Goal: Task Accomplishment & Management: Manage account settings

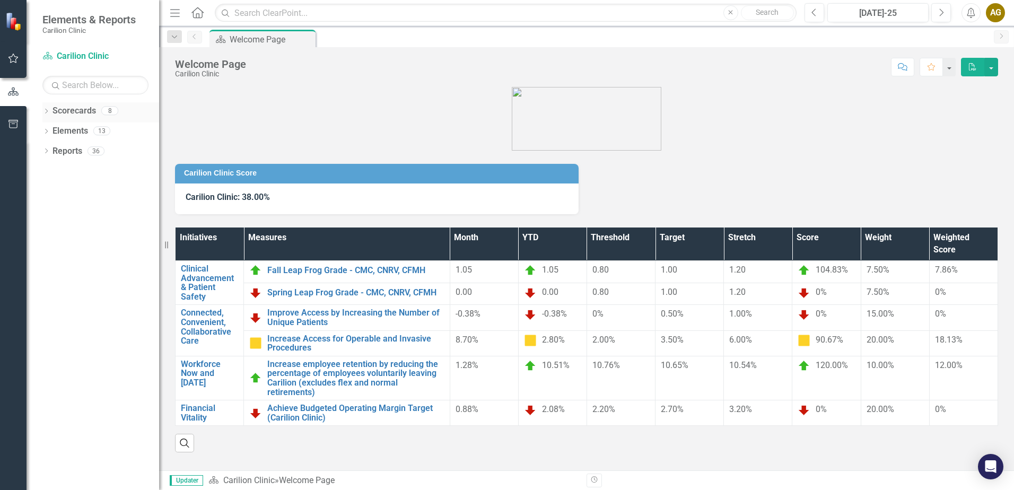
click at [46, 109] on icon "Dropdown" at bounding box center [45, 112] width 7 height 6
click at [51, 129] on icon "Dropdown" at bounding box center [52, 130] width 8 height 6
click at [62, 150] on icon "Dropdown" at bounding box center [62, 150] width 8 height 6
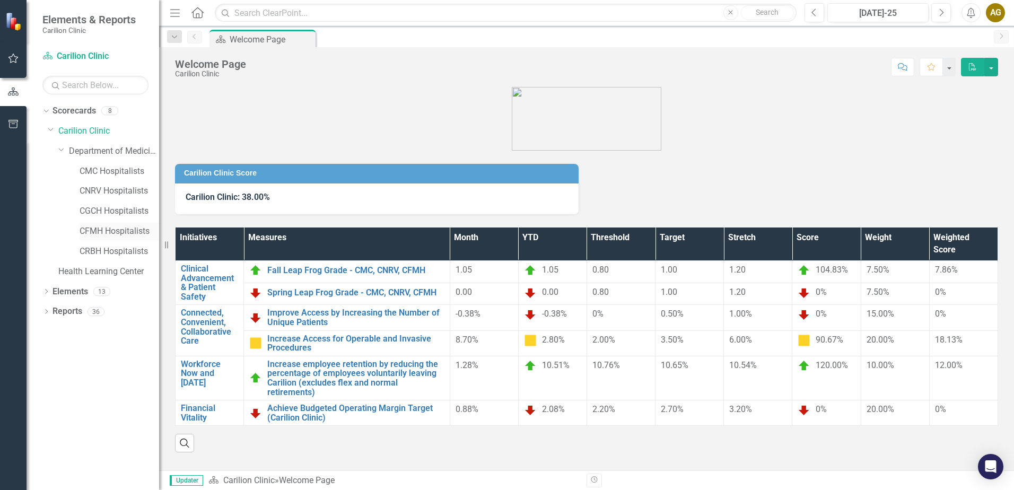
click at [97, 229] on link "CFMH Hospitalists" at bounding box center [120, 231] width 80 height 12
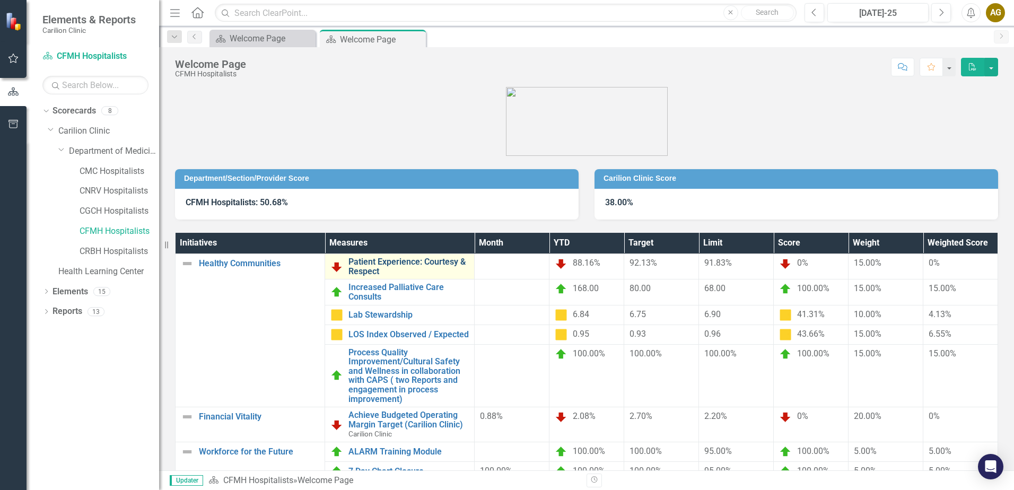
click at [396, 267] on link "Patient Experience: Courtesy & Respect" at bounding box center [409, 266] width 120 height 19
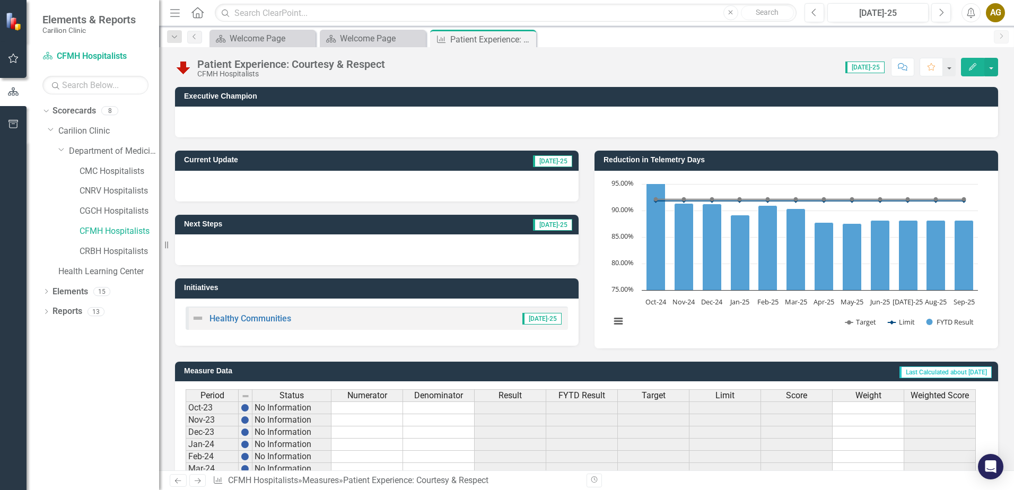
scroll to position [251, 0]
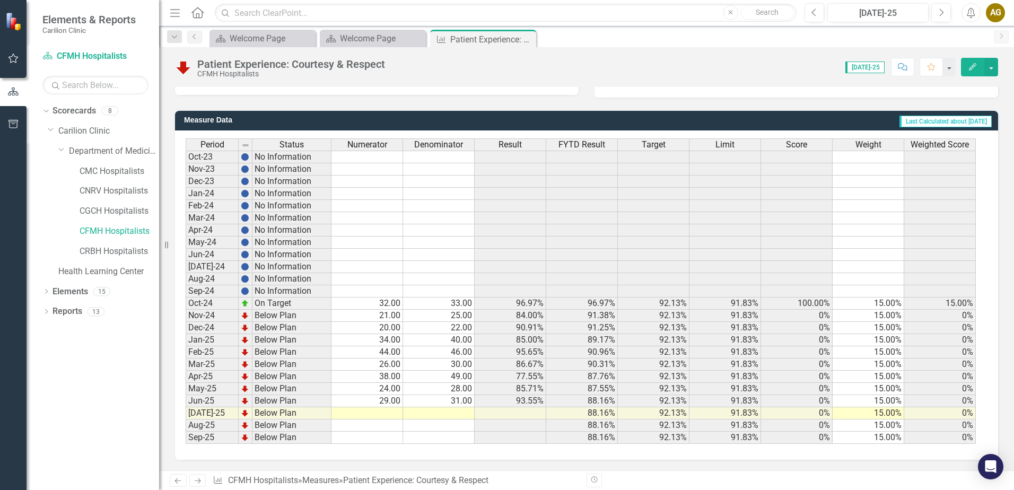
click at [371, 413] on td at bounding box center [368, 413] width 72 height 12
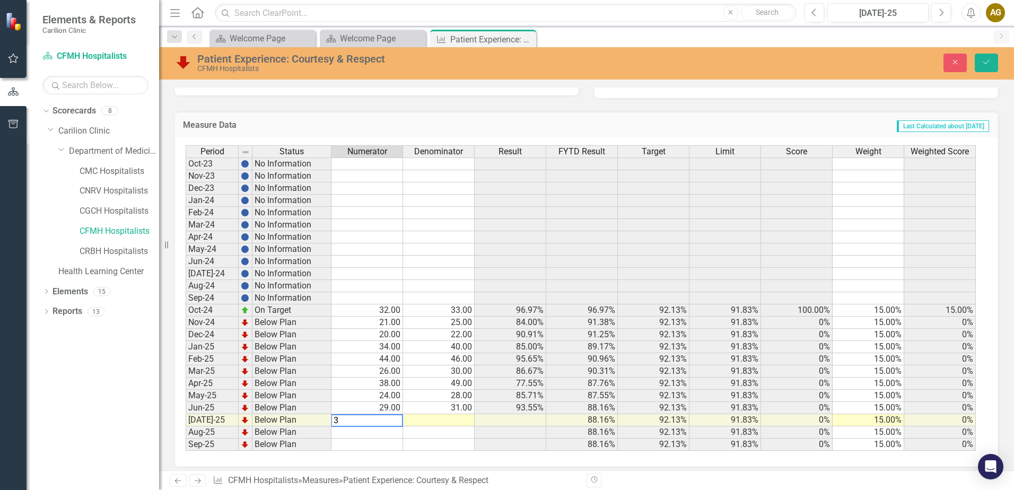
type textarea "36"
type textarea "39"
click at [987, 64] on icon "Save" at bounding box center [987, 61] width 10 height 7
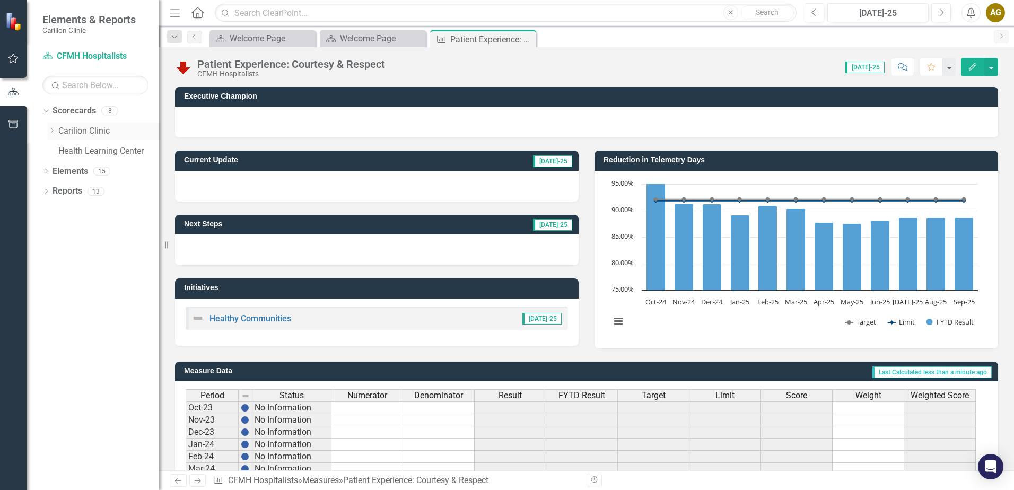
click at [49, 132] on icon "Dropdown" at bounding box center [52, 130] width 8 height 6
click at [61, 153] on icon "Dropdown" at bounding box center [62, 150] width 8 height 6
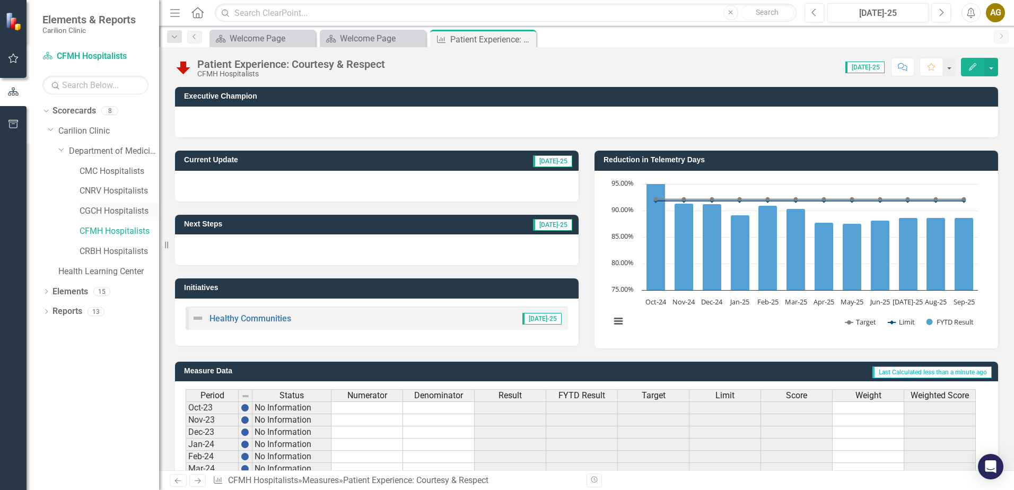
click at [91, 214] on link "CGCH Hospitalists" at bounding box center [120, 211] width 80 height 12
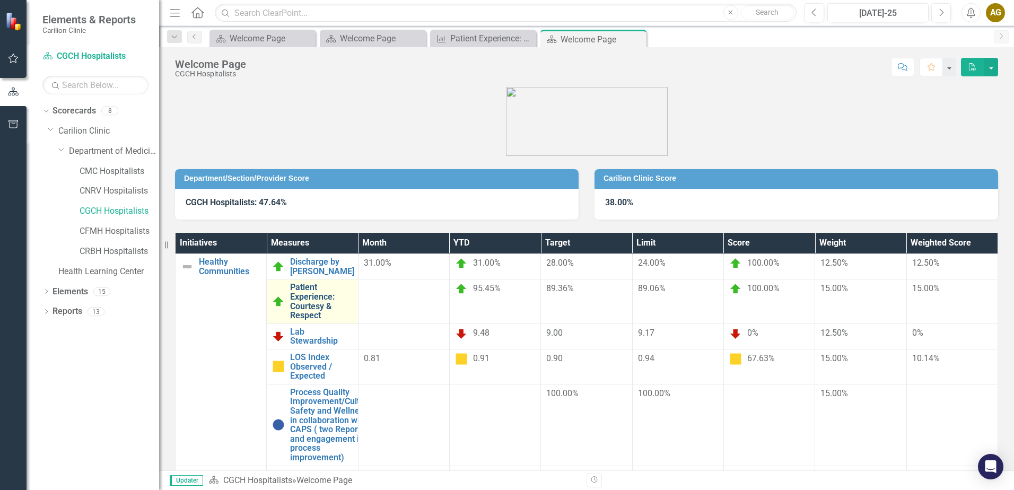
click at [352, 286] on link "Patient Experience: Courtesy & Respect" at bounding box center [321, 301] width 62 height 37
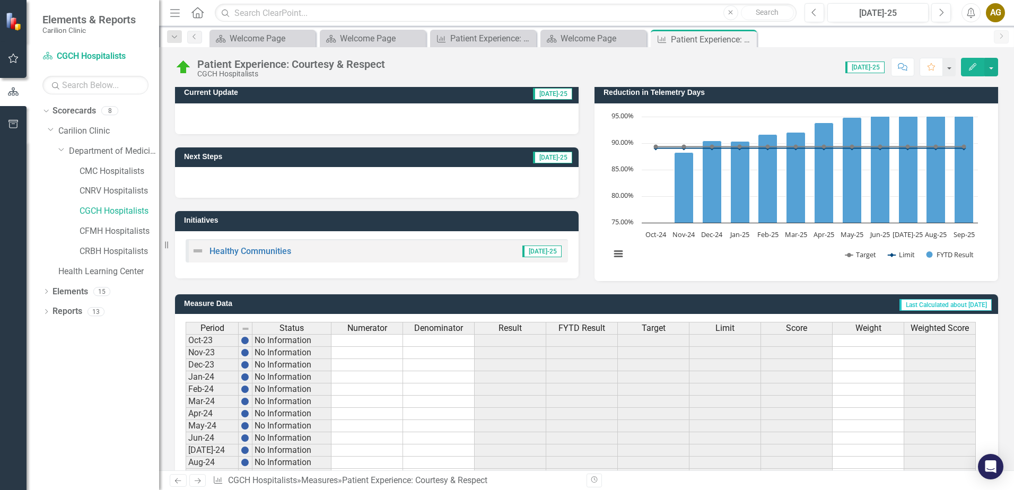
scroll to position [212, 0]
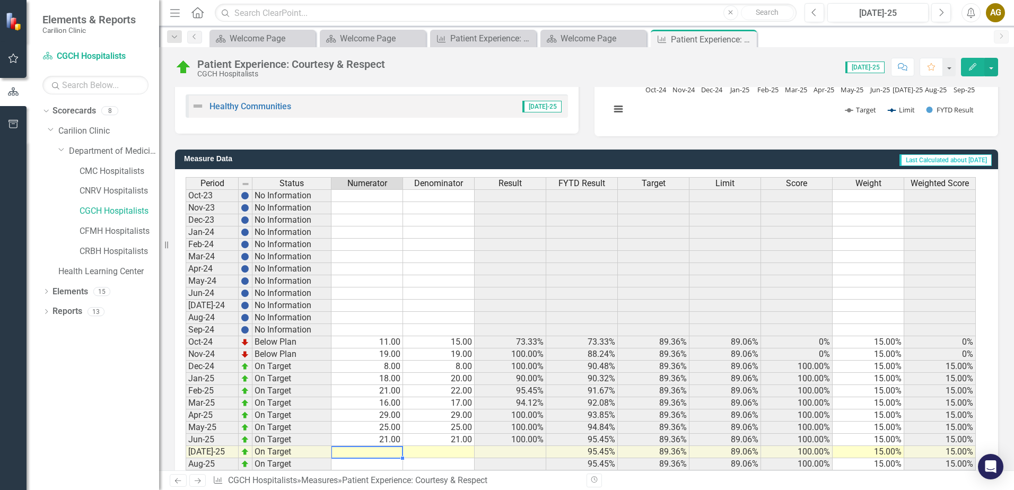
click at [389, 456] on td at bounding box center [368, 452] width 72 height 12
type textarea "21"
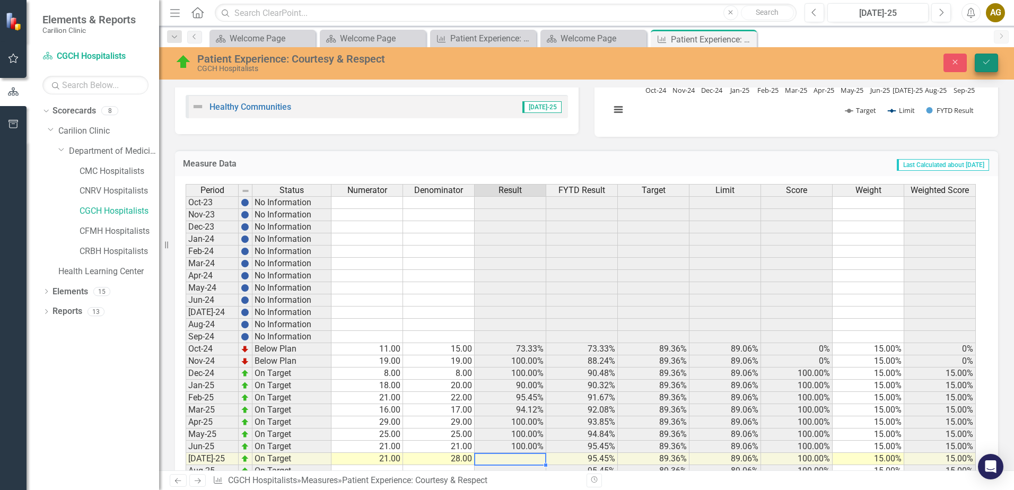
type textarea "28"
click at [985, 64] on icon "Save" at bounding box center [987, 61] width 10 height 7
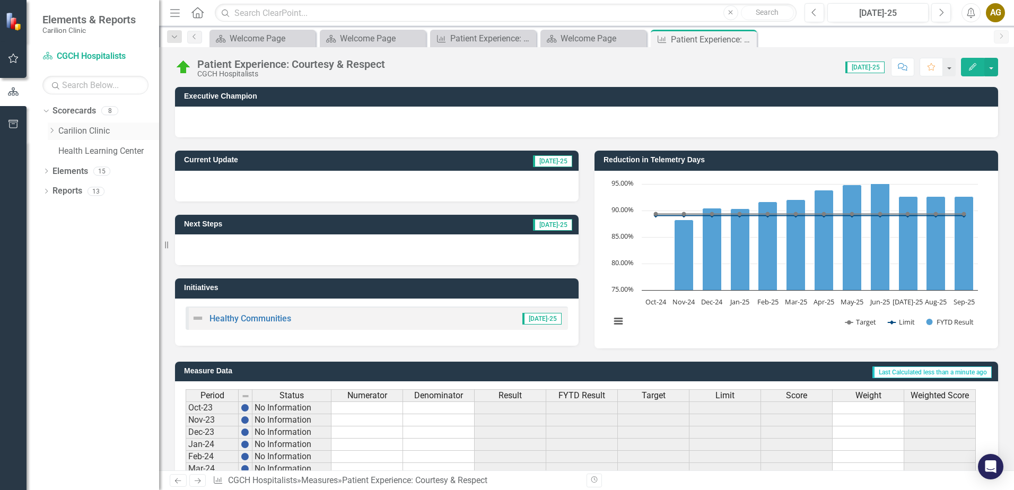
click at [54, 132] on icon "Dropdown" at bounding box center [52, 130] width 8 height 6
click at [60, 153] on icon "Dropdown" at bounding box center [62, 150] width 8 height 6
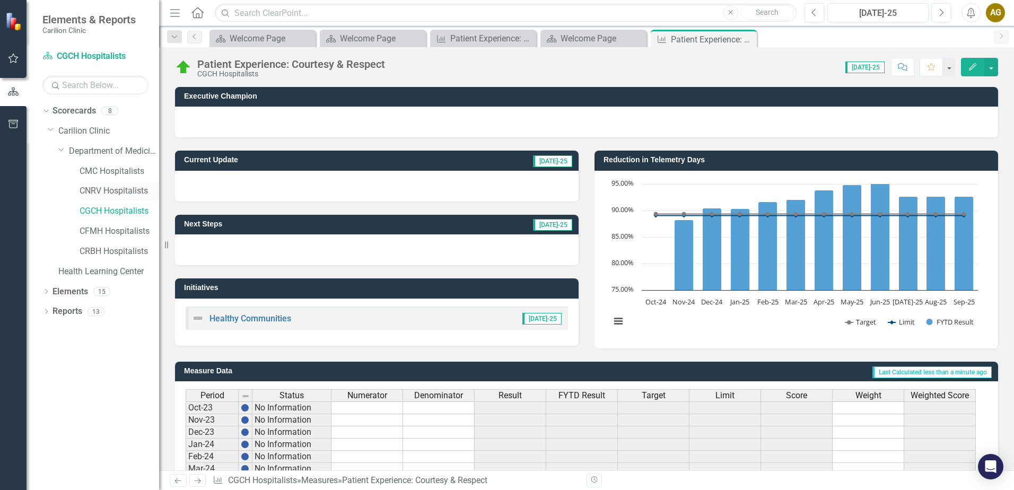
click at [105, 192] on link "CNRV Hospitalists" at bounding box center [120, 191] width 80 height 12
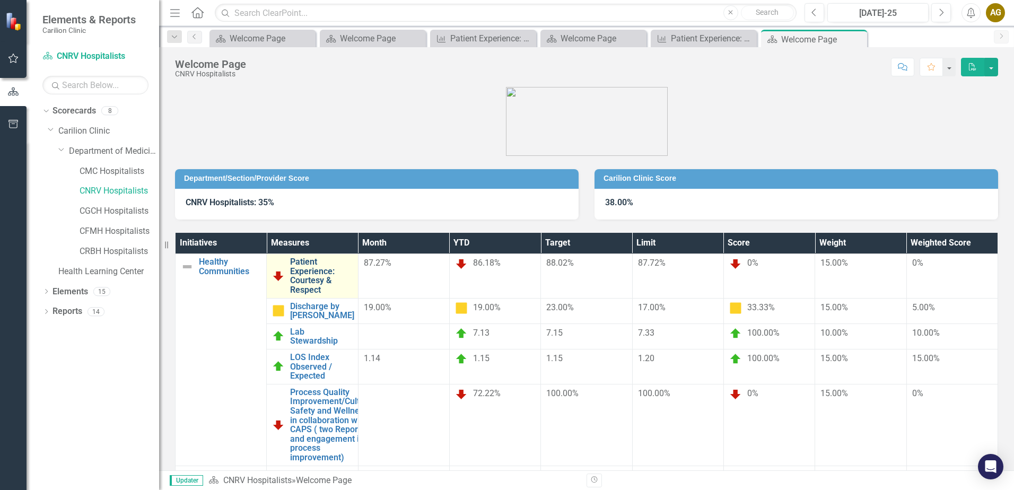
click at [352, 265] on link "Patient Experience: Courtesy & Respect" at bounding box center [321, 275] width 62 height 37
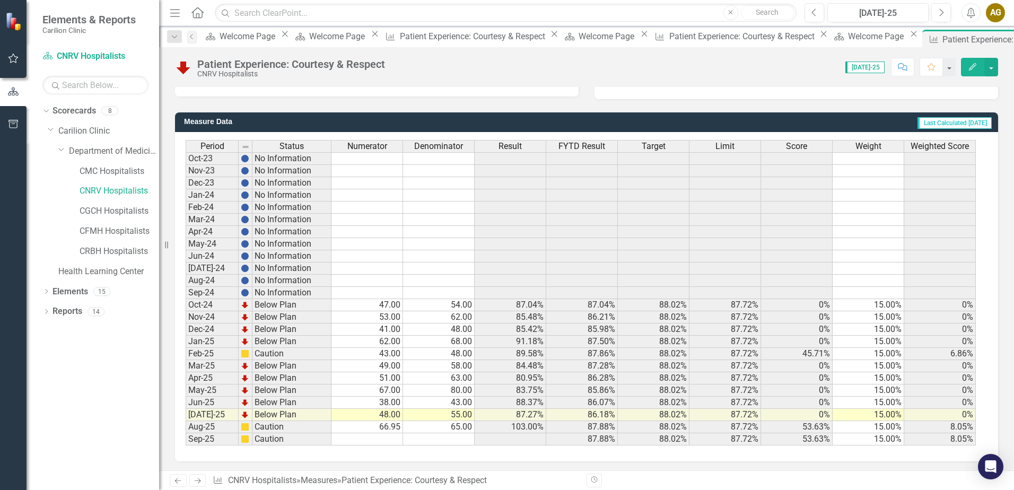
scroll to position [251, 0]
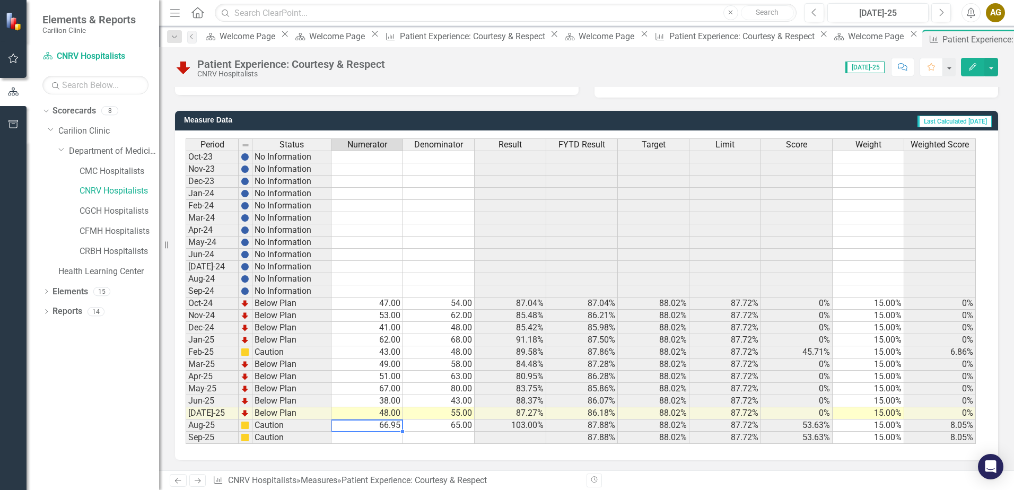
click at [388, 428] on td "66.95" at bounding box center [368, 426] width 72 height 12
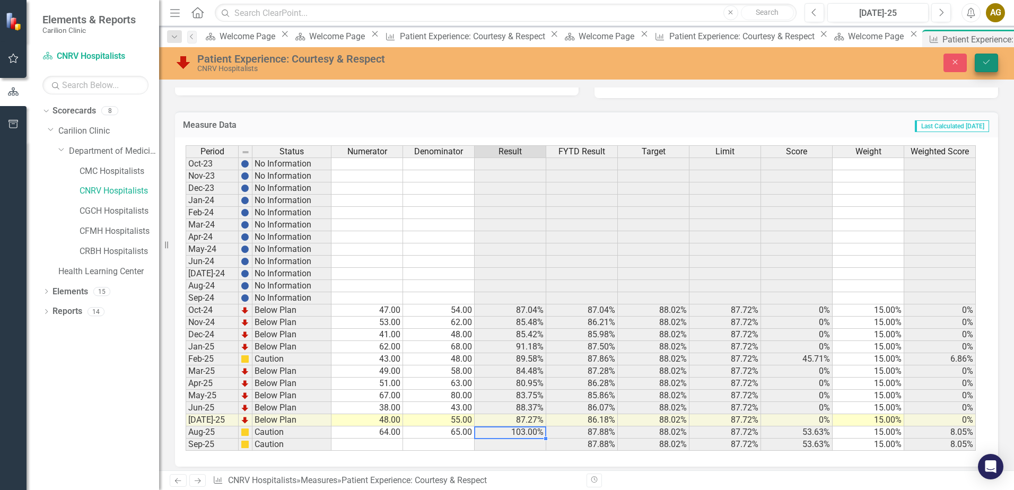
type textarea "65"
click at [986, 67] on button "Save" at bounding box center [986, 63] width 23 height 19
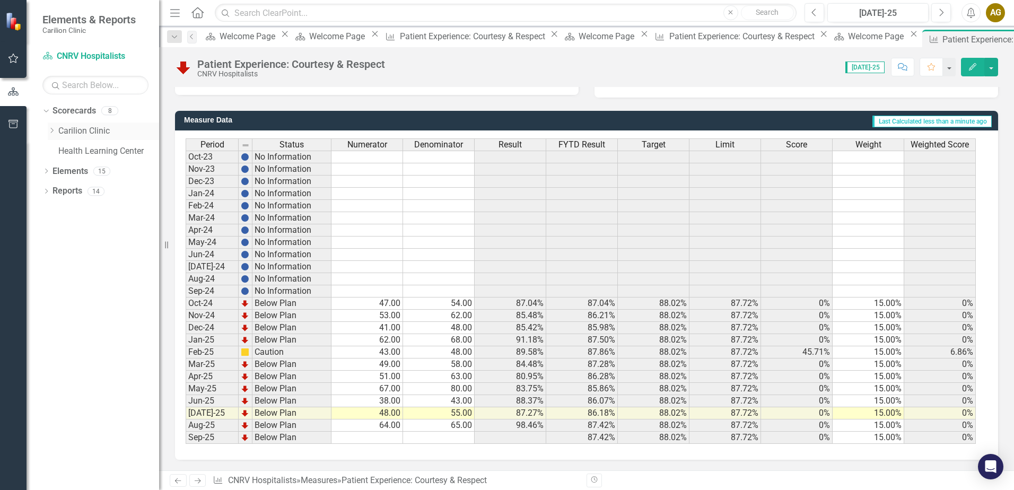
click at [51, 132] on icon "Dropdown" at bounding box center [52, 130] width 8 height 6
click at [60, 155] on div "Dropdown" at bounding box center [62, 151] width 8 height 9
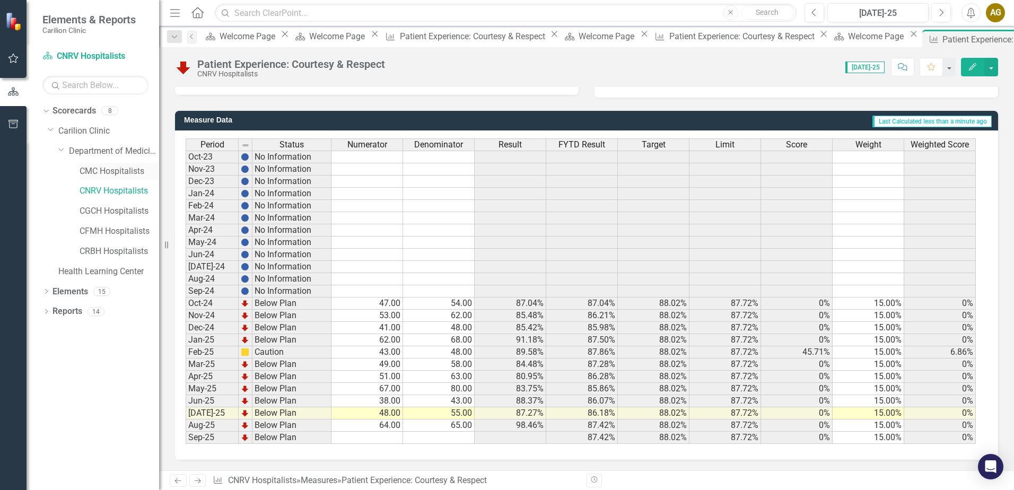
click at [108, 171] on link "CMC Hospitalists" at bounding box center [120, 172] width 80 height 12
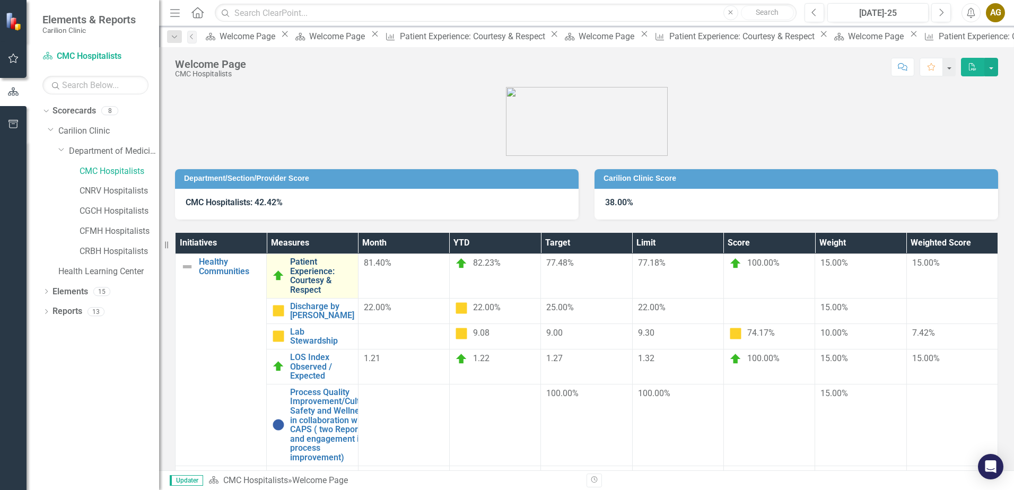
click at [352, 266] on link "Patient Experience: Courtesy & Respect" at bounding box center [321, 275] width 62 height 37
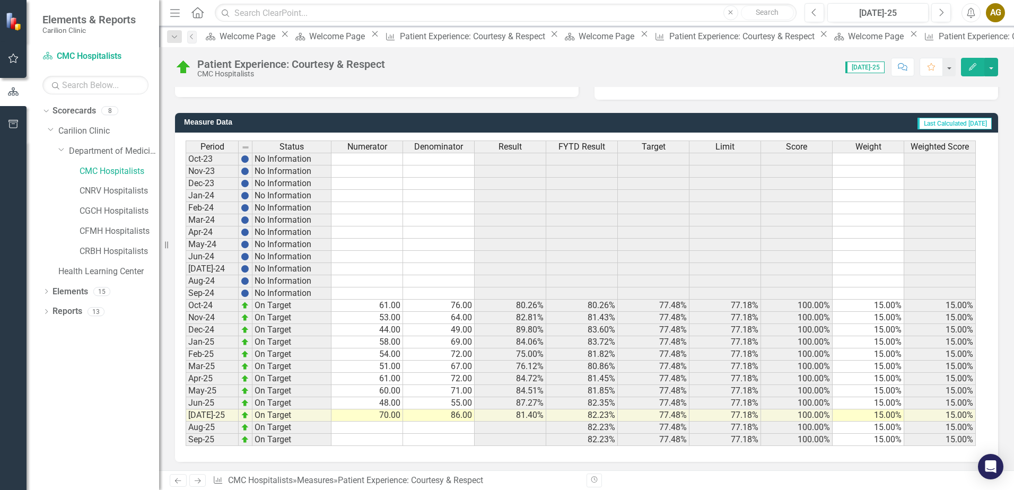
scroll to position [251, 0]
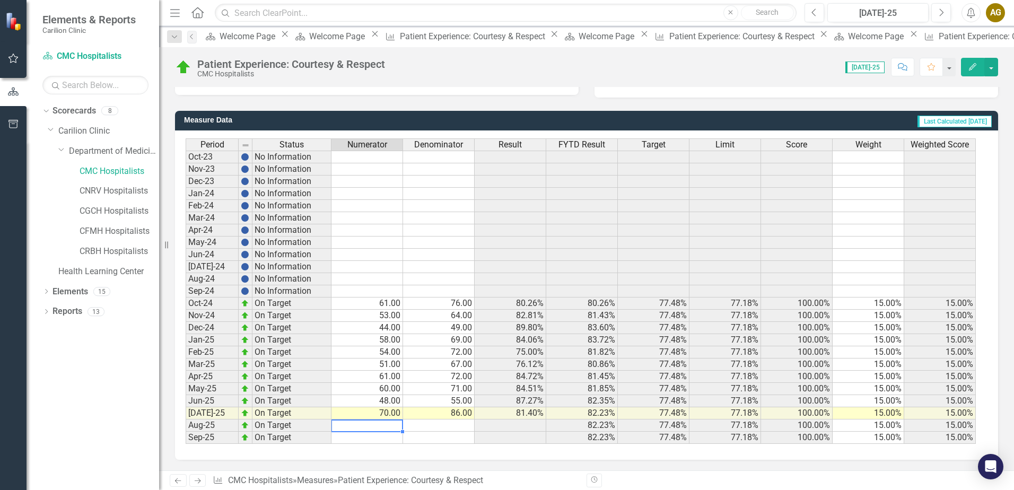
click at [388, 422] on td at bounding box center [368, 426] width 72 height 12
click at [119, 240] on div "CFMH Hospitalists" at bounding box center [108, 233] width 101 height 20
click at [114, 247] on link "CRBH Hospitalists" at bounding box center [120, 252] width 80 height 12
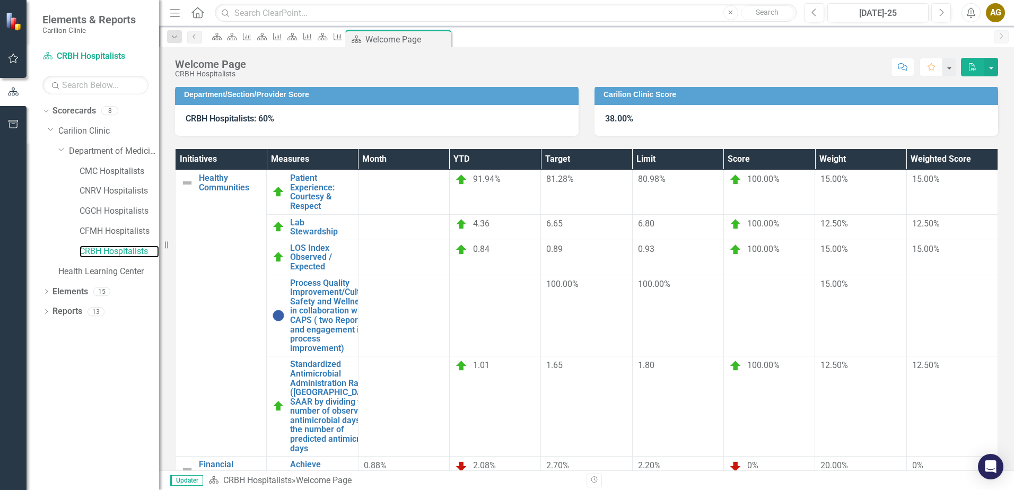
scroll to position [85, 0]
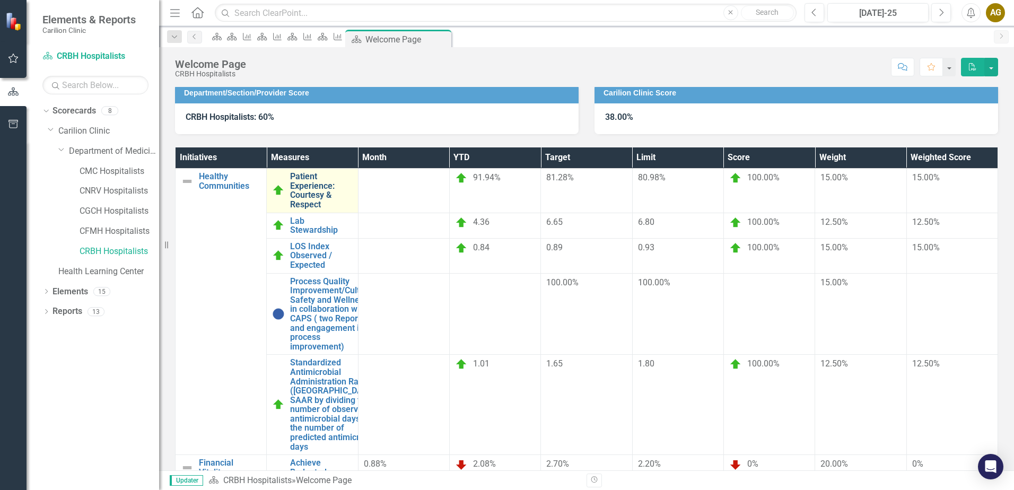
click at [352, 178] on link "Patient Experience: Courtesy & Respect" at bounding box center [321, 190] width 62 height 37
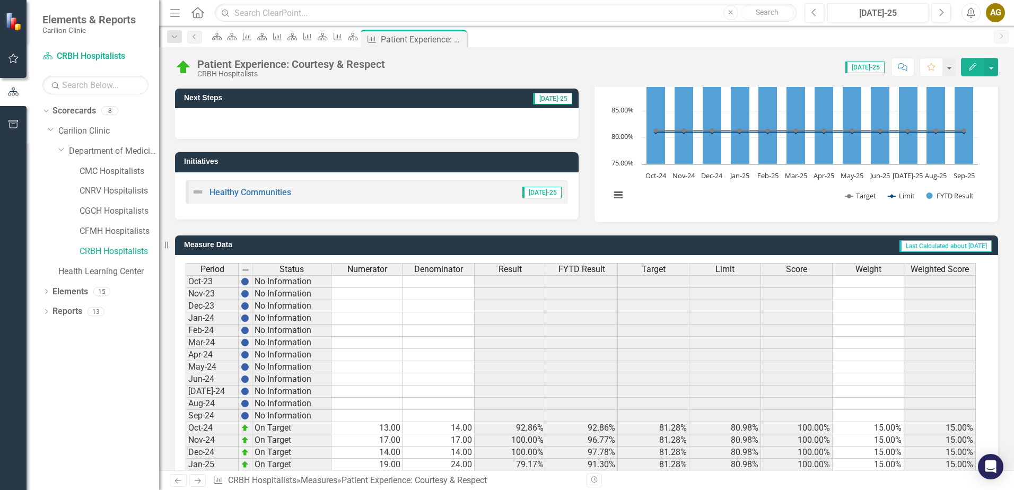
scroll to position [212, 0]
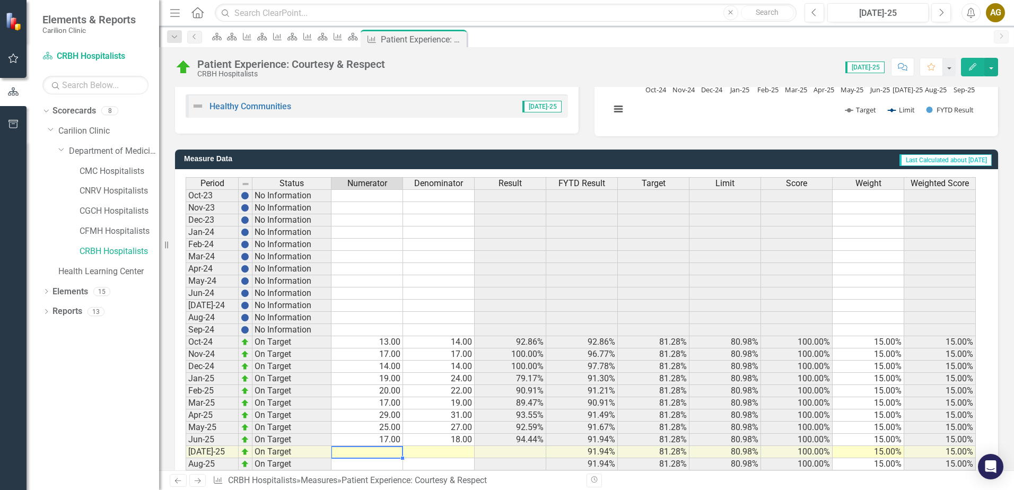
click at [381, 449] on td at bounding box center [368, 452] width 72 height 12
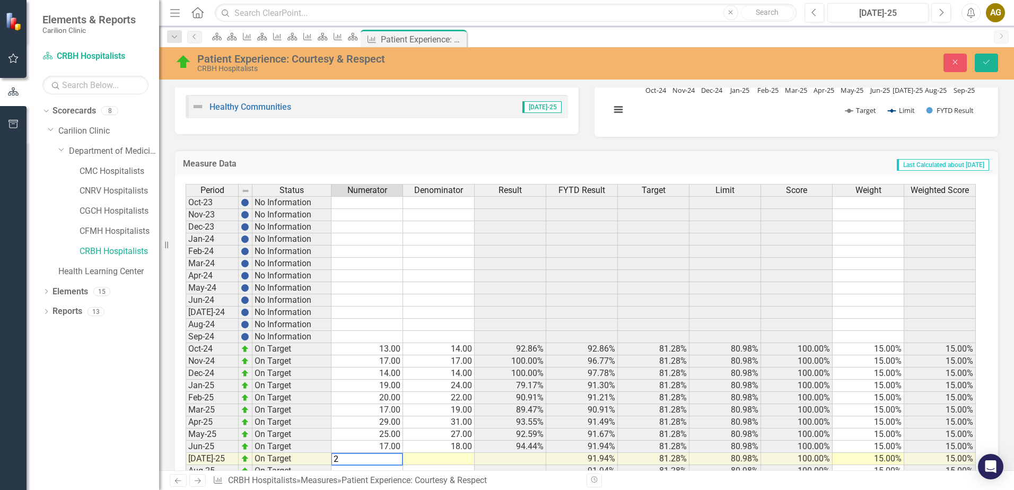
type textarea "28"
type textarea "34"
click at [989, 64] on icon "Save" at bounding box center [987, 61] width 10 height 7
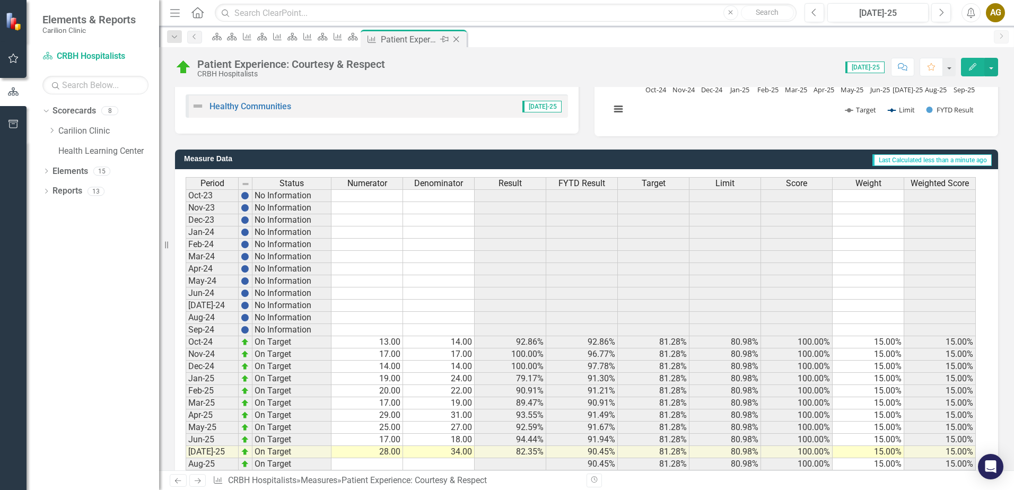
click at [462, 39] on icon "Close" at bounding box center [456, 39] width 11 height 8
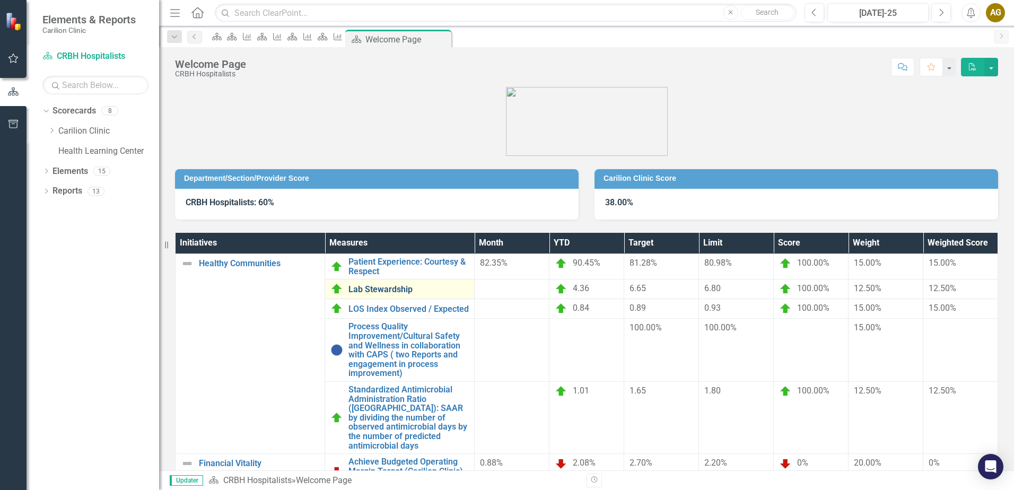
click at [393, 290] on link "Lab Stewardship" at bounding box center [409, 290] width 120 height 10
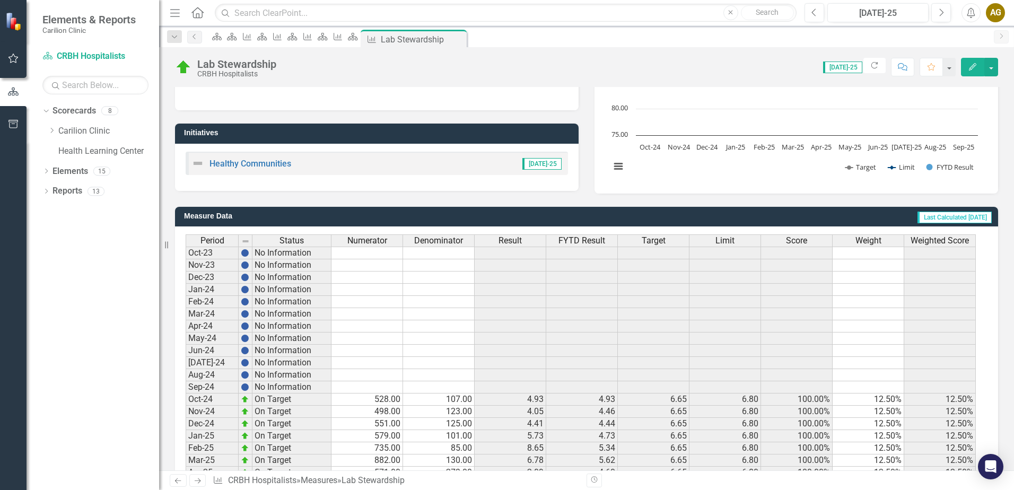
scroll to position [212, 0]
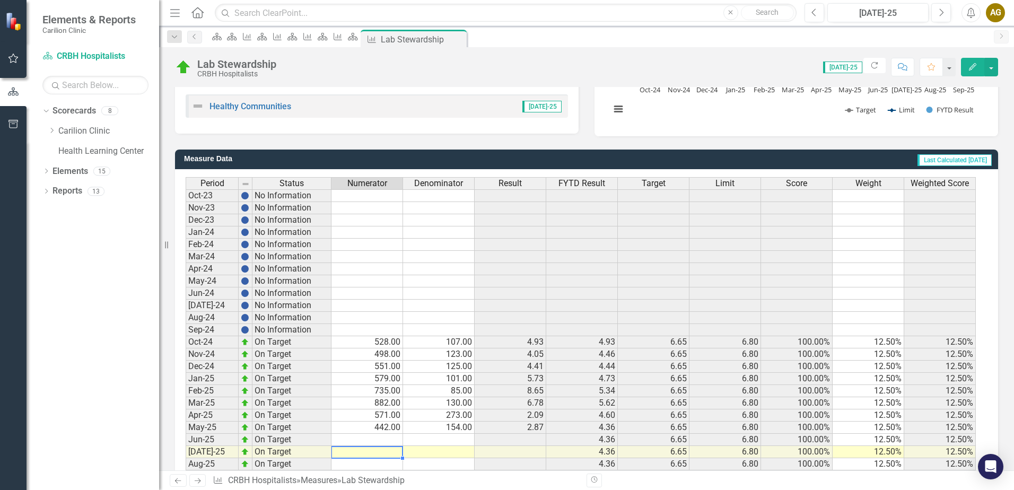
click at [390, 450] on td at bounding box center [368, 452] width 72 height 12
click at [392, 449] on td at bounding box center [368, 452] width 72 height 12
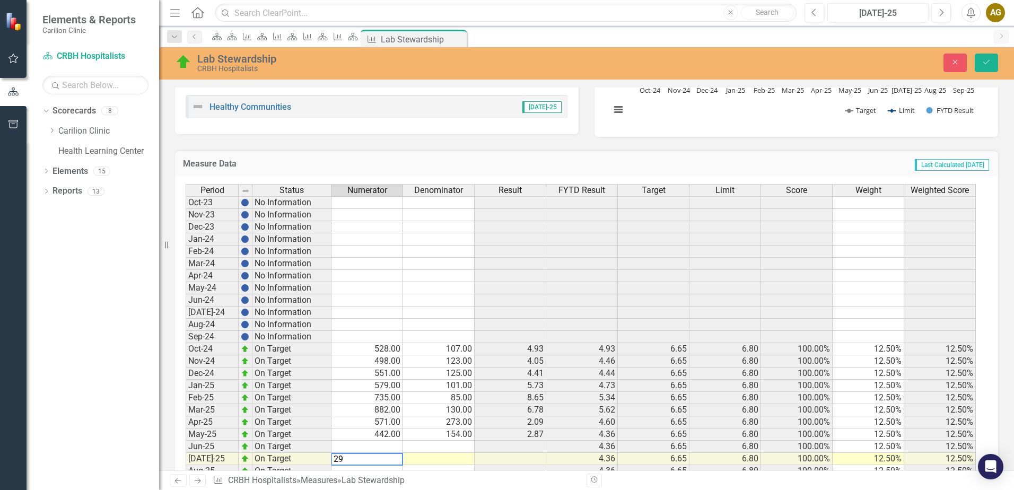
type textarea "291"
click at [983, 58] on button "Save" at bounding box center [986, 63] width 23 height 19
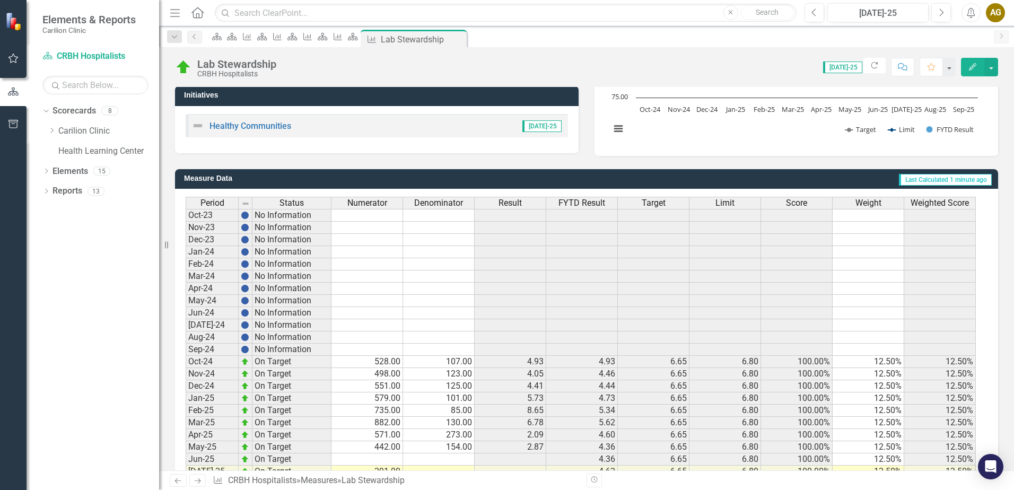
scroll to position [251, 0]
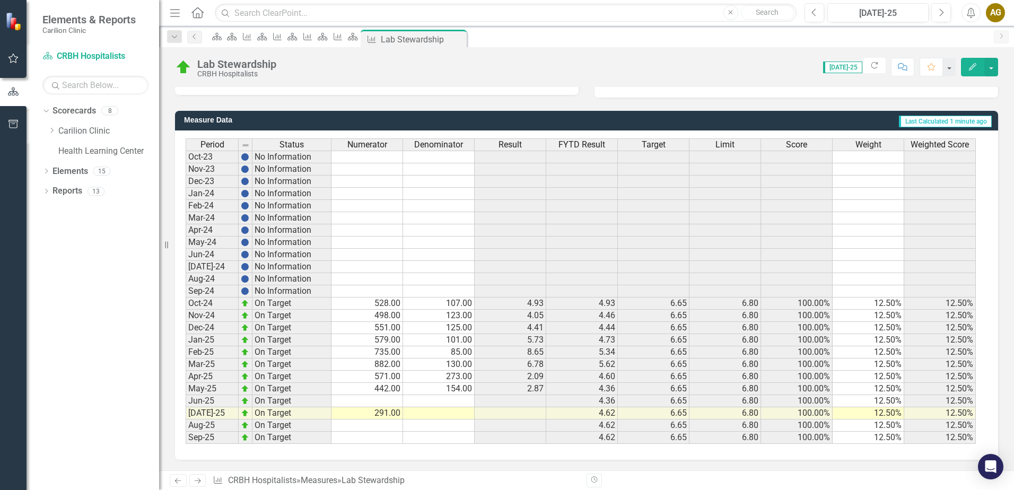
click at [372, 403] on td at bounding box center [368, 401] width 72 height 12
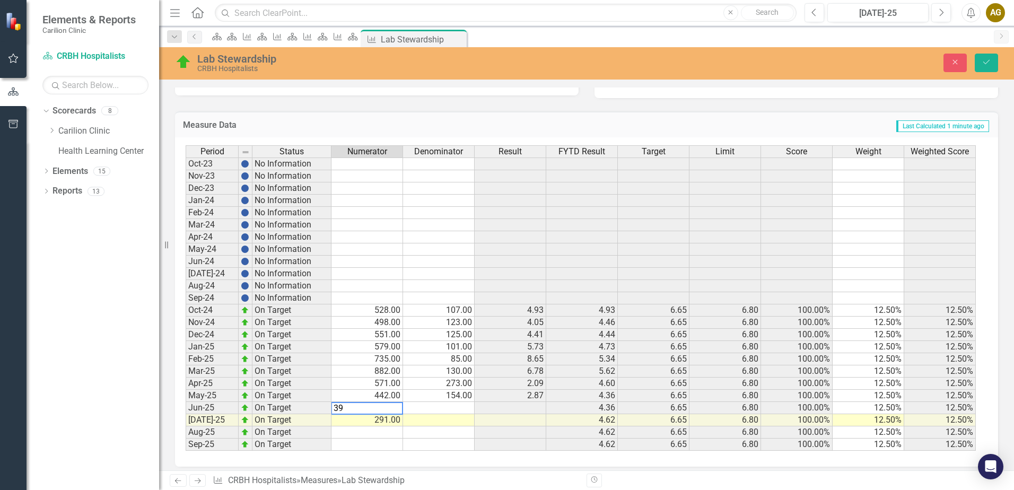
type textarea "394"
click at [979, 65] on button "Save" at bounding box center [986, 63] width 23 height 19
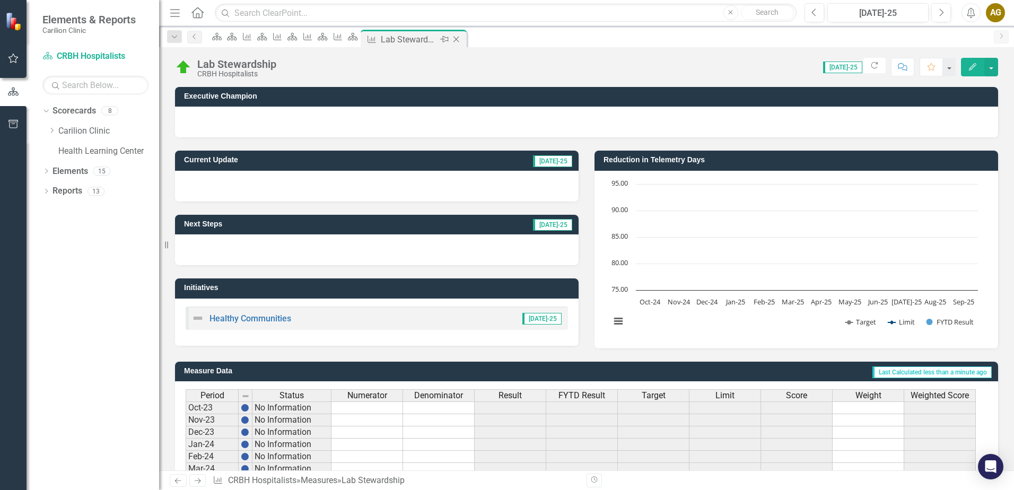
click at [462, 39] on icon "Close" at bounding box center [456, 39] width 11 height 8
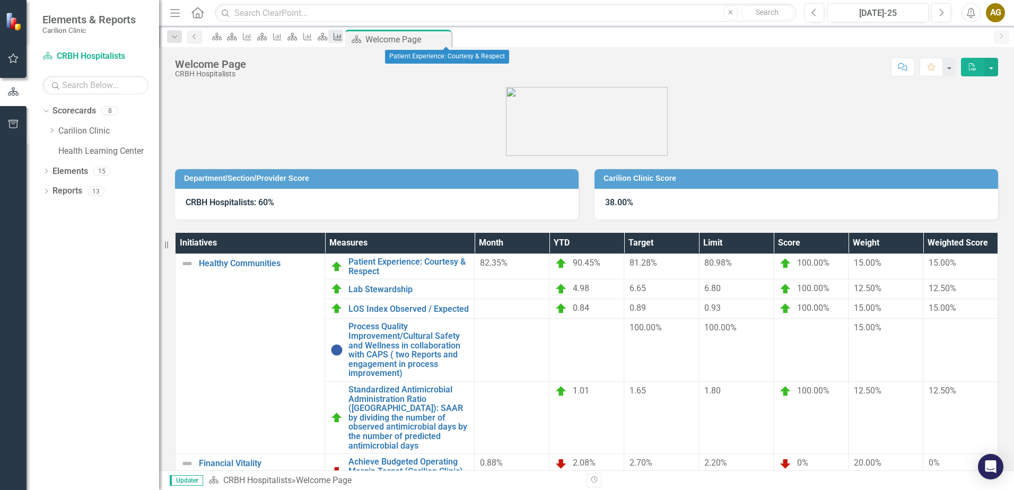
click at [343, 37] on icon "Measure" at bounding box center [338, 36] width 11 height 8
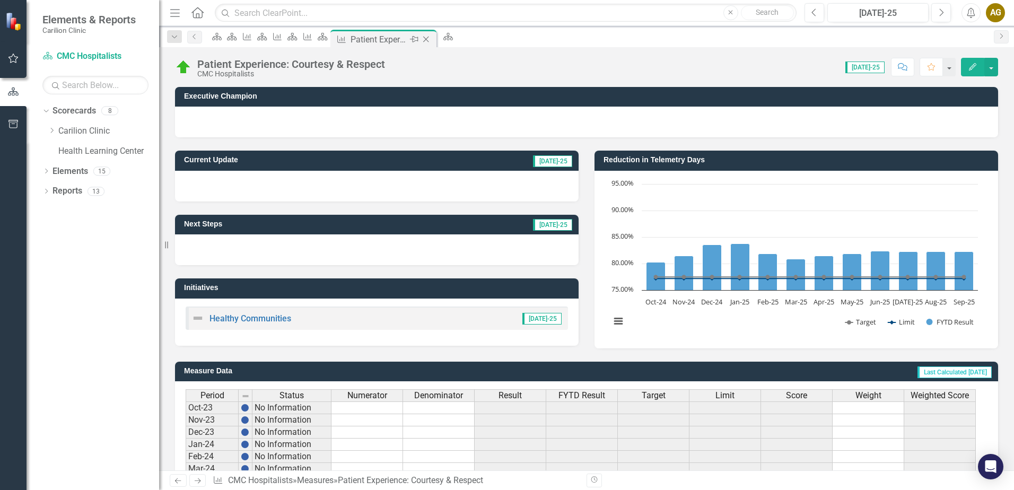
click at [431, 39] on icon "Close" at bounding box center [426, 39] width 11 height 8
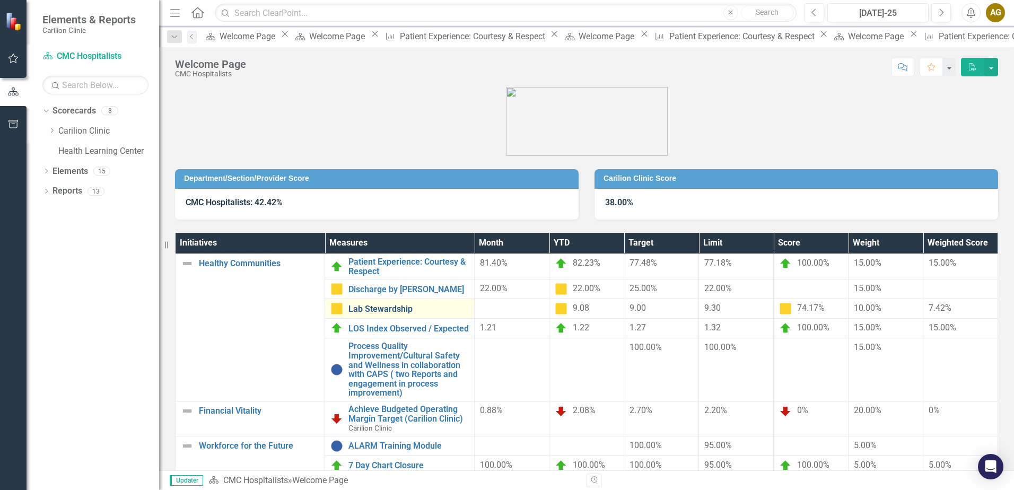
click at [392, 311] on link "Lab Stewardship" at bounding box center [409, 310] width 120 height 10
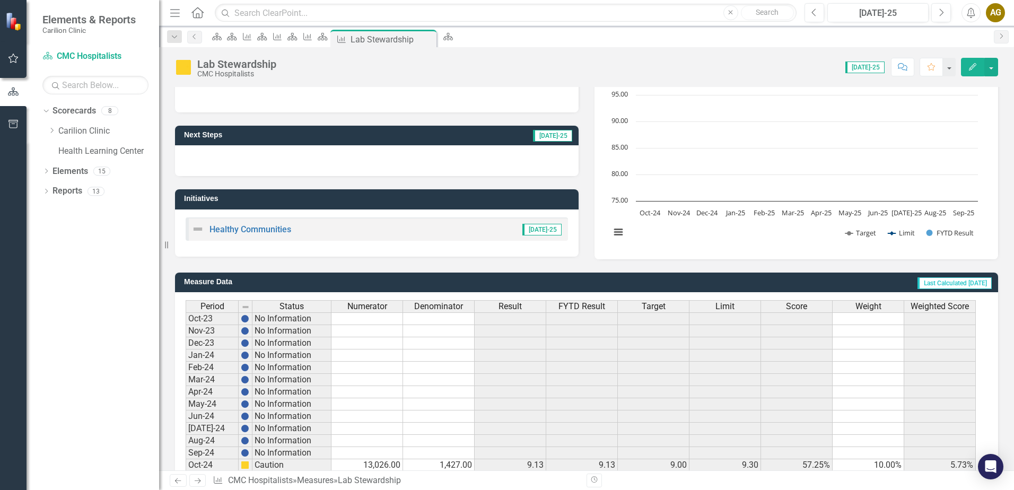
scroll to position [212, 0]
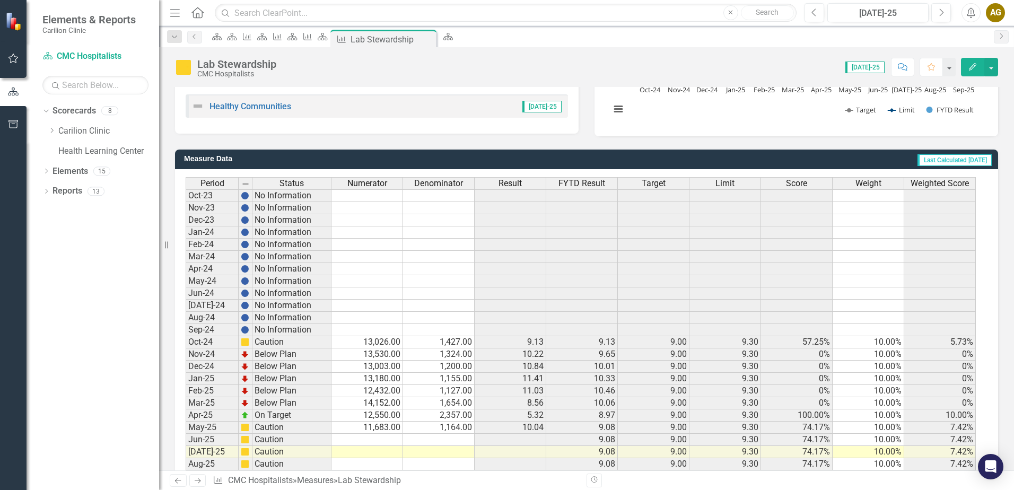
click at [389, 437] on td at bounding box center [368, 440] width 72 height 12
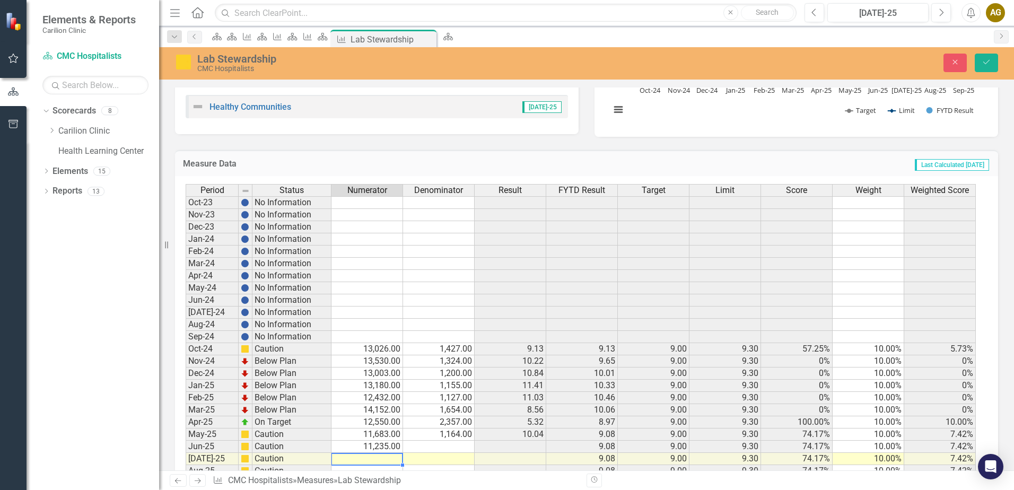
click at [377, 462] on td at bounding box center [368, 459] width 72 height 12
click at [368, 460] on td at bounding box center [368, 459] width 72 height 12
type textarea "11324"
click at [992, 59] on button "Save" at bounding box center [986, 63] width 23 height 19
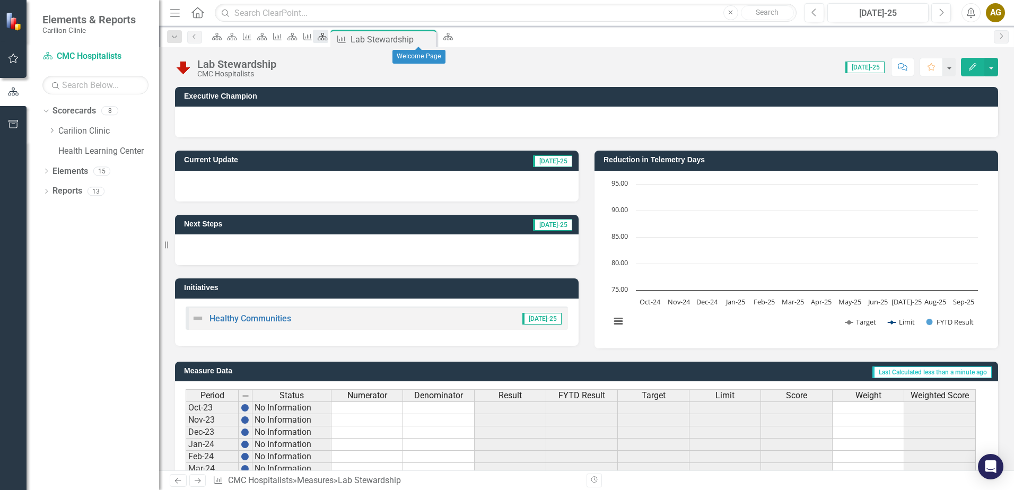
click at [328, 40] on icon "Scorecard" at bounding box center [322, 36] width 11 height 8
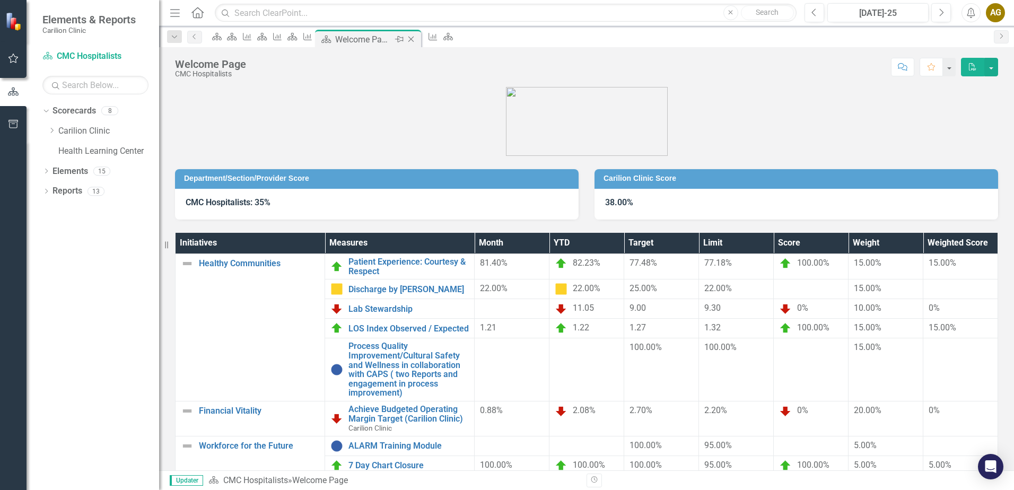
click at [416, 42] on icon "Close" at bounding box center [411, 39] width 11 height 8
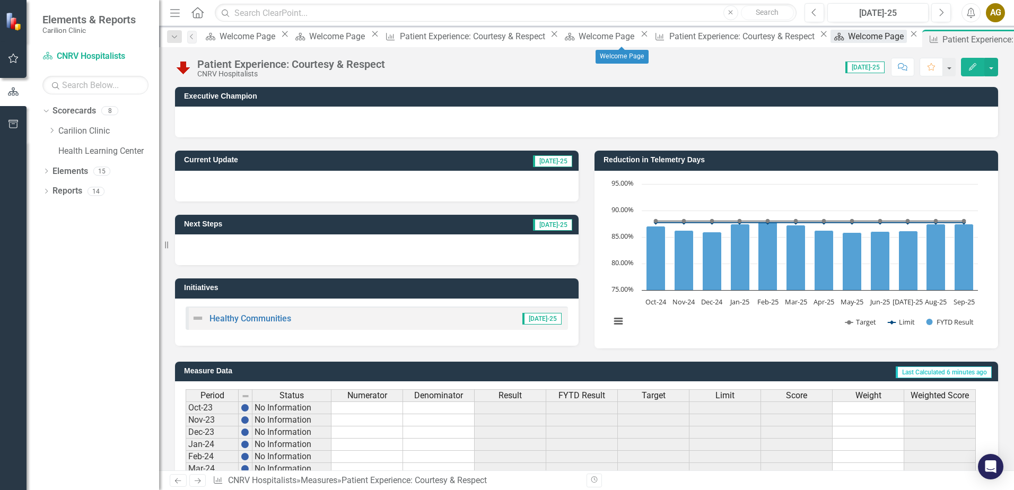
click at [848, 35] on div "Welcome Page" at bounding box center [877, 36] width 59 height 13
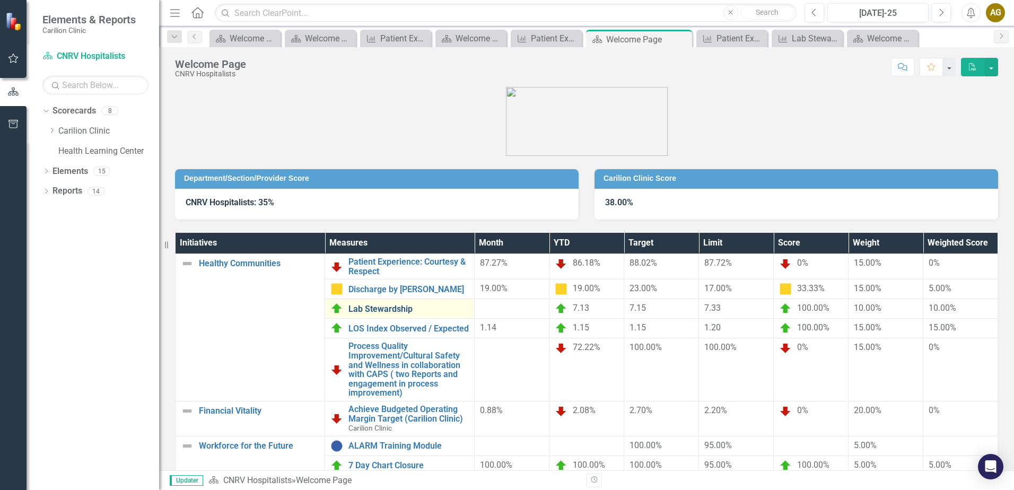
click at [392, 312] on link "Lab Stewardship" at bounding box center [409, 310] width 120 height 10
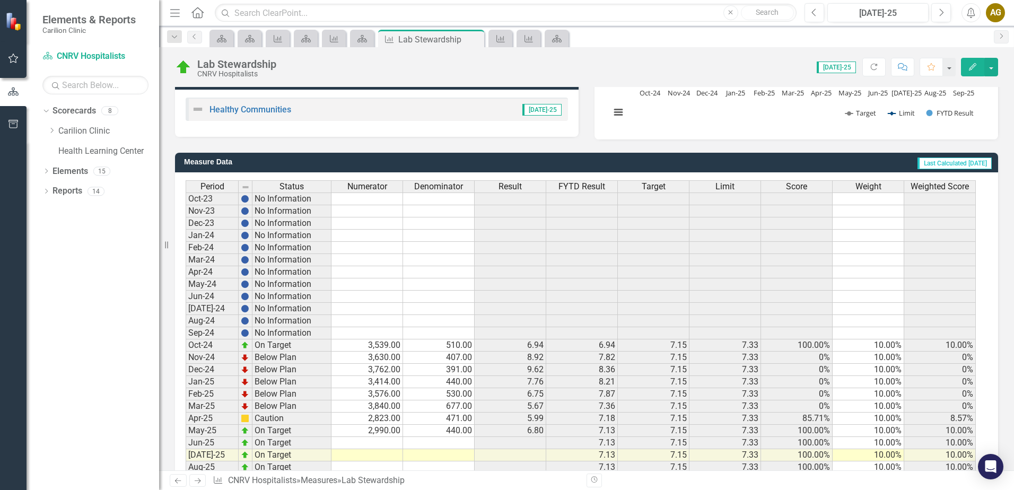
scroll to position [251, 0]
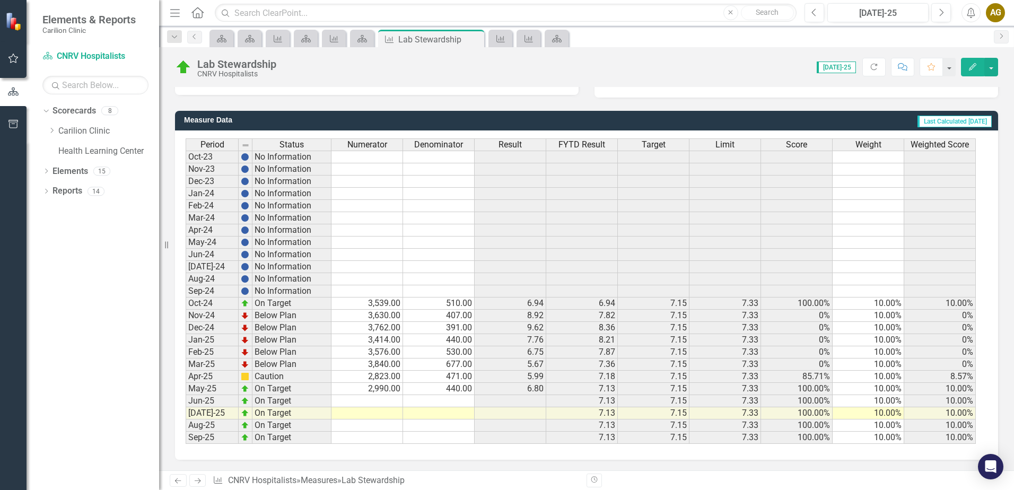
click at [376, 399] on td at bounding box center [368, 401] width 72 height 12
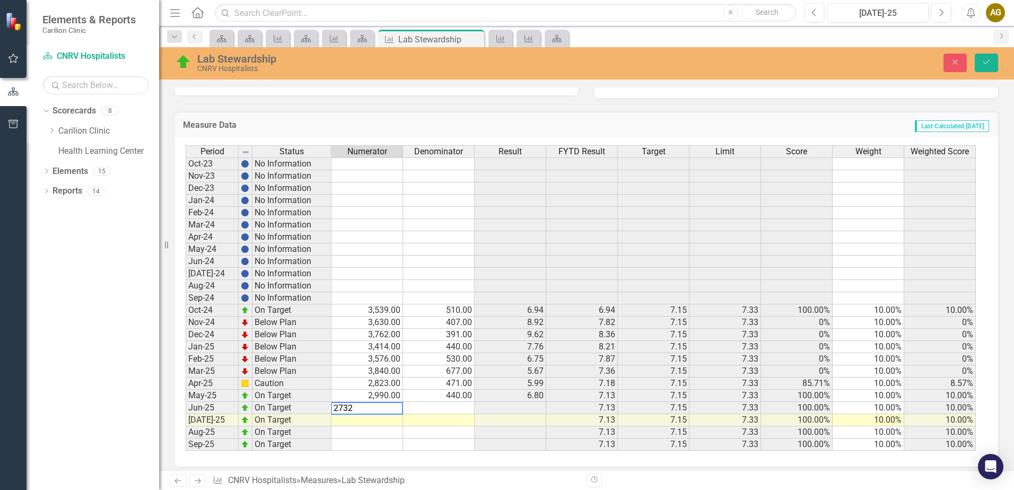
type textarea "2732"
click at [367, 421] on td at bounding box center [368, 420] width 72 height 12
type textarea "2676"
click at [980, 58] on button "Save" at bounding box center [986, 63] width 23 height 19
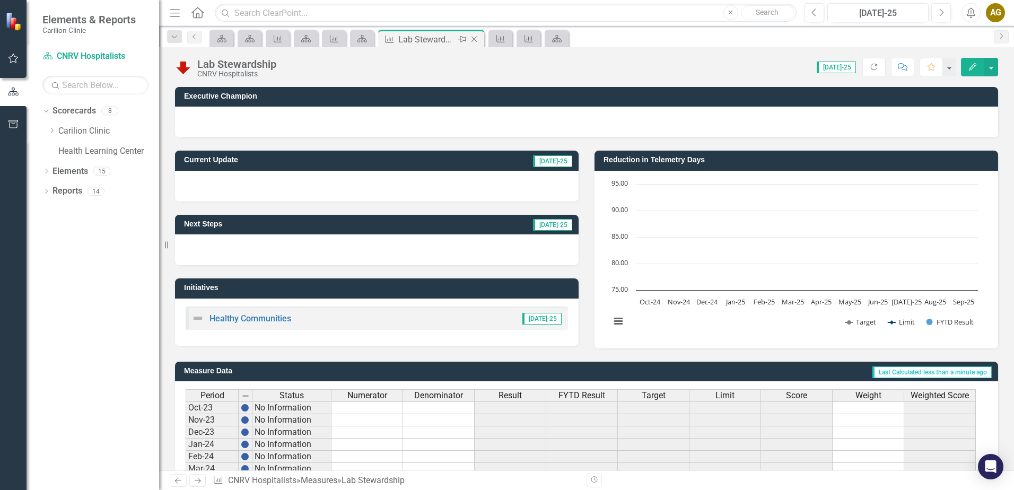
click at [472, 40] on icon "Close" at bounding box center [474, 39] width 11 height 8
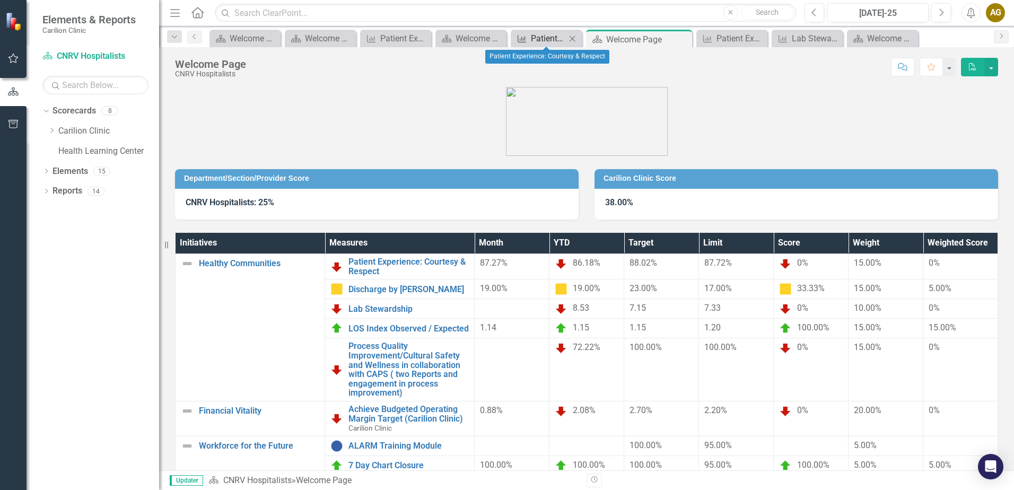
click at [538, 42] on div "Patient Experience: Courtesy & Respect" at bounding box center [548, 38] width 35 height 13
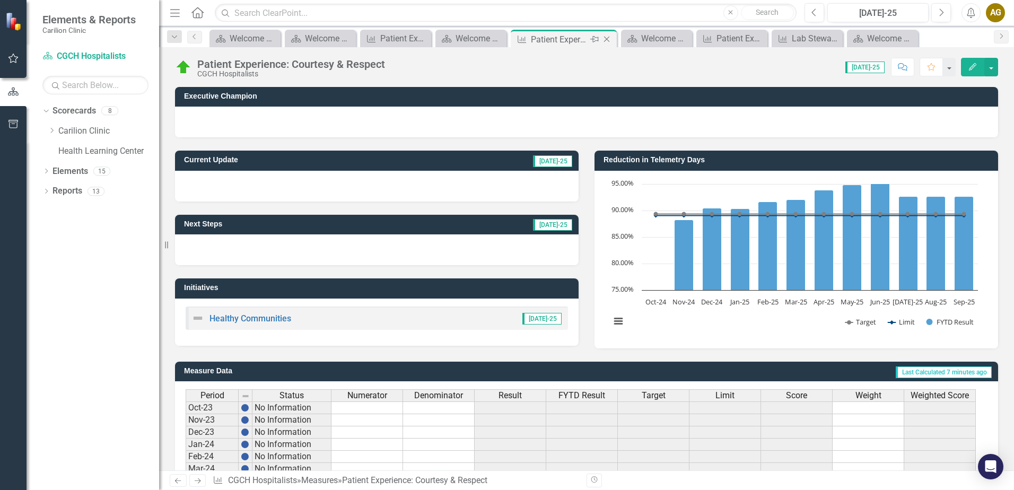
click at [607, 37] on icon "Close" at bounding box center [607, 39] width 11 height 8
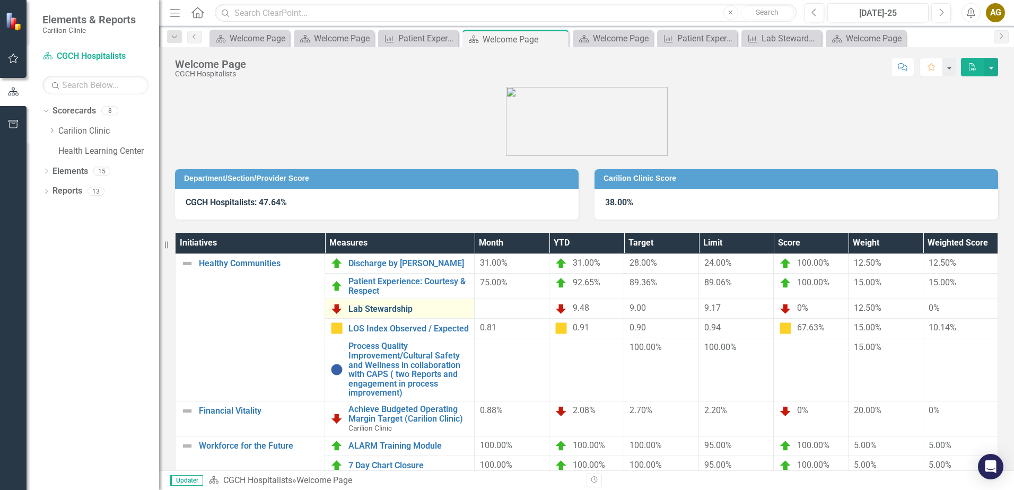
click at [368, 308] on link "Lab Stewardship" at bounding box center [409, 310] width 120 height 10
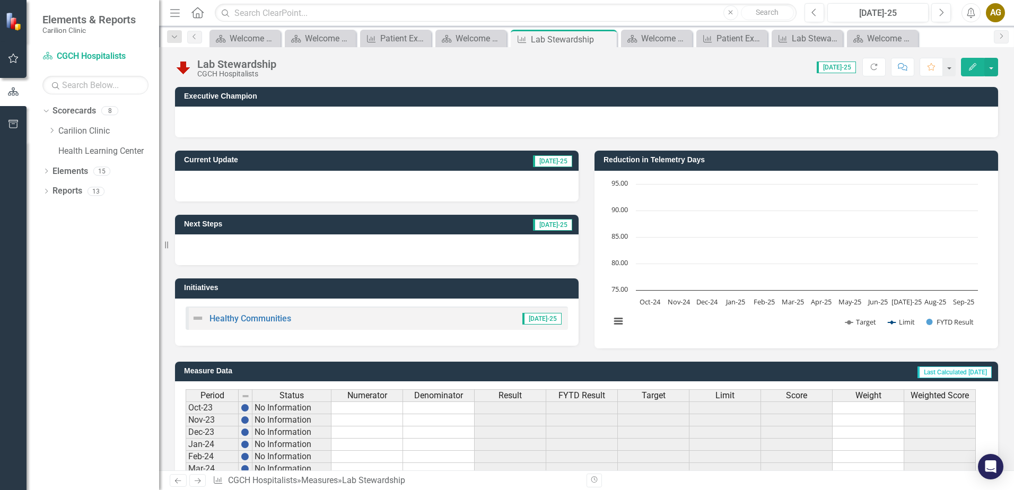
scroll to position [251, 0]
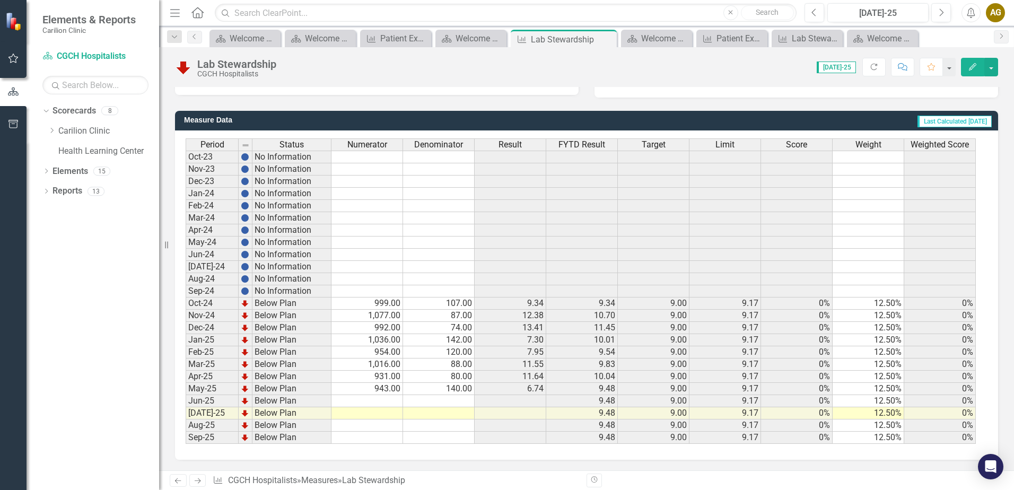
click at [357, 413] on td at bounding box center [368, 413] width 72 height 12
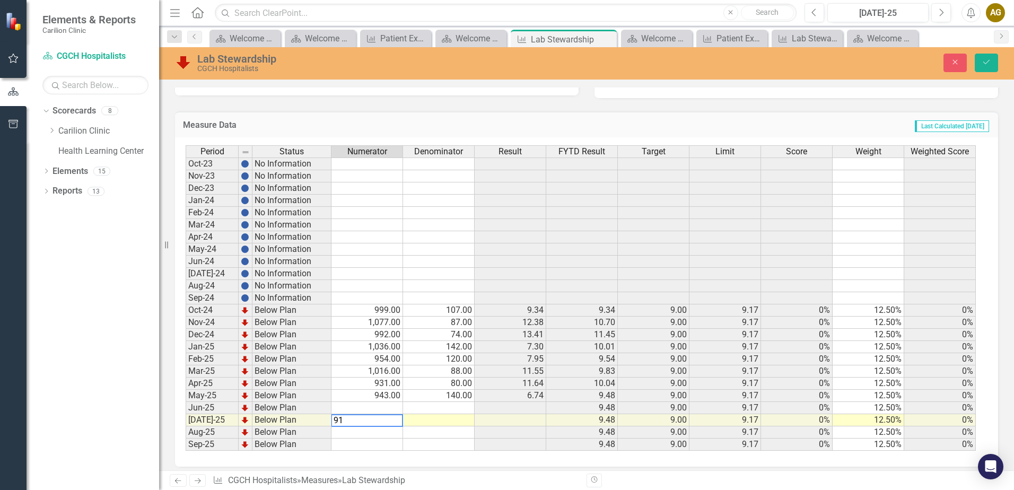
type textarea "914"
type textarea "859"
click at [995, 64] on button "Save" at bounding box center [986, 63] width 23 height 19
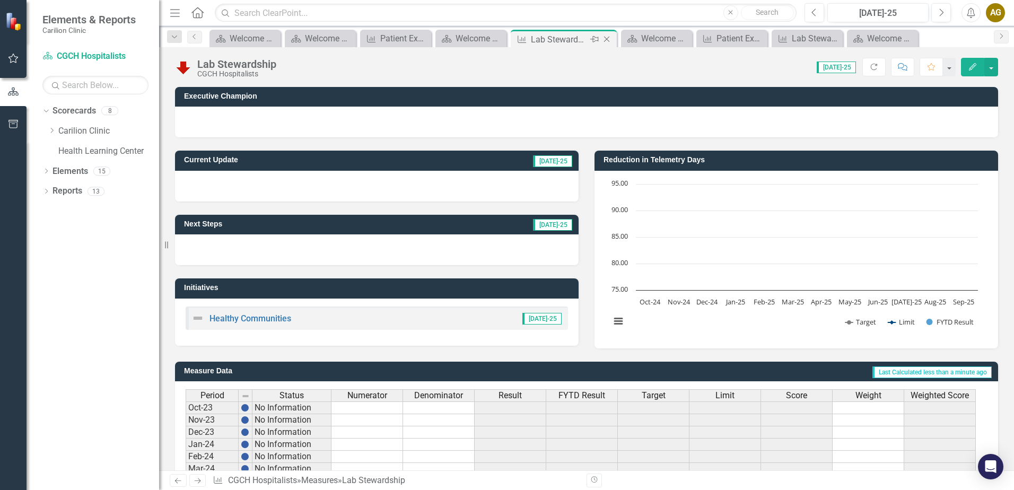
click at [607, 40] on icon "Close" at bounding box center [607, 39] width 11 height 8
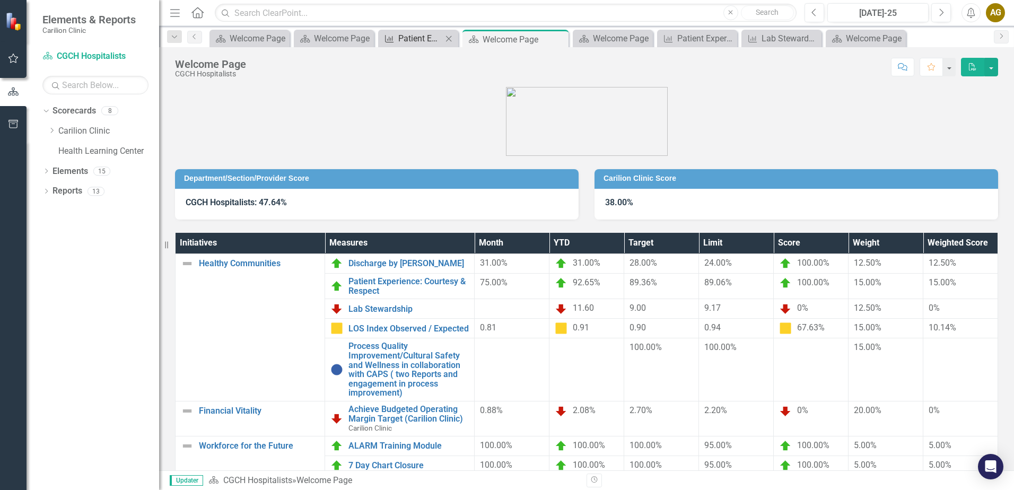
click at [408, 34] on div "Patient Experience: Courtesy & Respect" at bounding box center [420, 38] width 44 height 13
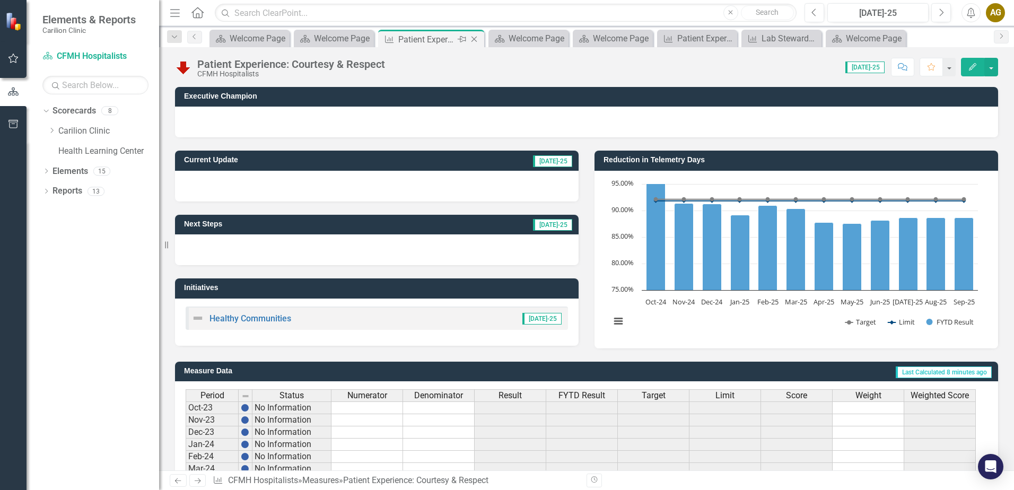
click at [473, 34] on div "Close" at bounding box center [474, 39] width 13 height 13
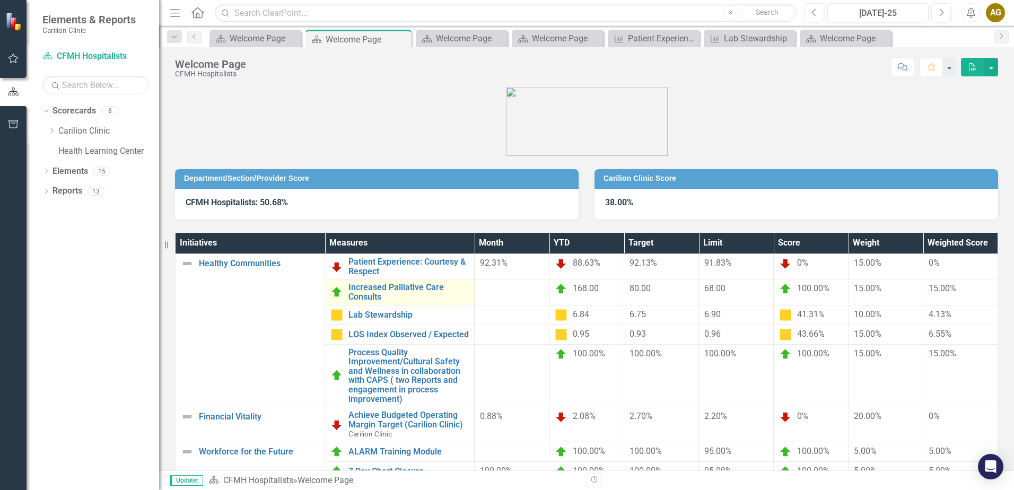
click at [382, 305] on td "Increased Palliative Care Consults Link Open Element" at bounding box center [400, 292] width 150 height 25
click at [382, 315] on link "Lab Stewardship" at bounding box center [409, 315] width 120 height 10
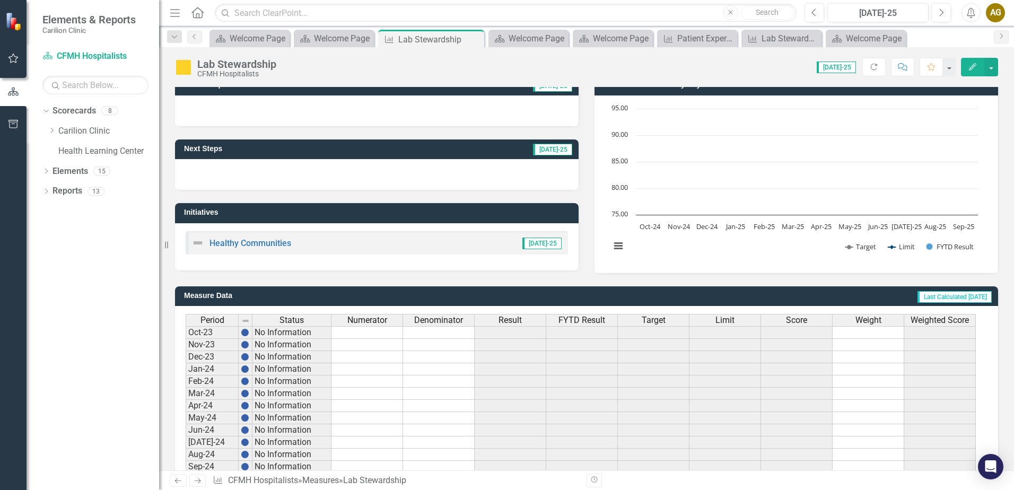
scroll to position [212, 0]
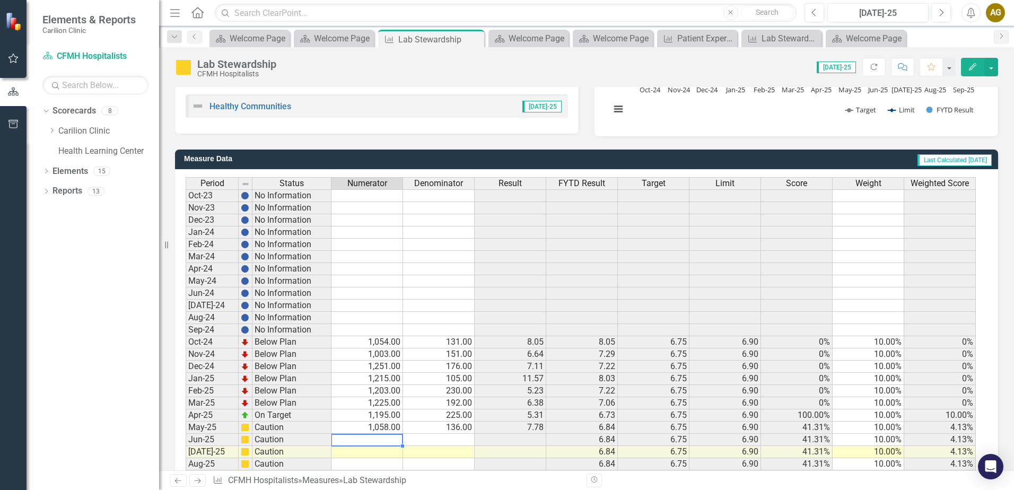
click at [357, 443] on td at bounding box center [368, 440] width 72 height 12
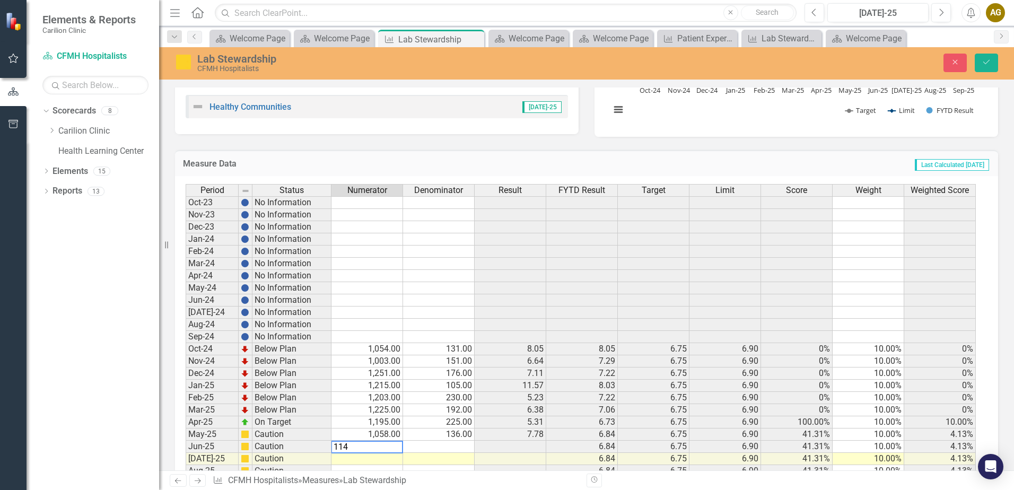
type textarea "1142"
type textarea "958"
click at [982, 63] on icon "Save" at bounding box center [987, 61] width 10 height 7
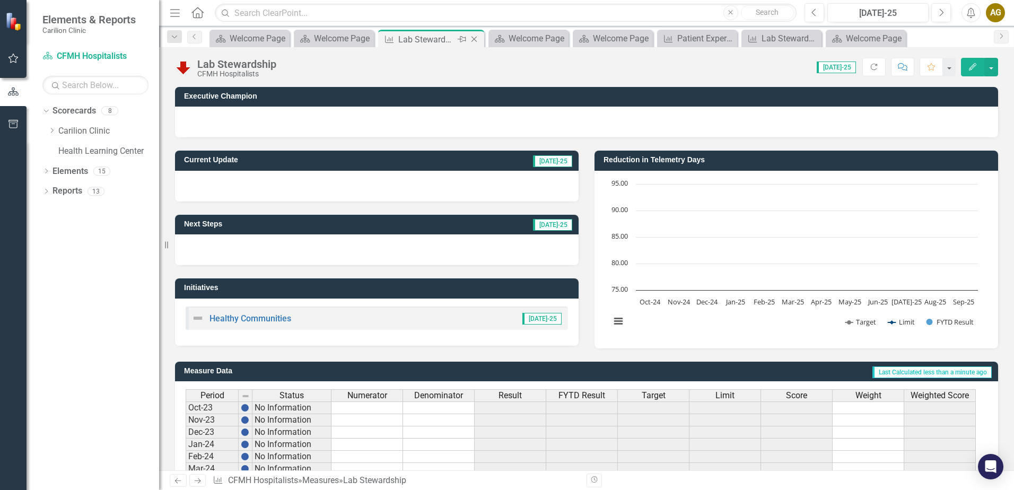
click at [475, 39] on icon "Close" at bounding box center [474, 39] width 11 height 8
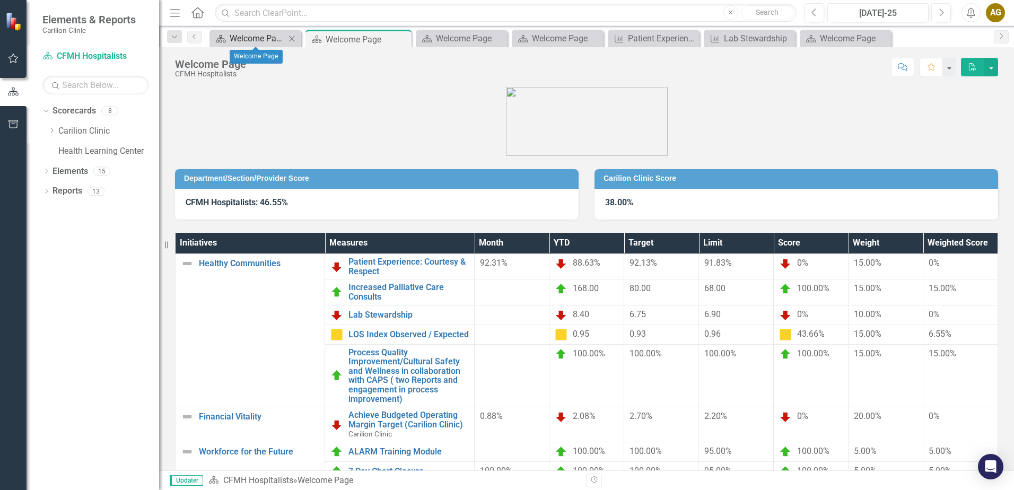
click at [243, 43] on div "Welcome Page" at bounding box center [258, 38] width 56 height 13
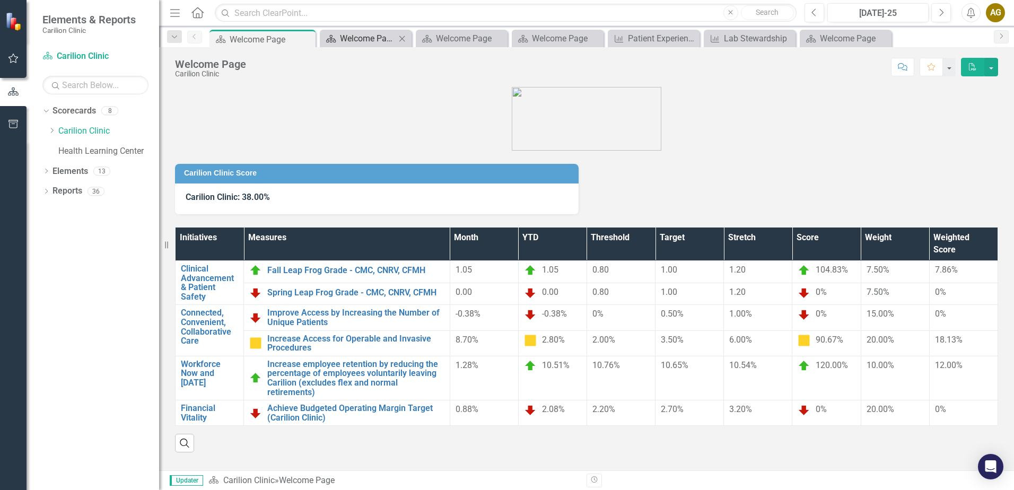
click at [349, 40] on div "Welcome Page" at bounding box center [368, 38] width 56 height 13
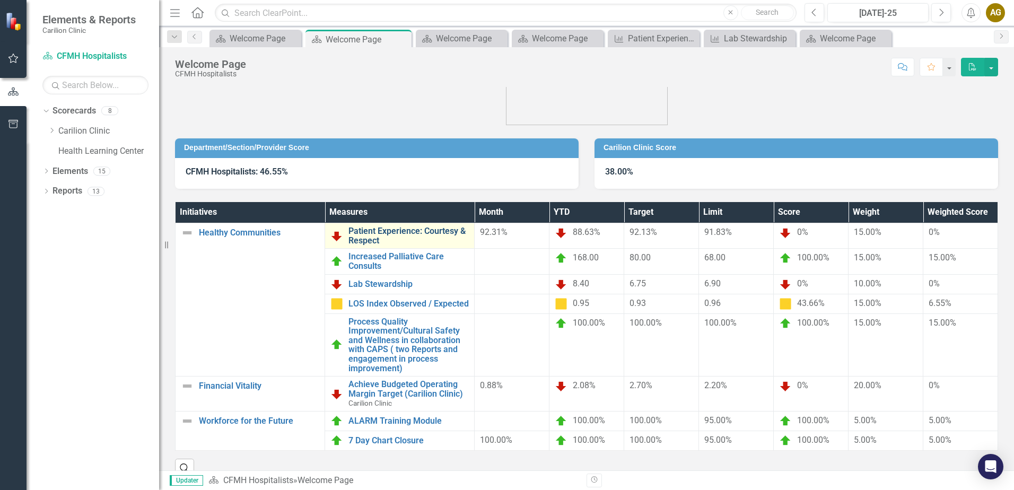
scroll to position [48, 0]
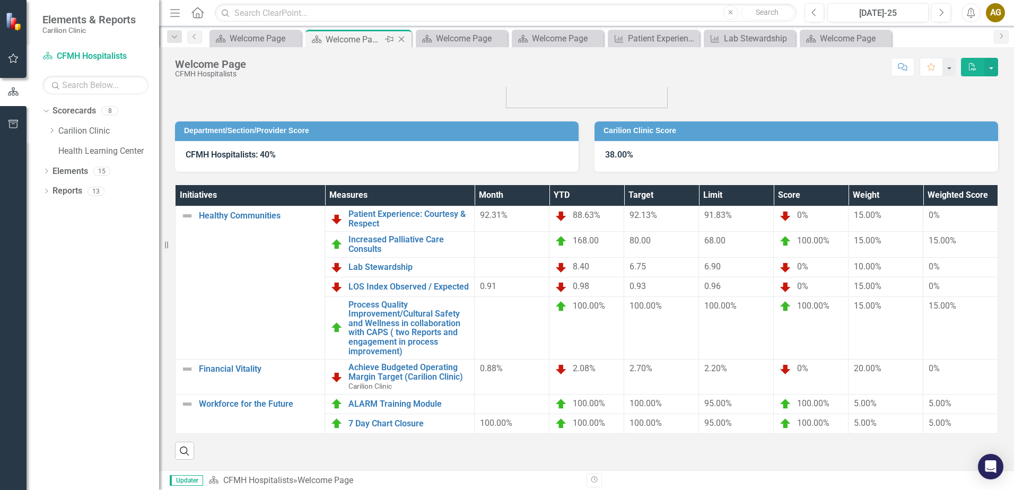
click at [332, 42] on div "Welcome Page" at bounding box center [354, 39] width 57 height 13
click at [270, 38] on div "Welcome Page" at bounding box center [258, 38] width 56 height 13
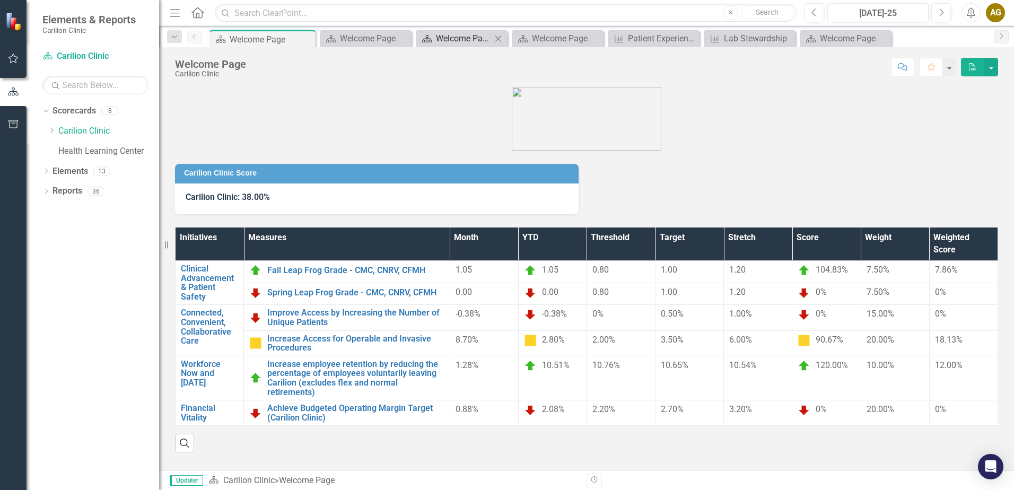
click at [441, 36] on div "Welcome Page" at bounding box center [464, 38] width 56 height 13
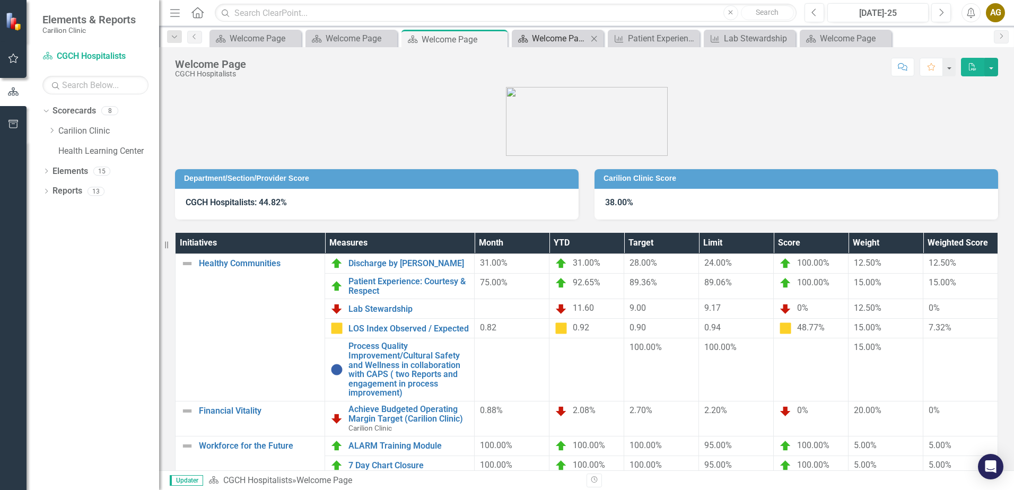
click at [524, 39] on icon "Scorecard" at bounding box center [523, 38] width 11 height 8
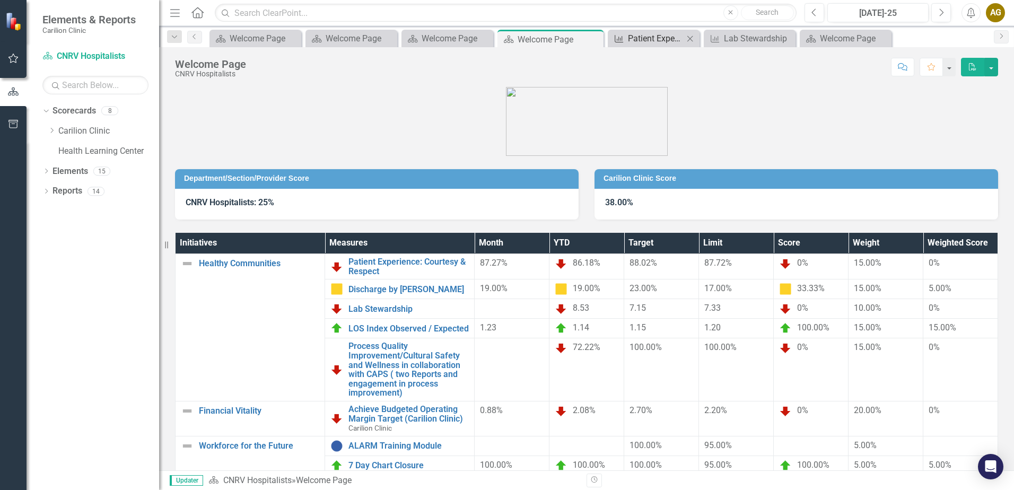
click at [636, 36] on div "Patient Experience: Courtesy & Respect" at bounding box center [656, 38] width 56 height 13
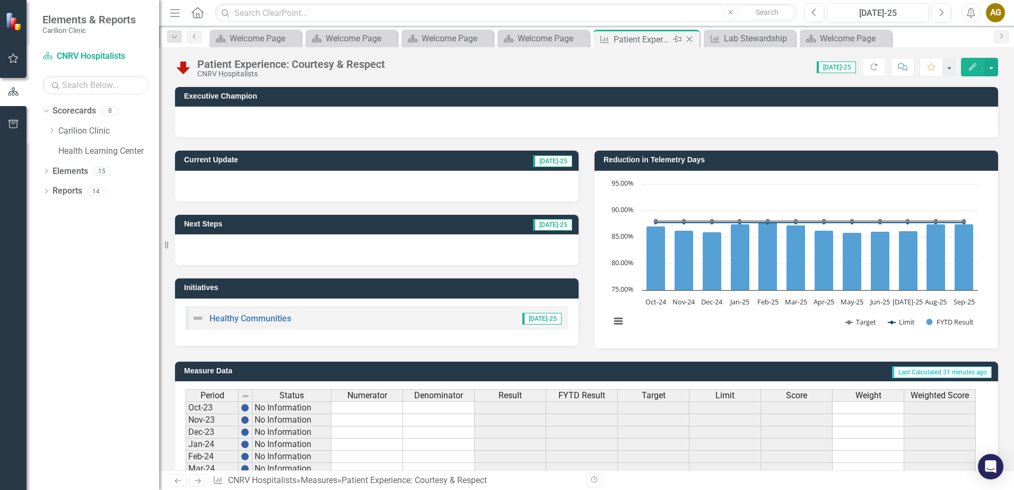
click at [693, 36] on icon "Close" at bounding box center [689, 39] width 11 height 8
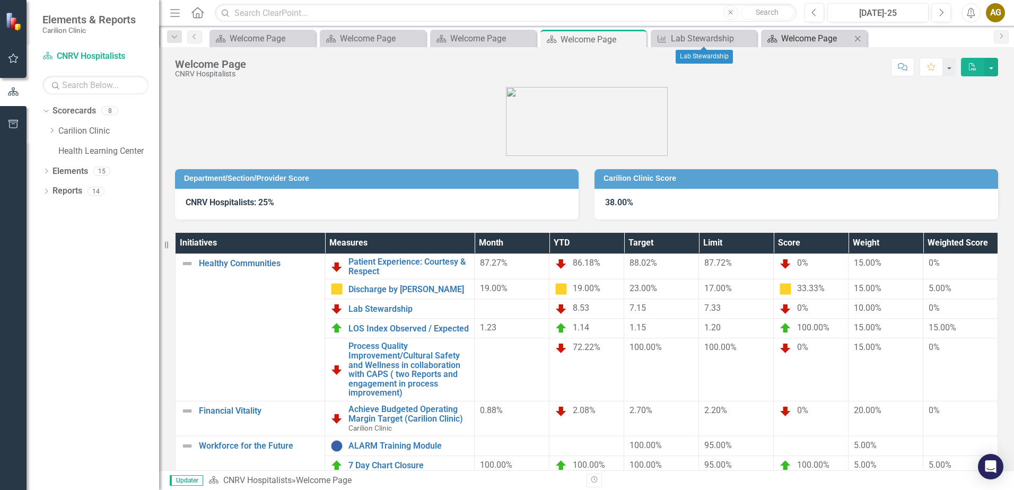
click at [799, 34] on div "Welcome Page" at bounding box center [816, 38] width 70 height 13
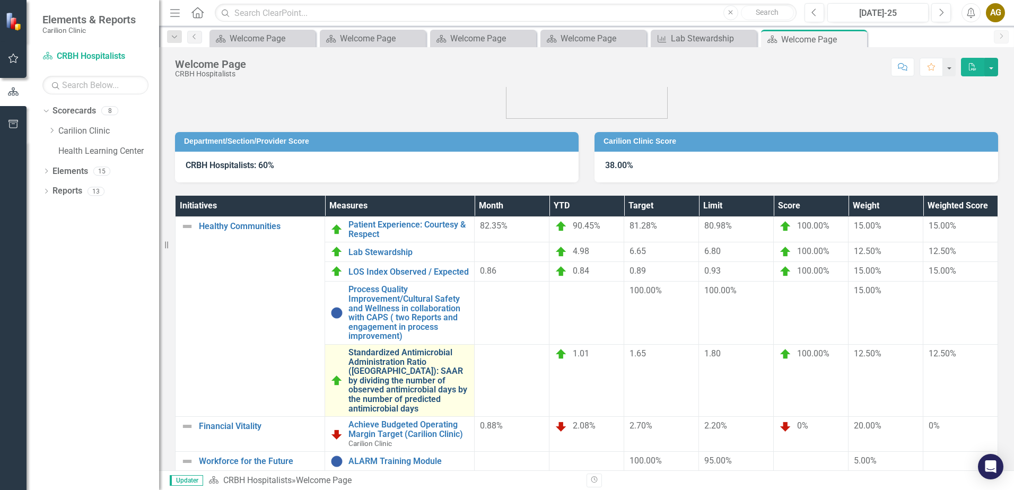
scroll to position [53, 0]
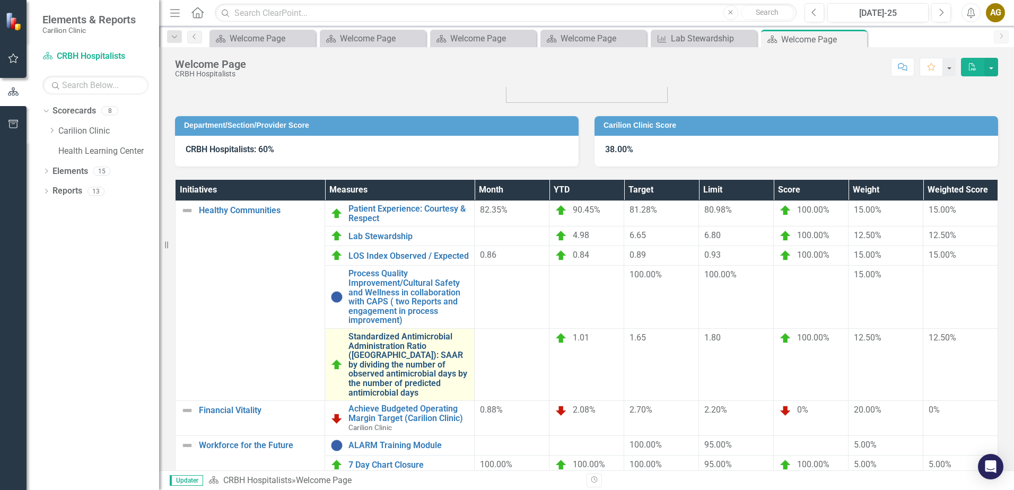
click at [398, 367] on link "Standardized Antimicrobial Administration Ratio ([GEOGRAPHIC_DATA]): SAAR by di…" at bounding box center [409, 364] width 120 height 65
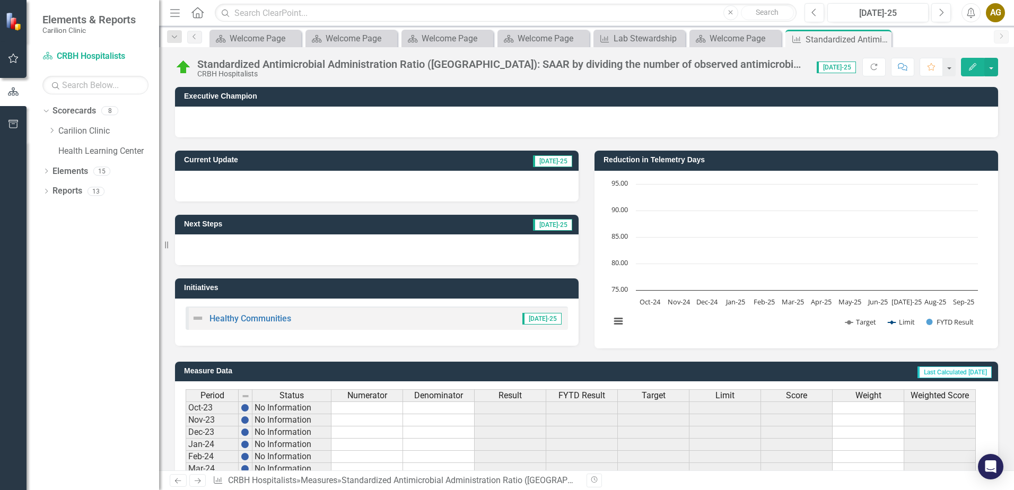
scroll to position [251, 0]
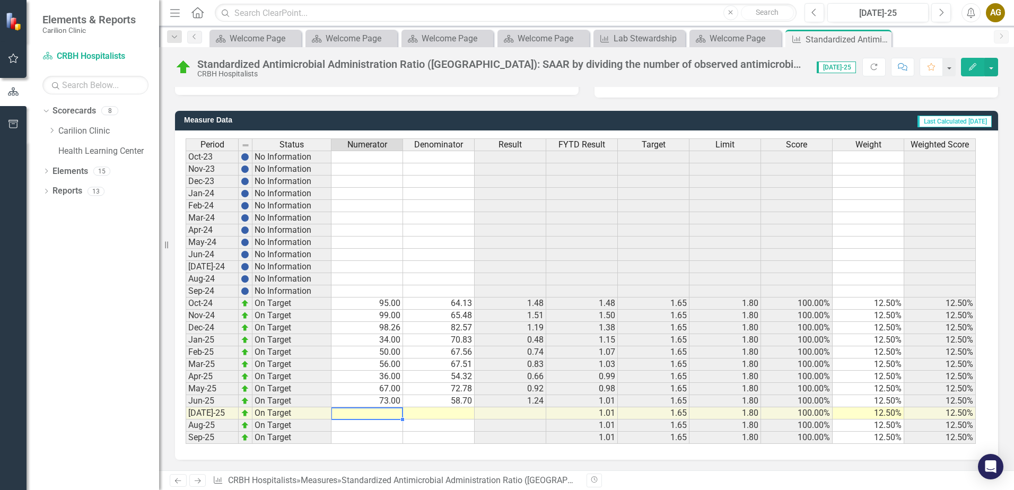
click at [368, 413] on td at bounding box center [368, 413] width 72 height 12
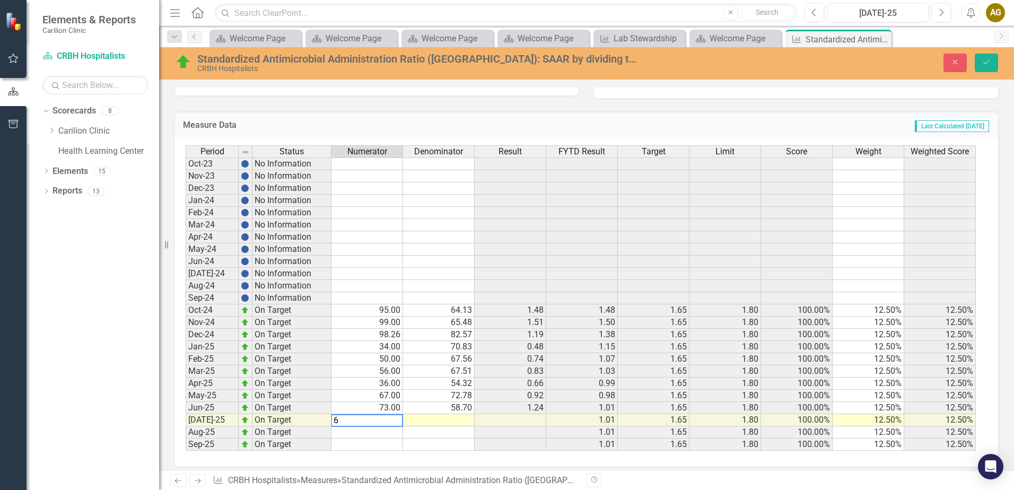
type textarea "66"
type textarea "60.34"
click at [992, 58] on button "Save" at bounding box center [986, 63] width 23 height 19
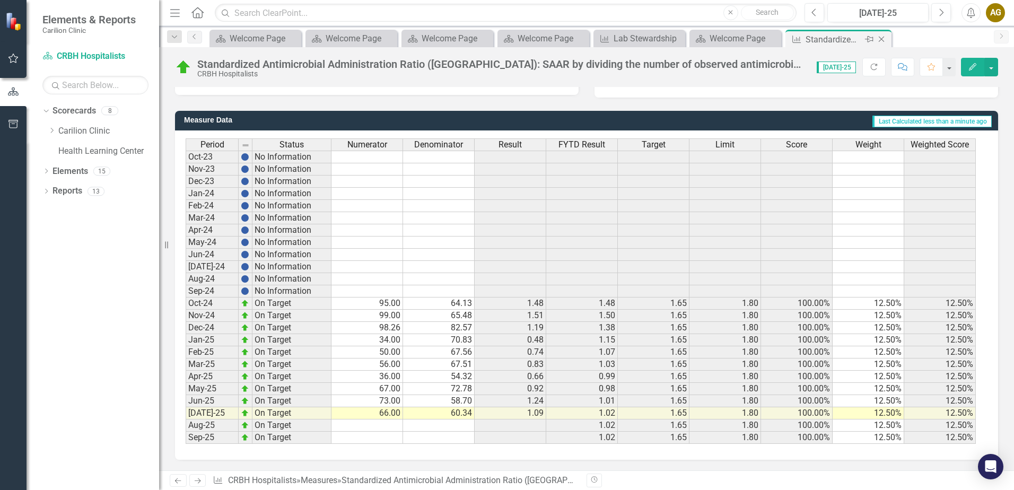
click at [884, 39] on icon "Close" at bounding box center [881, 39] width 11 height 8
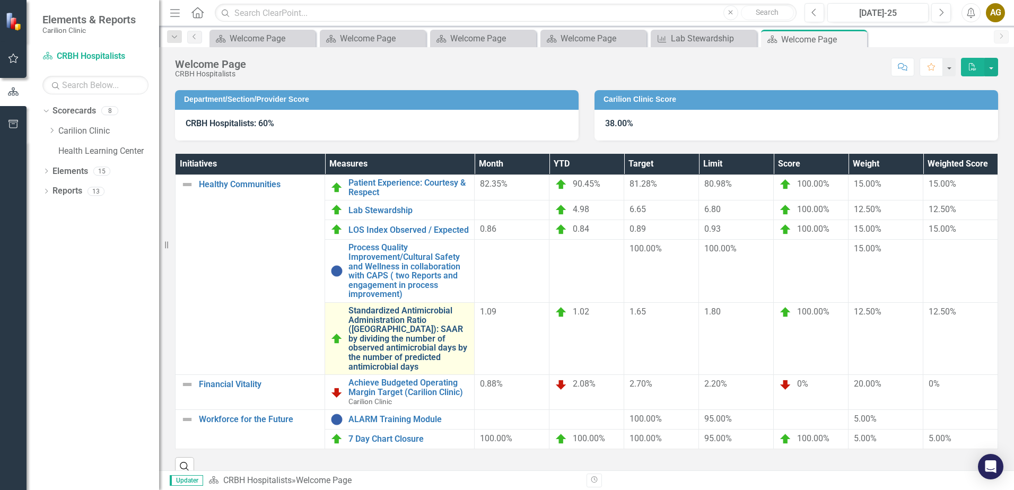
scroll to position [93, 0]
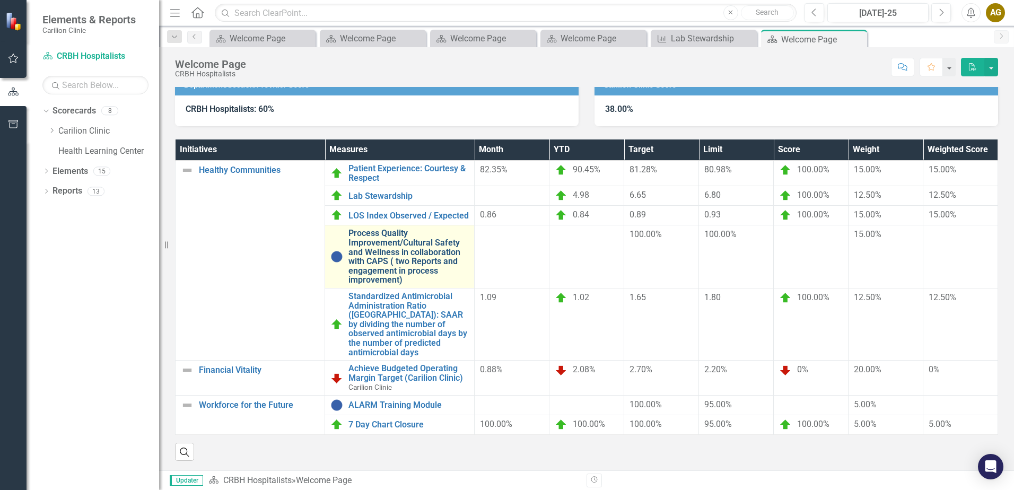
click at [419, 262] on link "Process Quality Improvement/Cultural Safety and Wellness in collaboration with …" at bounding box center [409, 257] width 120 height 56
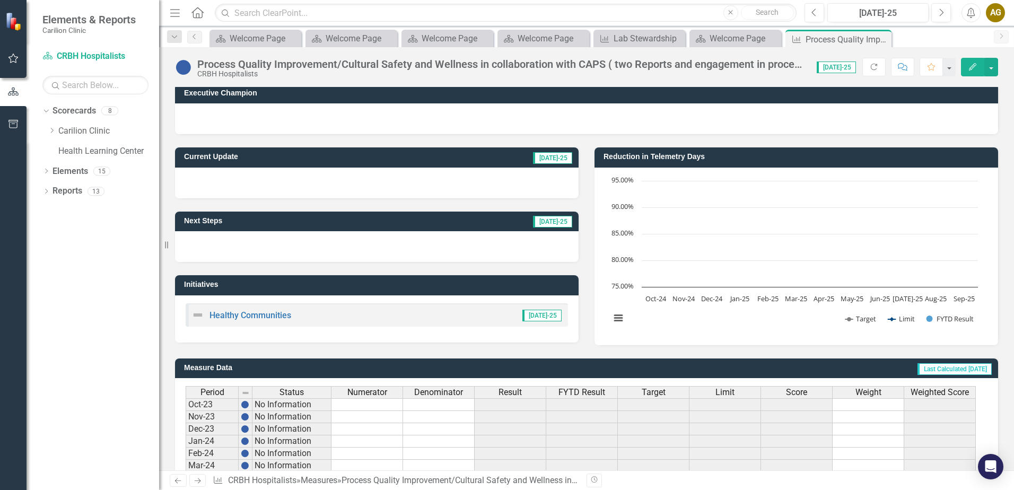
scroll to position [251, 0]
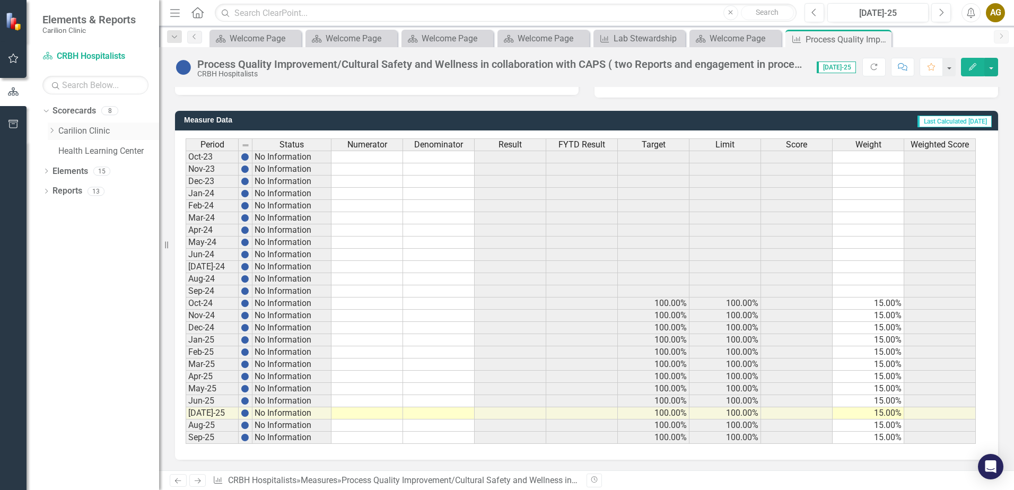
click at [49, 129] on icon "Dropdown" at bounding box center [52, 130] width 8 height 6
click at [59, 151] on icon "Dropdown" at bounding box center [62, 150] width 8 height 6
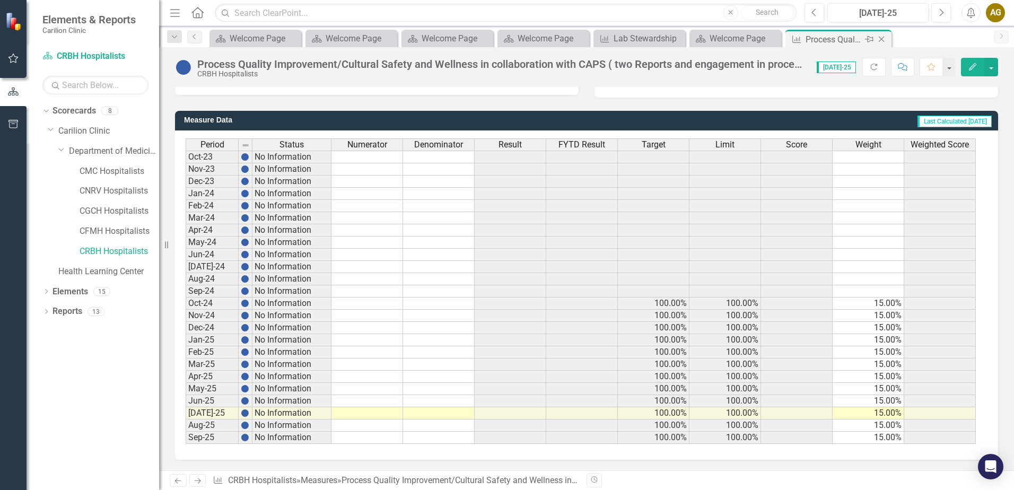
click at [883, 38] on icon "Close" at bounding box center [881, 39] width 11 height 8
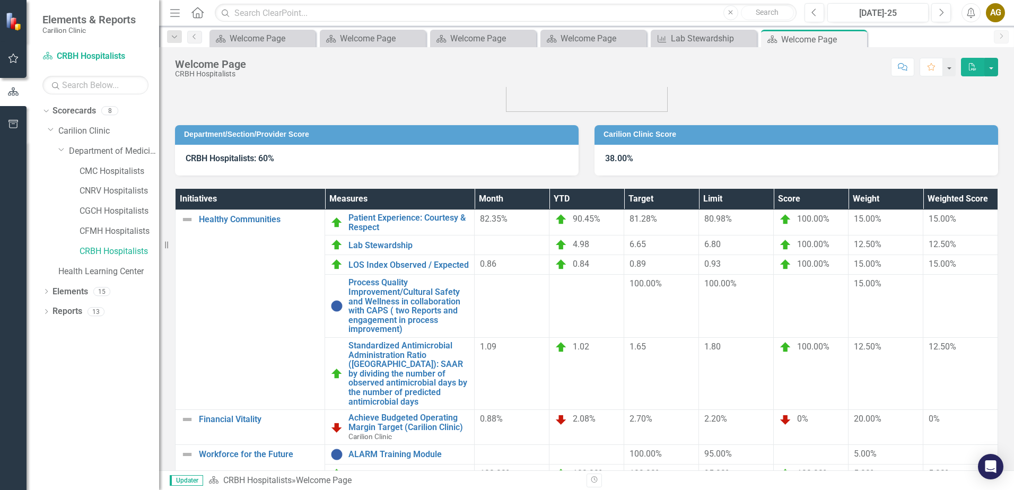
scroll to position [85, 0]
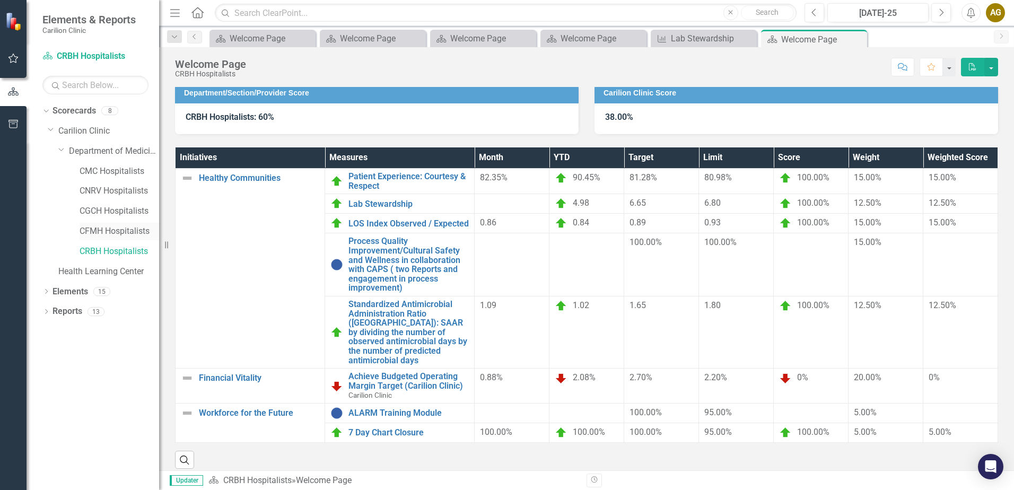
click at [117, 227] on link "CFMH Hospitalists" at bounding box center [120, 231] width 80 height 12
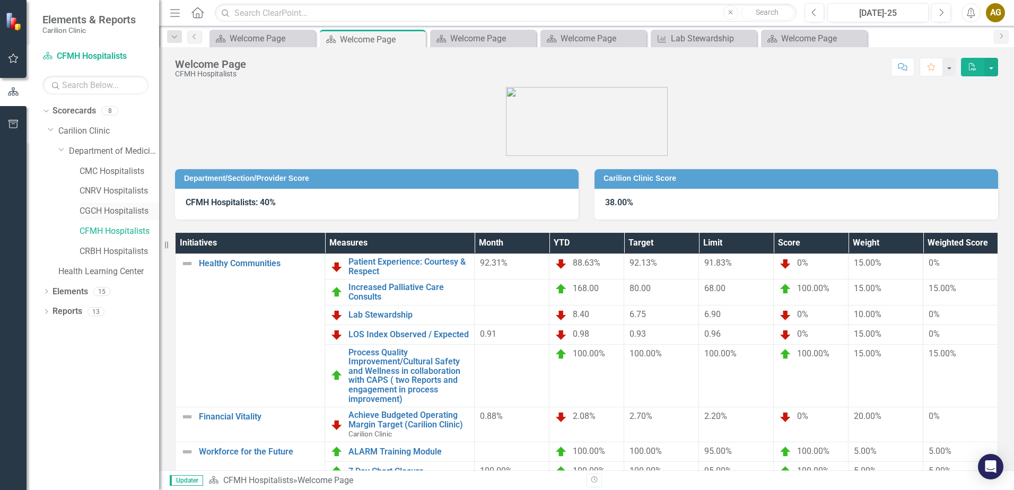
click at [110, 205] on div "CGCH Hospitalists" at bounding box center [120, 212] width 80 height 18
click at [104, 208] on link "CGCH Hospitalists" at bounding box center [120, 211] width 80 height 12
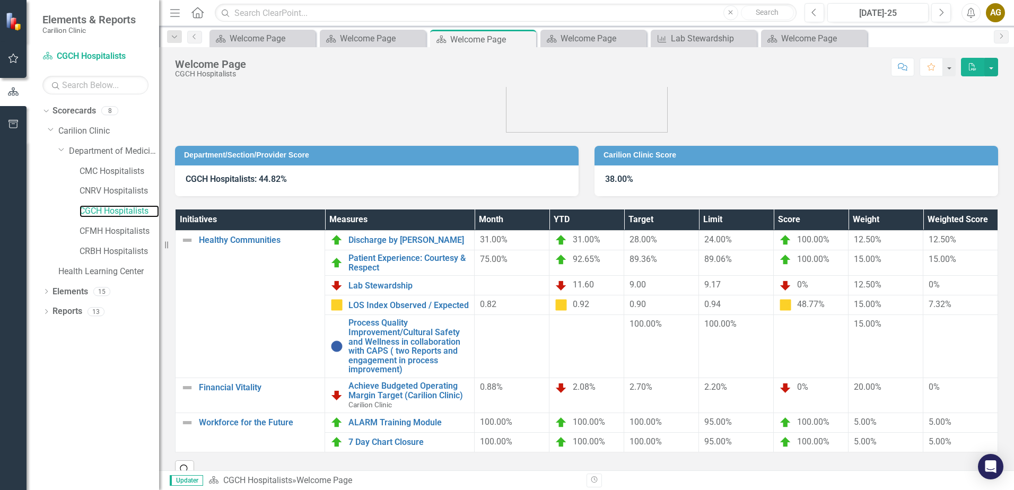
scroll to position [42, 0]
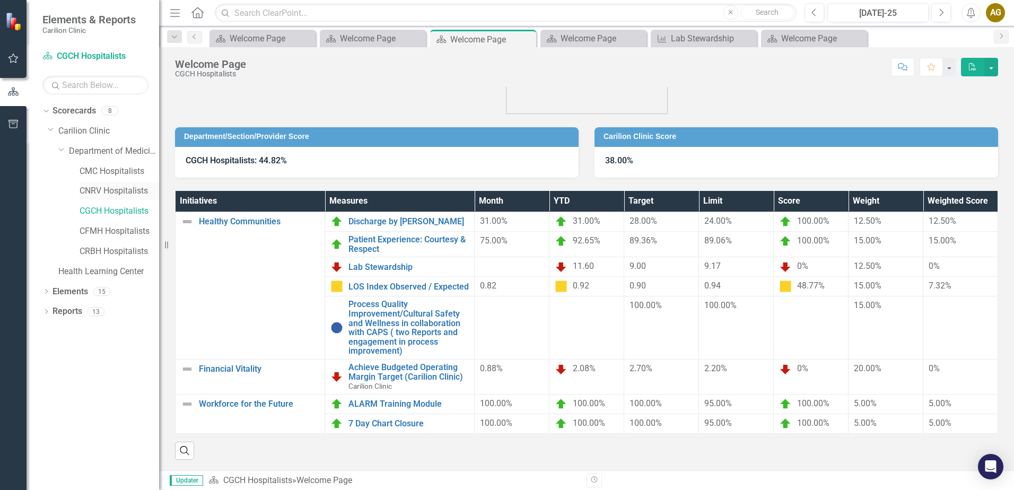
click at [111, 185] on div "CNRV Hospitalists" at bounding box center [120, 192] width 80 height 18
click at [108, 190] on link "CNRV Hospitalists" at bounding box center [120, 191] width 80 height 12
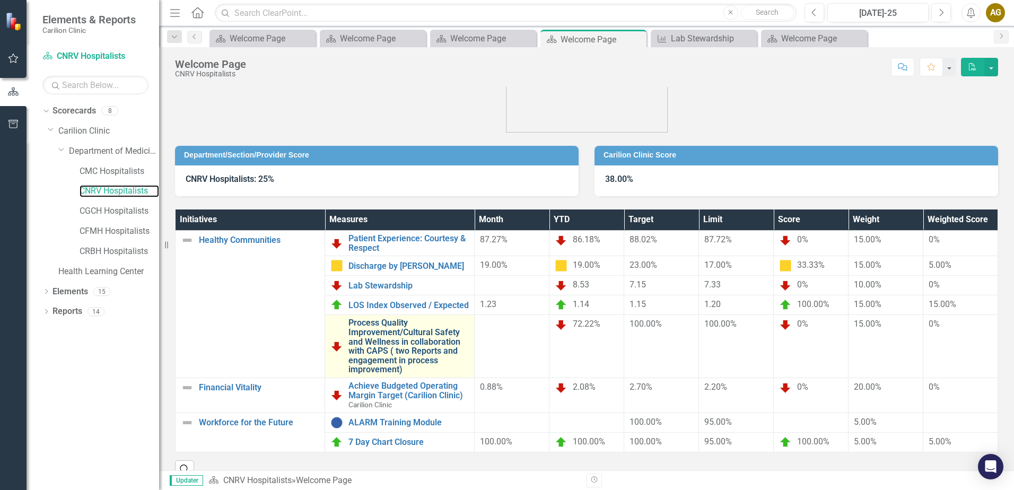
scroll to position [42, 0]
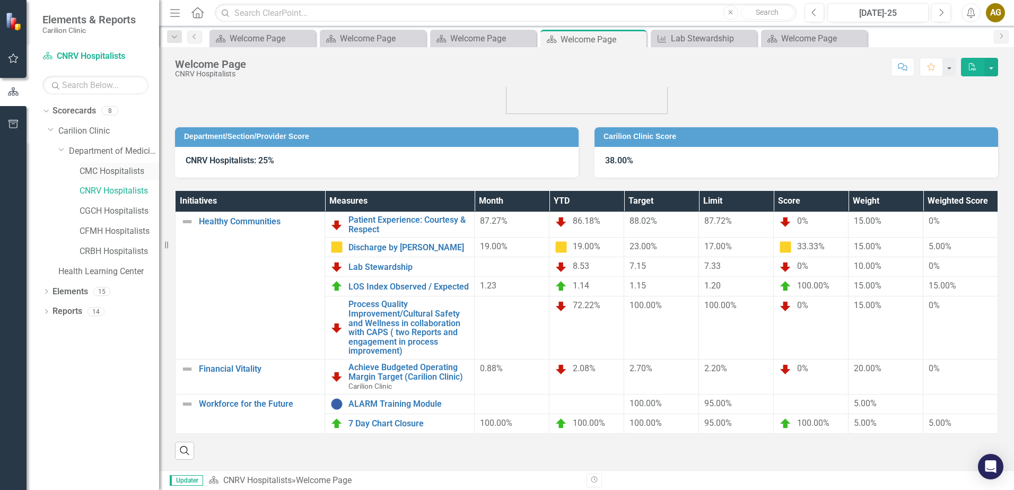
click at [104, 171] on link "CMC Hospitalists" at bounding box center [120, 172] width 80 height 12
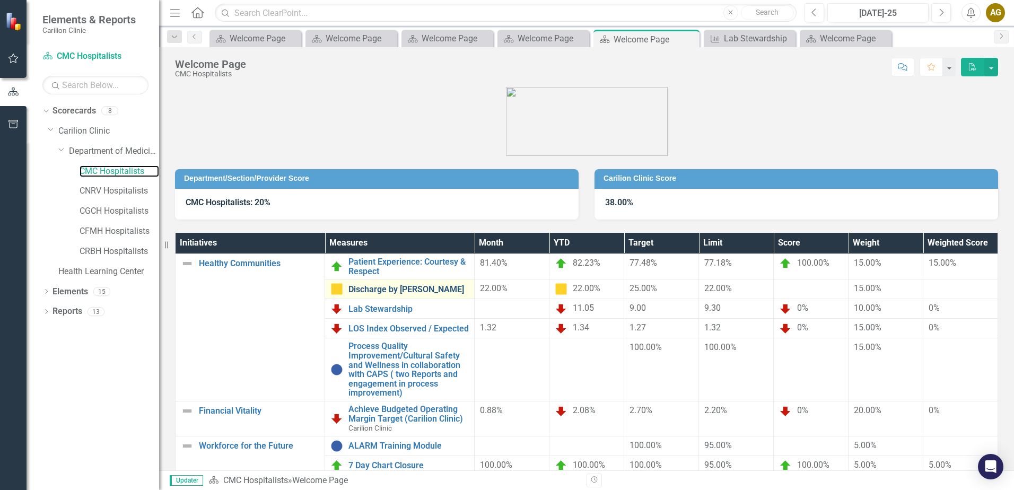
scroll to position [50, 0]
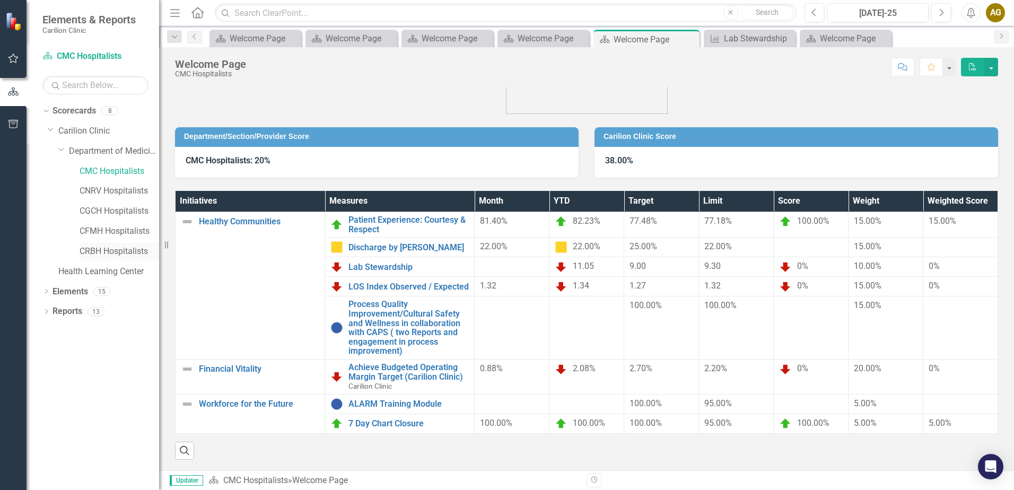
click at [120, 249] on link "CRBH Hospitalists" at bounding box center [120, 252] width 80 height 12
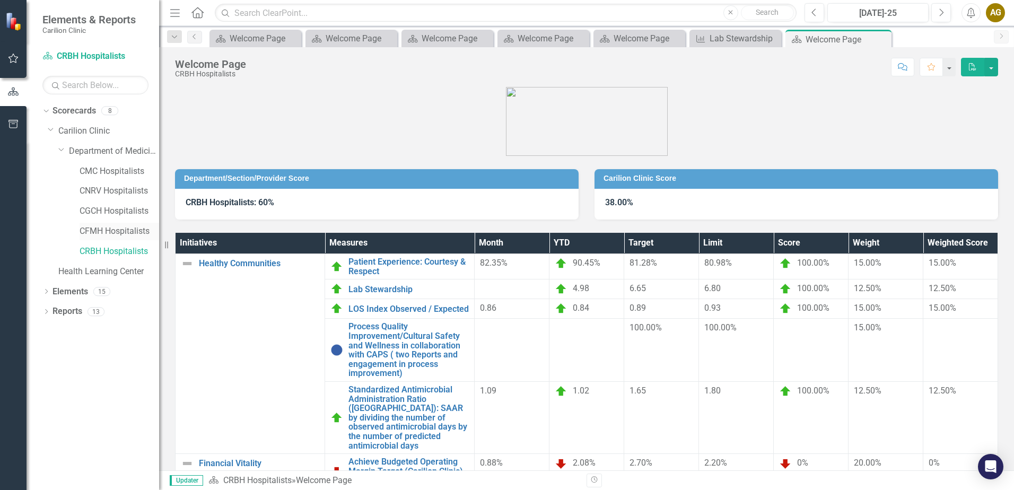
click at [120, 232] on link "CFMH Hospitalists" at bounding box center [120, 231] width 80 height 12
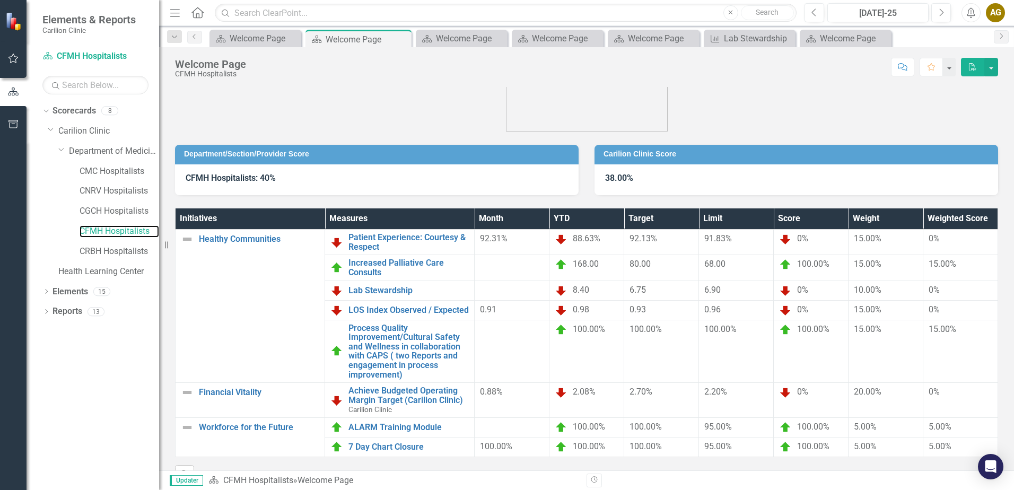
scroll to position [48, 0]
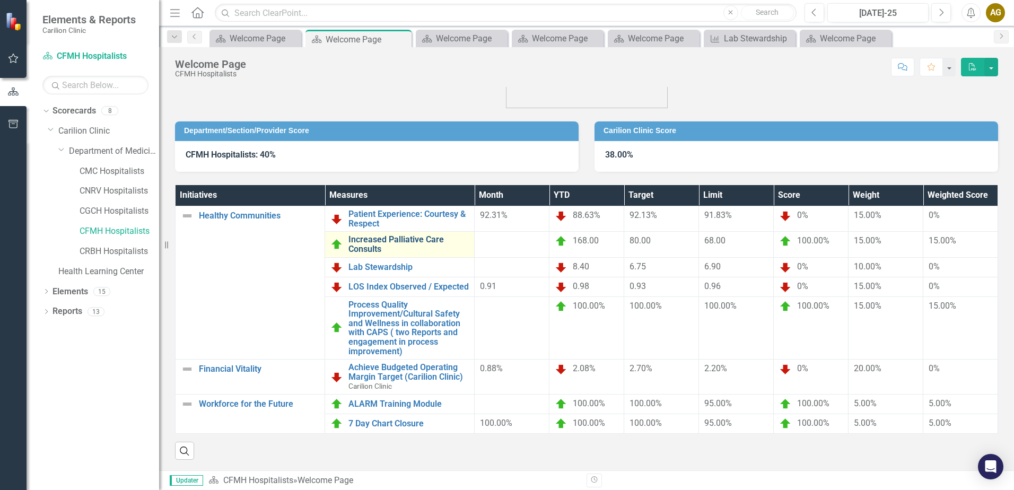
click at [420, 241] on link "Increased Palliative Care Consults" at bounding box center [409, 244] width 120 height 19
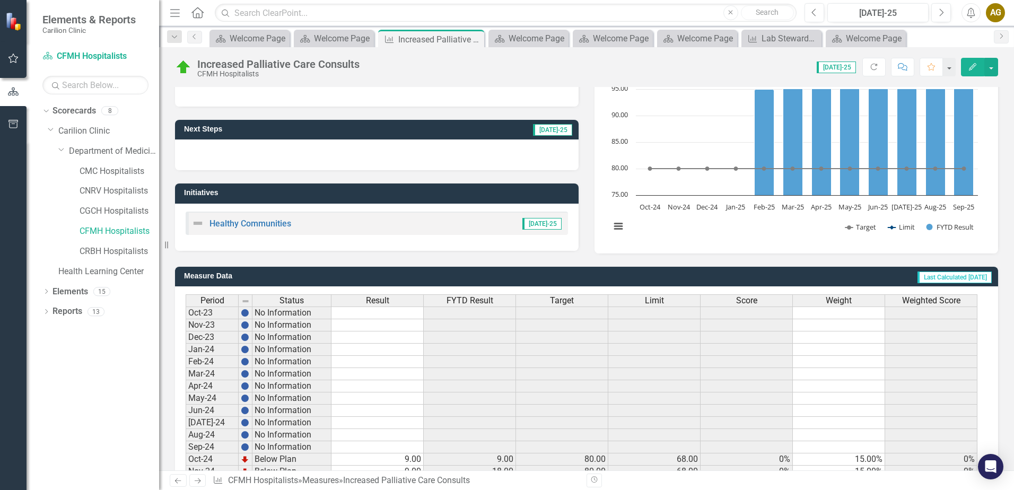
scroll to position [212, 0]
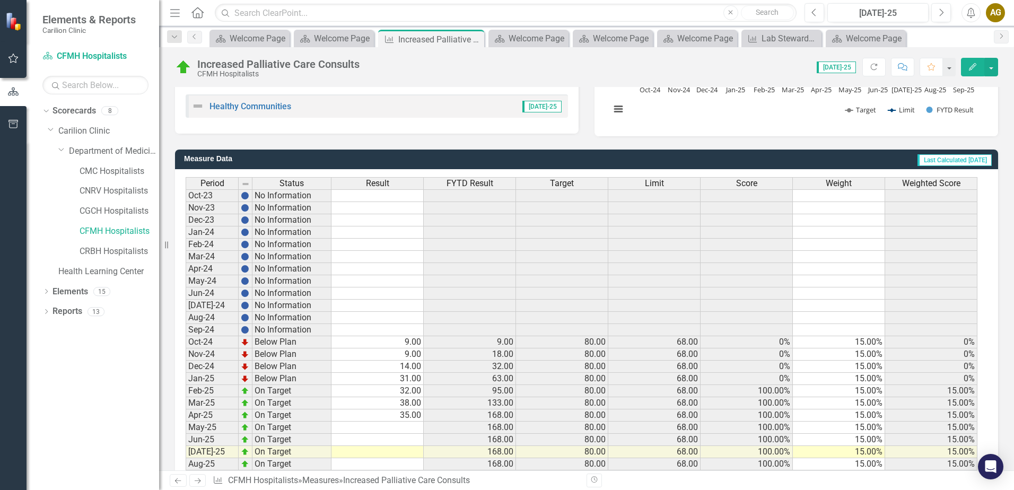
click at [389, 427] on td at bounding box center [378, 428] width 92 height 12
click at [419, 428] on td at bounding box center [378, 428] width 92 height 12
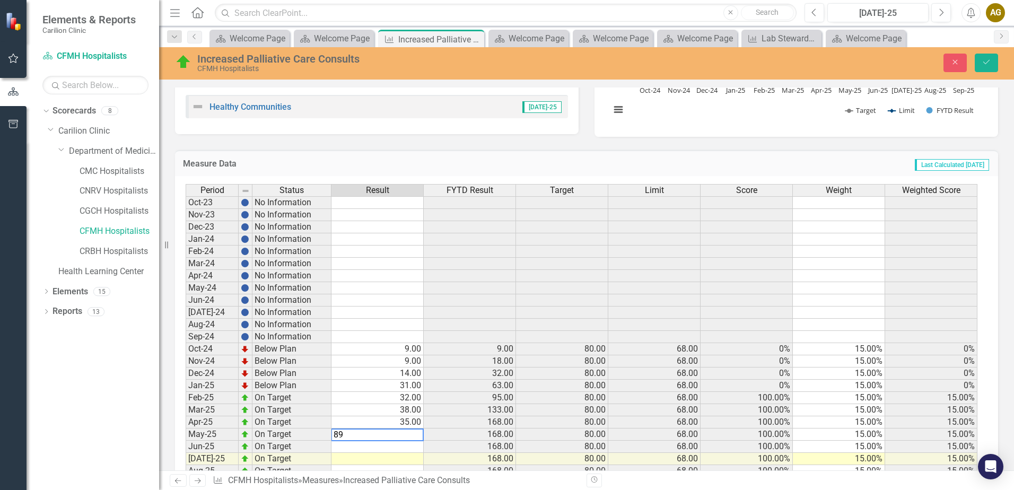
type textarea "89"
click at [373, 444] on td at bounding box center [378, 447] width 92 height 12
click at [409, 435] on td "89.00" at bounding box center [378, 435] width 92 height 12
type textarea "34"
click at [415, 446] on td at bounding box center [378, 447] width 92 height 12
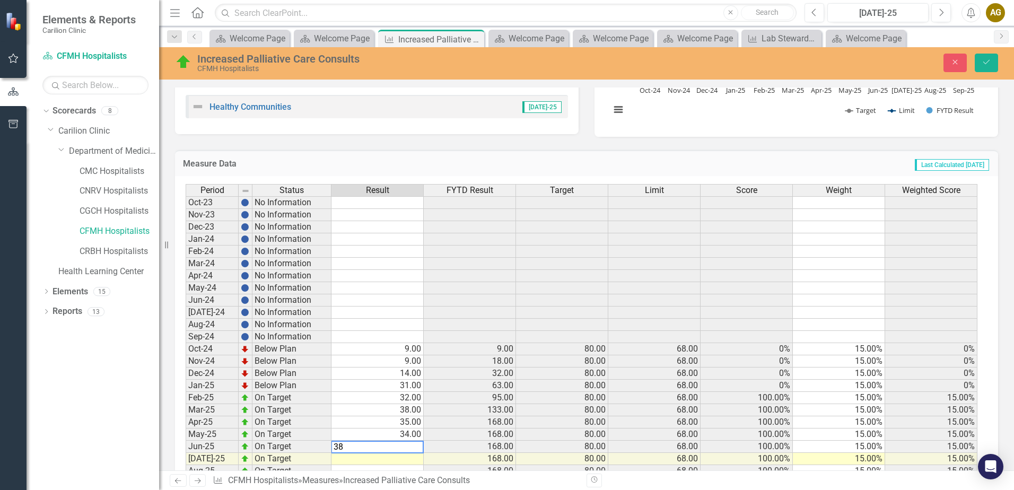
type textarea "38"
click at [396, 461] on td at bounding box center [378, 459] width 92 height 12
click at [381, 458] on td at bounding box center [378, 459] width 92 height 12
type textarea "17"
click at [394, 432] on td "34.00" at bounding box center [378, 435] width 92 height 12
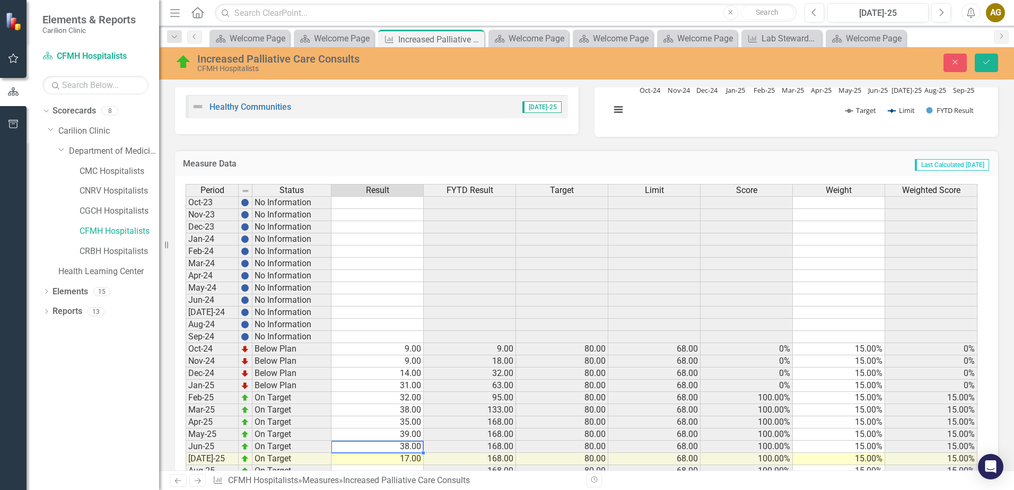
click at [409, 448] on td "38.00" at bounding box center [378, 447] width 92 height 12
click at [397, 439] on td "39.00" at bounding box center [378, 435] width 92 height 12
click at [387, 450] on td "38.00" at bounding box center [378, 447] width 92 height 12
click at [359, 458] on td "17.00" at bounding box center [378, 459] width 92 height 12
drag, startPoint x: 381, startPoint y: 461, endPoint x: 386, endPoint y: 459, distance: 5.5
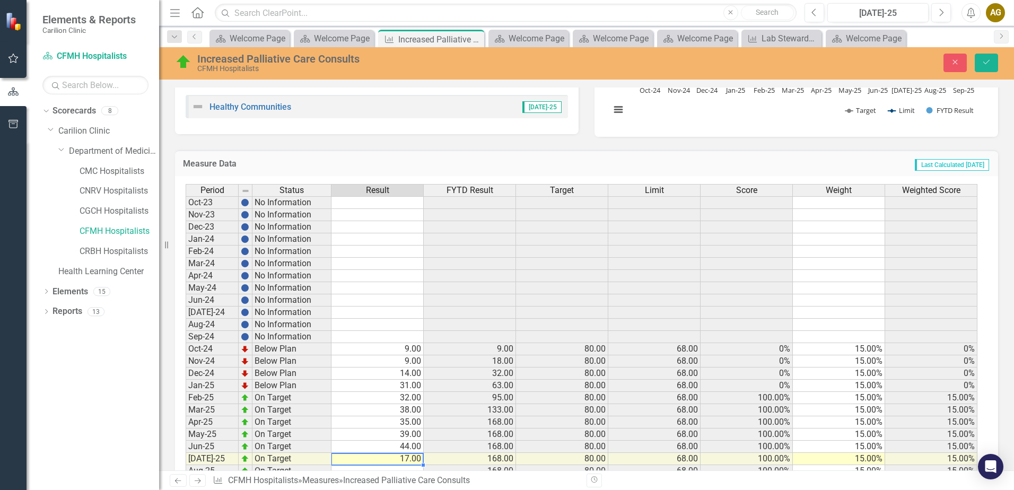
click at [383, 460] on td "17.00" at bounding box center [378, 459] width 92 height 12
type textarea "26"
click at [621, 174] on div "Measure Data Last Calculated 3 months ago" at bounding box center [586, 163] width 823 height 26
click at [992, 62] on button "Save" at bounding box center [986, 63] width 23 height 19
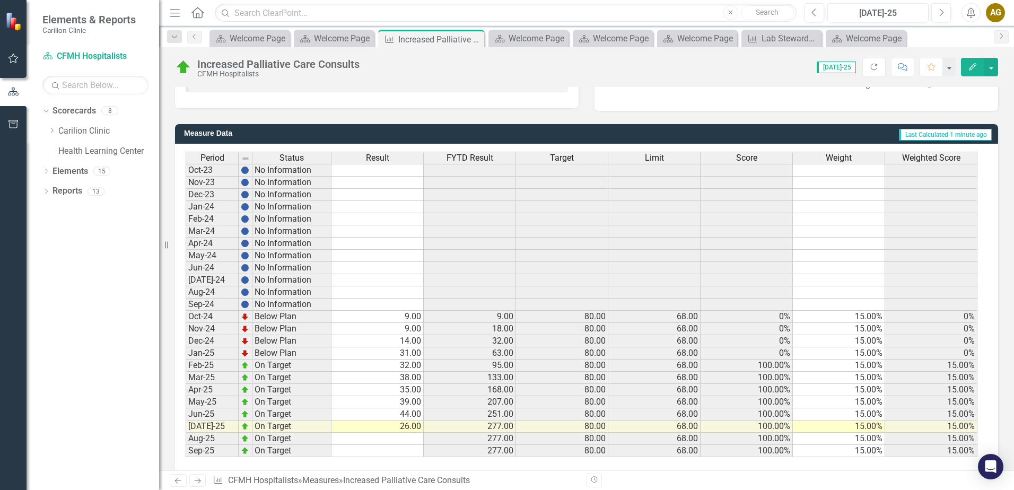
scroll to position [251, 0]
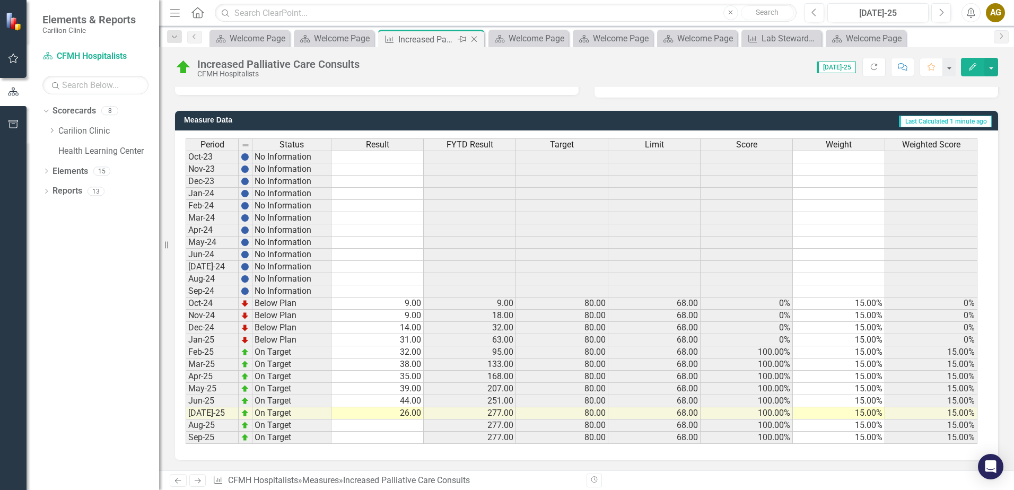
click at [475, 38] on icon "Close" at bounding box center [474, 39] width 11 height 8
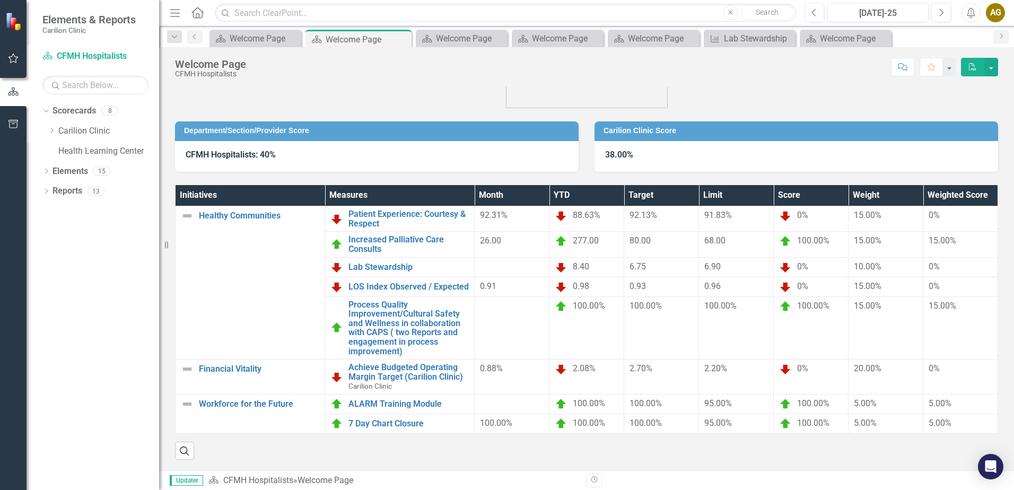
scroll to position [56, 0]
click at [813, 90] on figure at bounding box center [586, 73] width 823 height 69
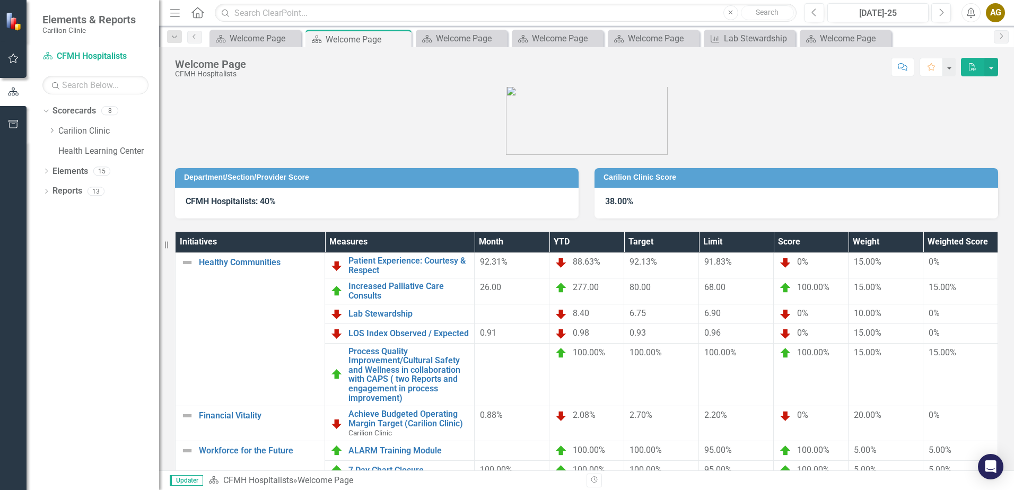
scroll to position [0, 0]
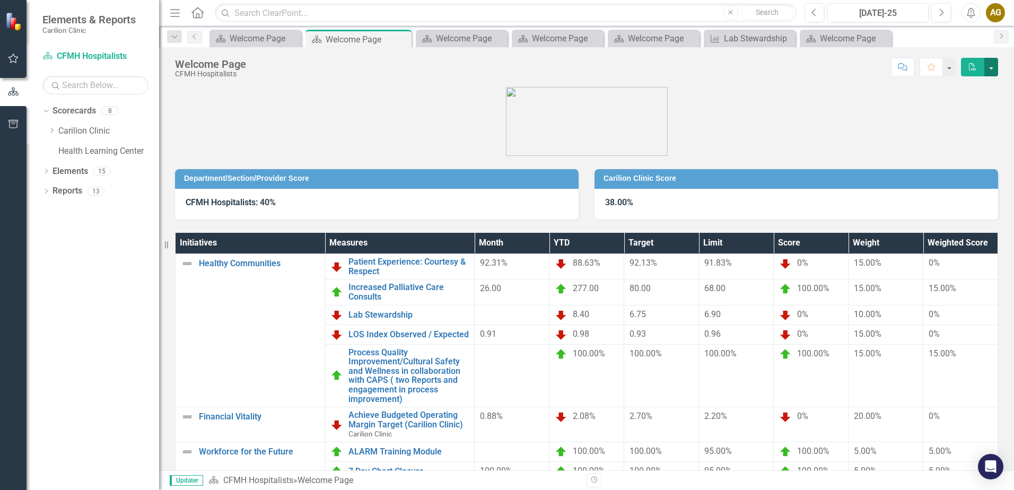
click at [988, 67] on button "button" at bounding box center [992, 67] width 14 height 19
click at [955, 107] on link "PDF Export to PDF" at bounding box center [955, 108] width 86 height 20
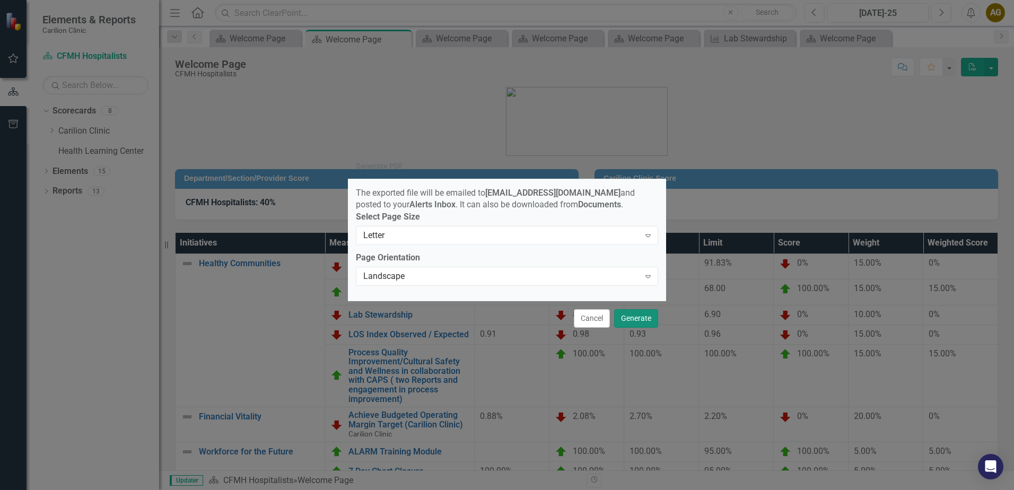
click at [648, 324] on button "Generate" at bounding box center [636, 318] width 44 height 19
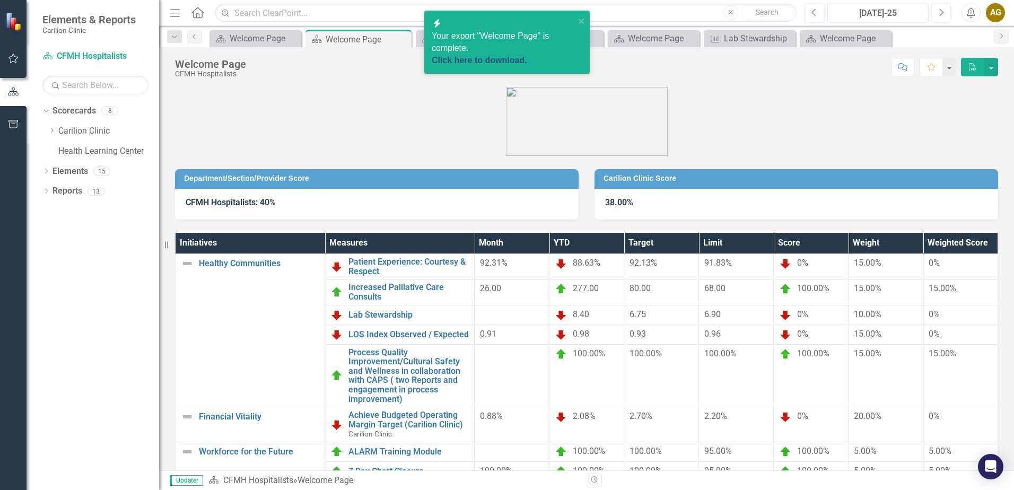
click at [526, 56] on link "Click here to download." at bounding box center [479, 60] width 95 height 9
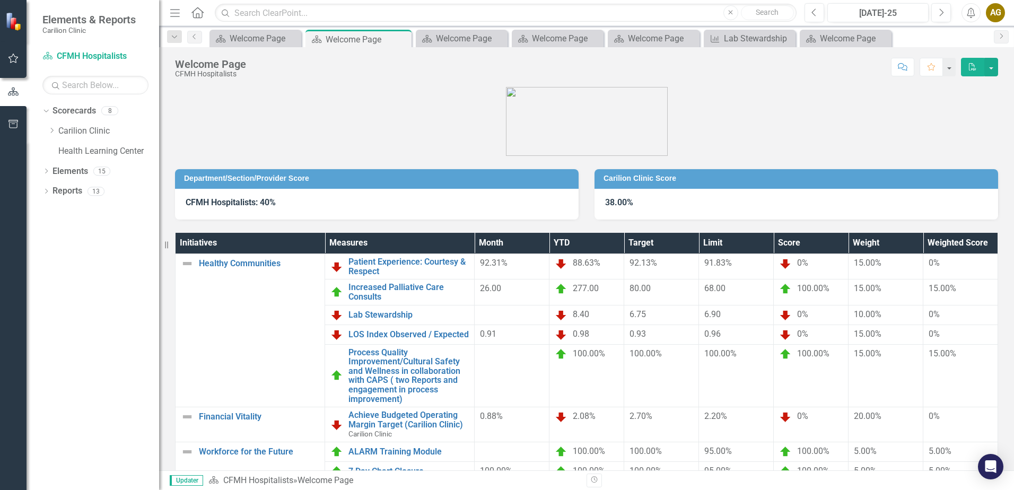
click at [512, 373] on td at bounding box center [512, 375] width 75 height 63
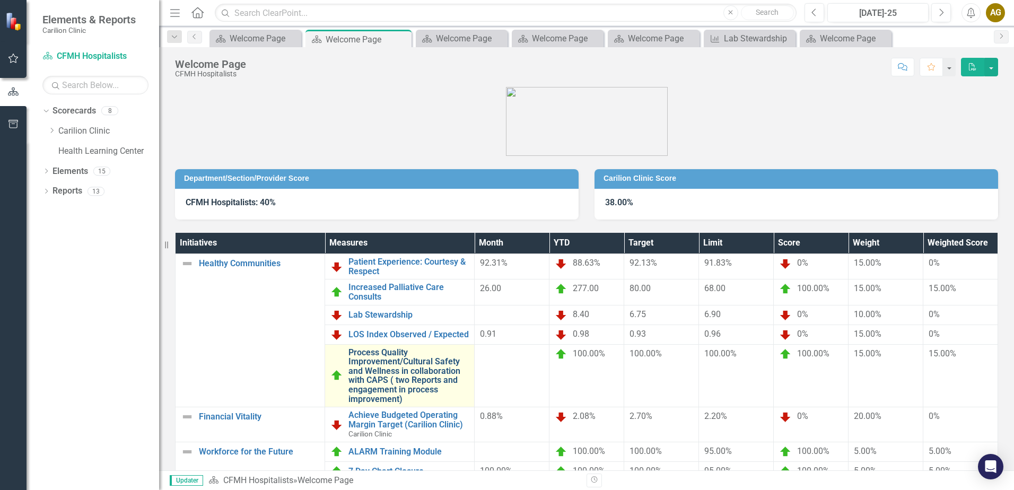
click at [419, 374] on link "Process Quality Improvement/Cultural Safety and Wellness in collaboration with …" at bounding box center [409, 376] width 120 height 56
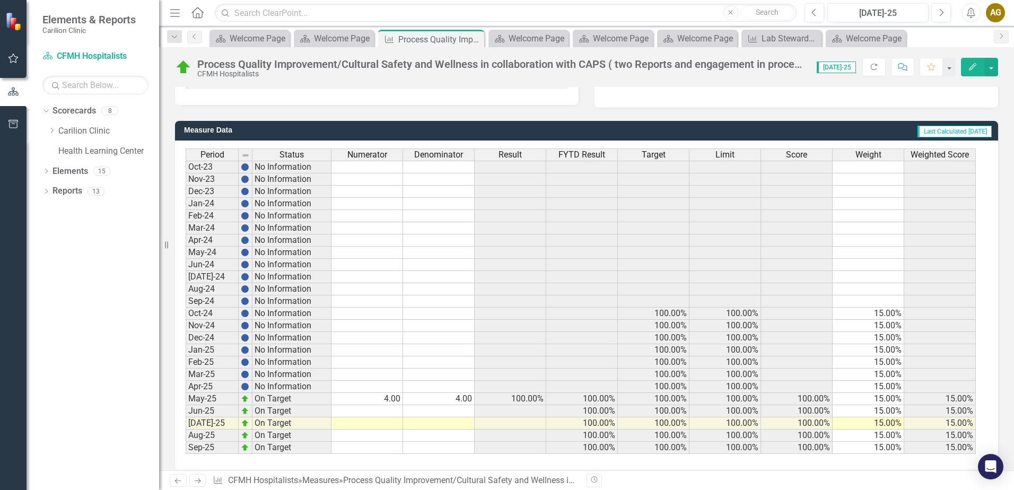
scroll to position [251, 0]
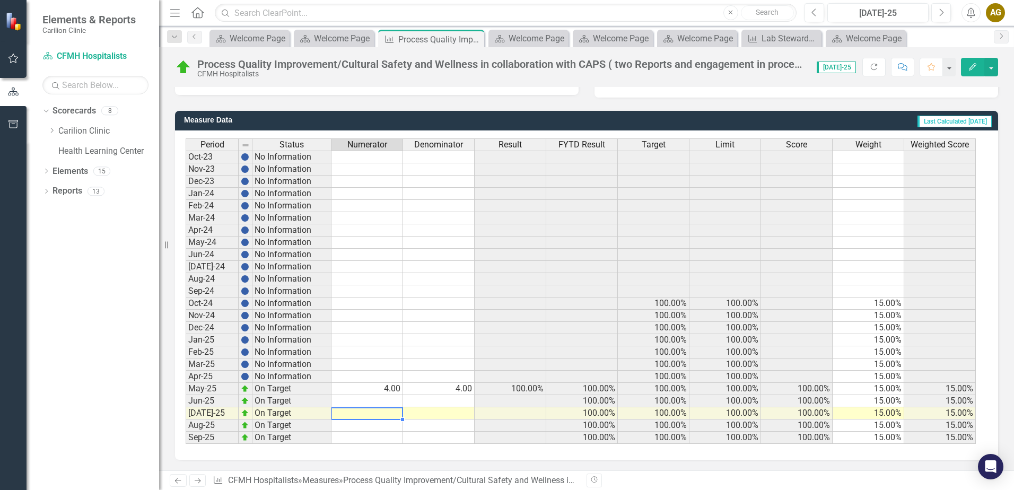
click at [395, 418] on td at bounding box center [368, 413] width 72 height 12
click at [394, 390] on td "4.00" at bounding box center [368, 389] width 72 height 12
click at [451, 386] on td "4.00" at bounding box center [439, 389] width 72 height 12
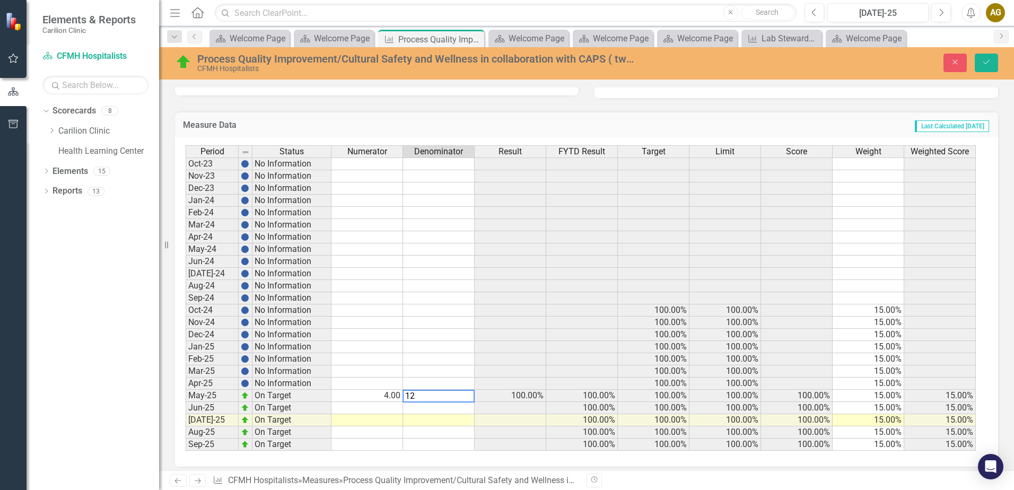
type textarea "12"
click at [379, 416] on td at bounding box center [368, 420] width 72 height 12
type textarea "8"
type textarea "12"
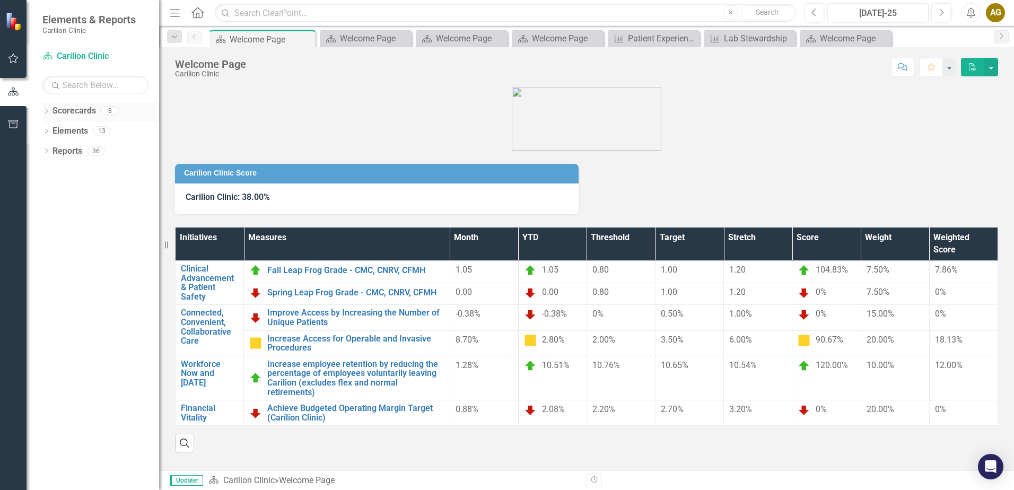
click at [44, 113] on icon "Dropdown" at bounding box center [45, 112] width 7 height 6
click at [58, 126] on div "Dropdown Carilion Clinic" at bounding box center [103, 132] width 111 height 18
click at [52, 128] on icon "Dropdown" at bounding box center [52, 130] width 8 height 6
click at [66, 149] on icon "Dropdown" at bounding box center [62, 150] width 8 height 6
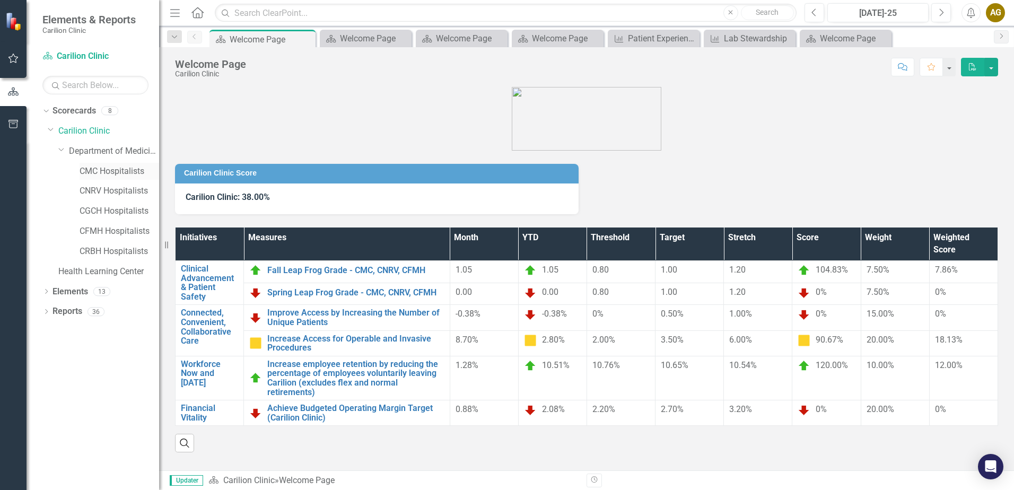
click at [86, 171] on link "CMC Hospitalists" at bounding box center [120, 172] width 80 height 12
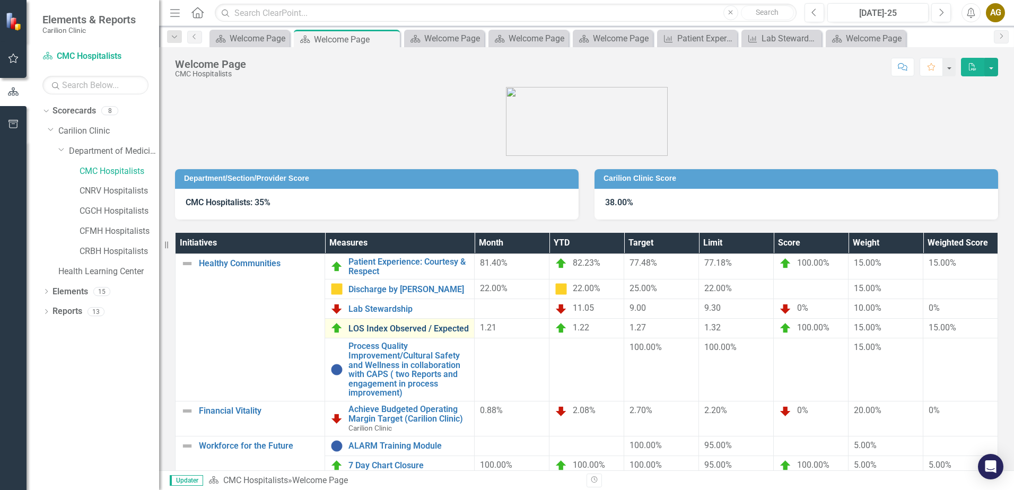
click at [412, 327] on link "LOS Index Observed / Expected" at bounding box center [409, 329] width 120 height 10
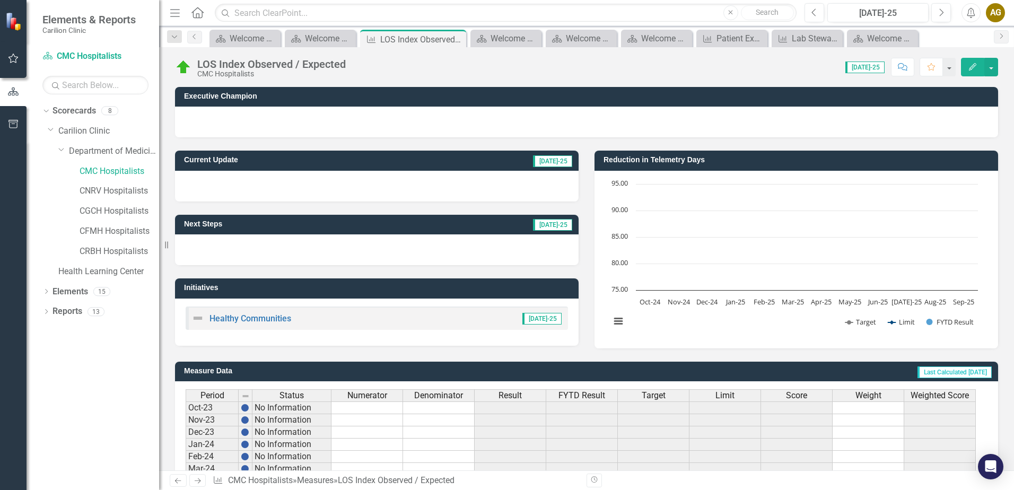
scroll to position [251, 0]
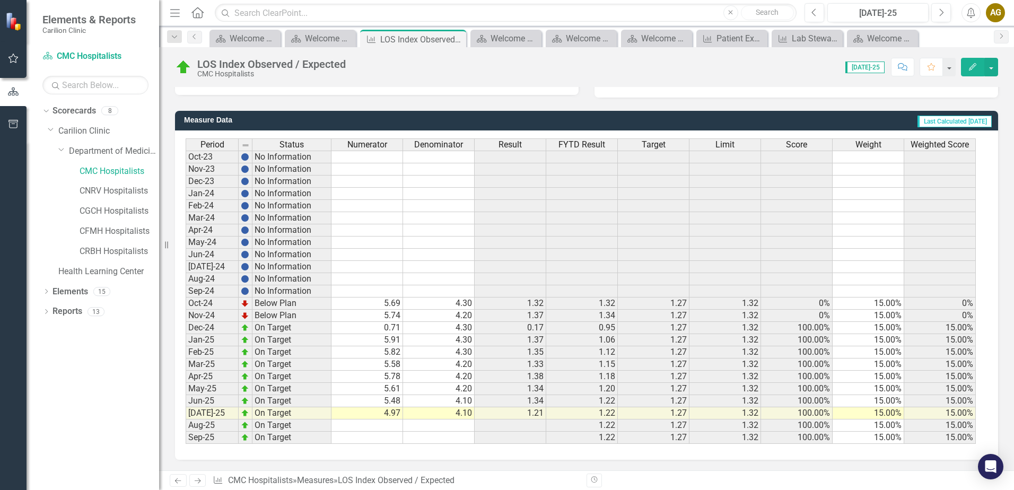
click at [388, 416] on td "4.97" at bounding box center [368, 413] width 72 height 12
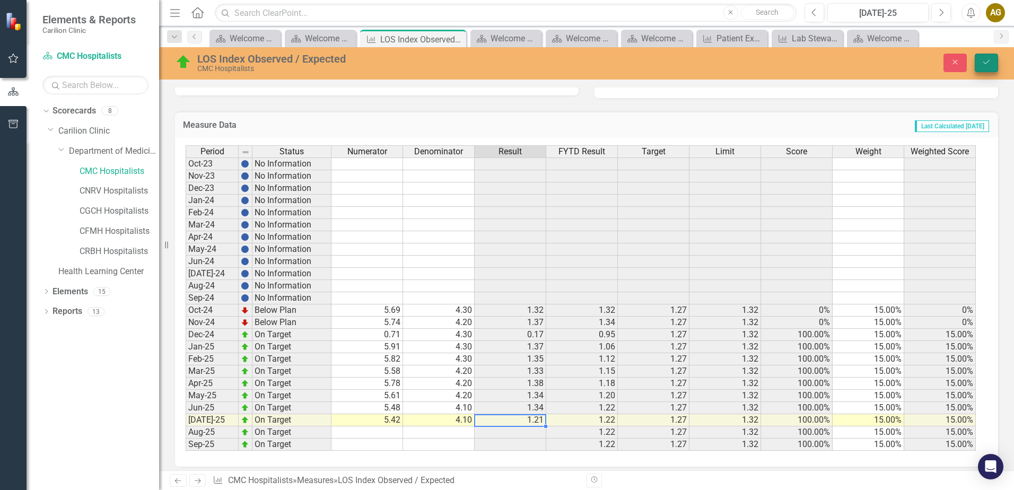
type textarea "4.1"
click at [988, 59] on icon "Save" at bounding box center [987, 61] width 10 height 7
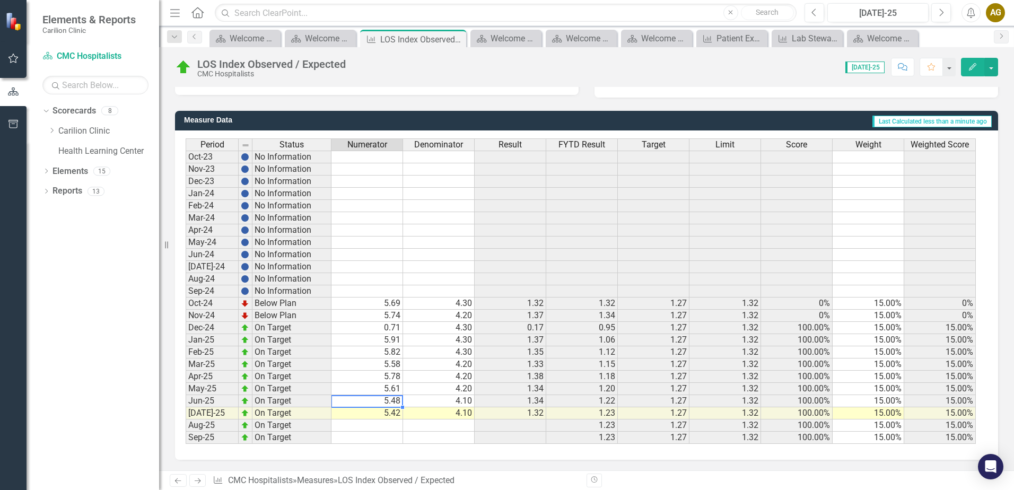
click at [374, 404] on td "5.48" at bounding box center [368, 401] width 72 height 12
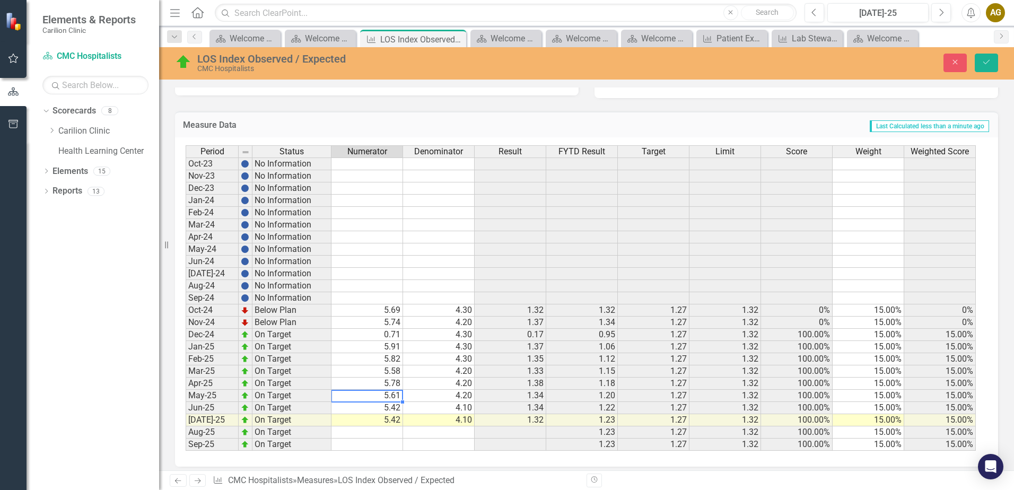
click at [391, 395] on td "5.61" at bounding box center [368, 396] width 72 height 12
click at [396, 382] on td "5.78" at bounding box center [368, 384] width 72 height 12
click at [381, 367] on td "5.58" at bounding box center [368, 372] width 72 height 12
click at [393, 343] on td "5.91" at bounding box center [368, 347] width 72 height 12
click at [390, 333] on td "0.71" at bounding box center [368, 335] width 72 height 12
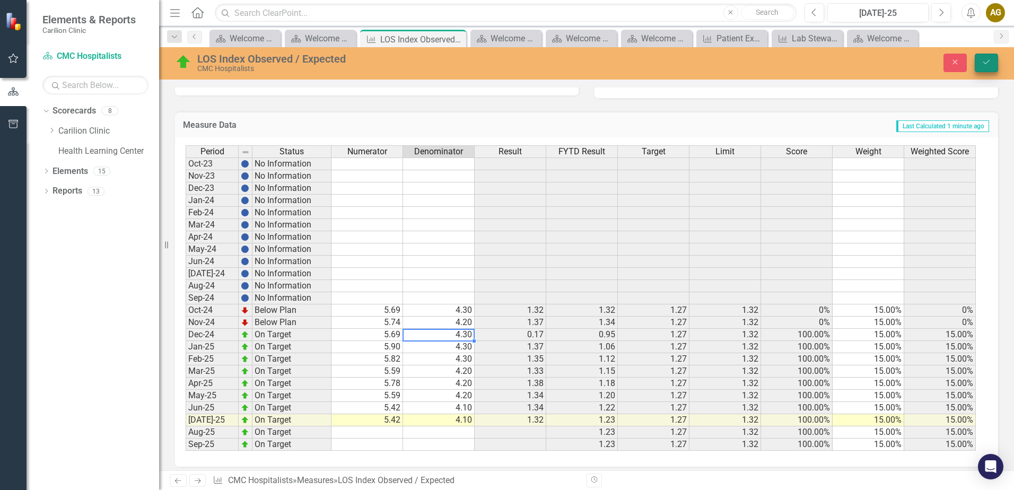
type textarea "4.3"
click at [982, 59] on icon "Save" at bounding box center [987, 61] width 10 height 7
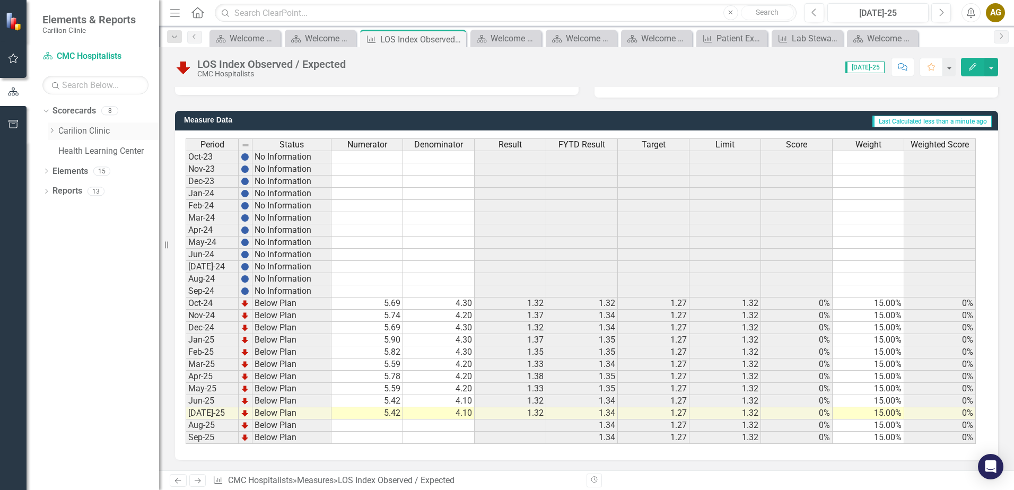
click at [50, 131] on icon "Dropdown" at bounding box center [52, 130] width 8 height 6
click at [59, 151] on icon "Dropdown" at bounding box center [62, 150] width 8 height 6
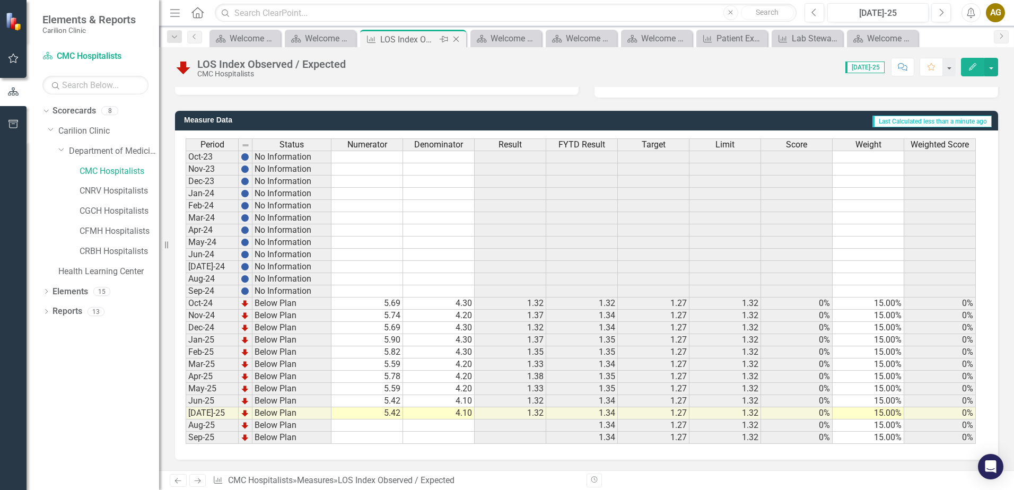
click at [456, 40] on icon "Close" at bounding box center [456, 39] width 11 height 8
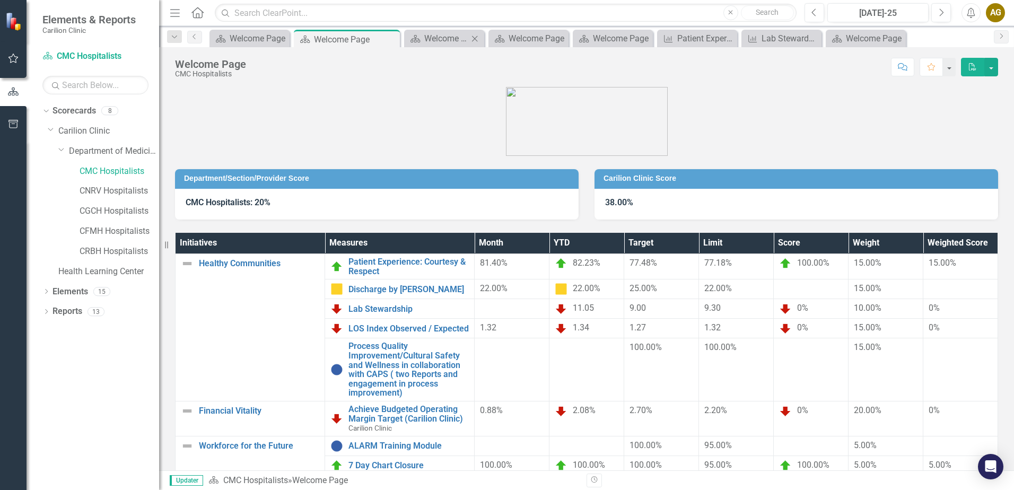
click at [421, 31] on div "Scorecard Welcome Page Close" at bounding box center [444, 39] width 80 height 18
click at [421, 40] on icon "Scorecard" at bounding box center [415, 38] width 11 height 8
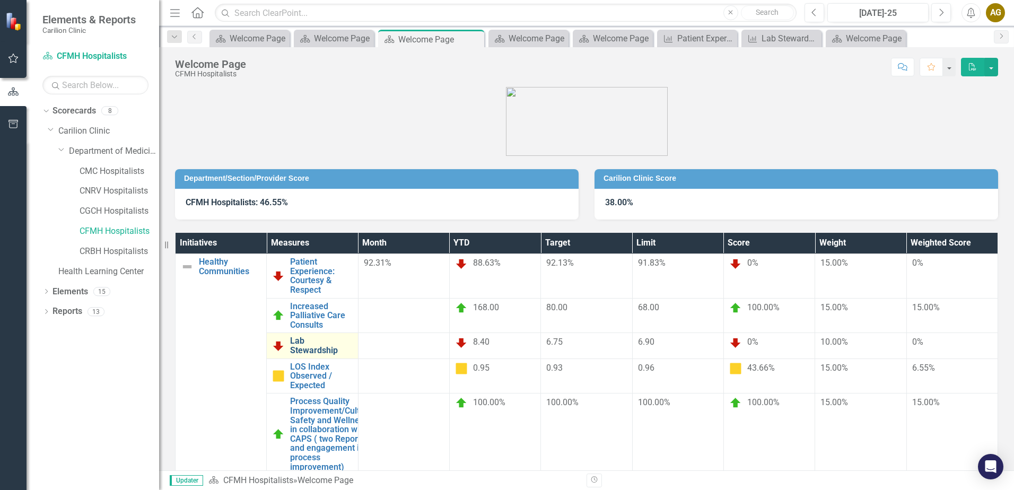
click at [352, 336] on link "Lab Stewardship" at bounding box center [321, 345] width 62 height 19
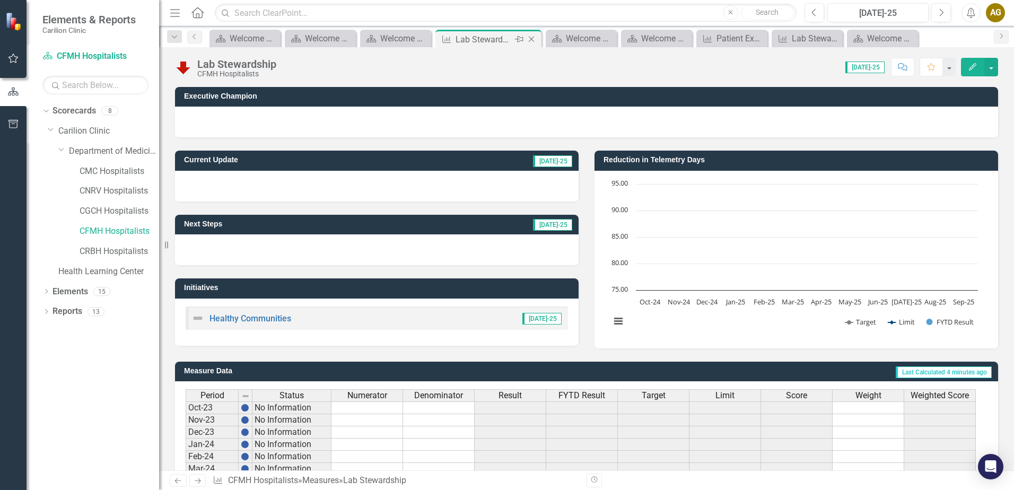
click at [531, 41] on icon "Close" at bounding box center [531, 39] width 11 height 8
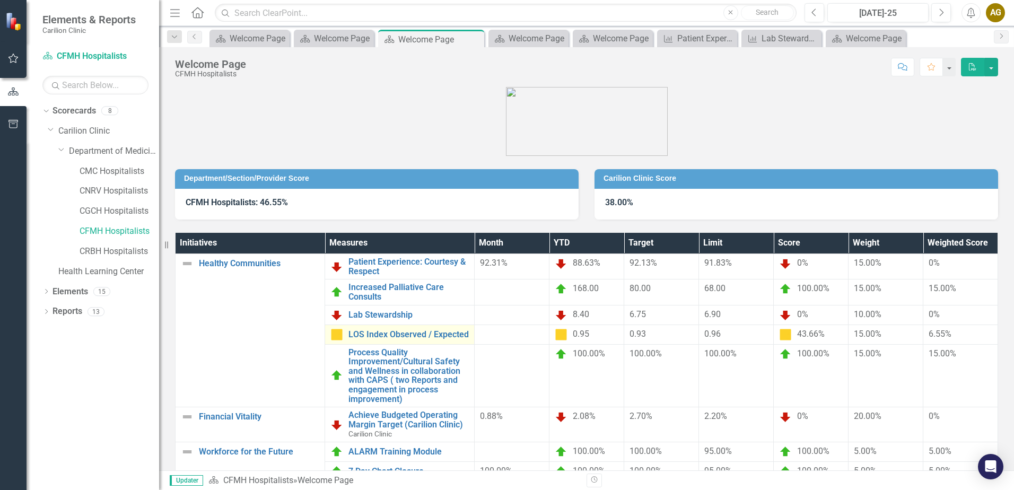
click at [424, 328] on div "LOS Index Observed / Expected" at bounding box center [400, 334] width 138 height 13
click at [415, 334] on link "LOS Index Observed / Expected" at bounding box center [409, 335] width 120 height 10
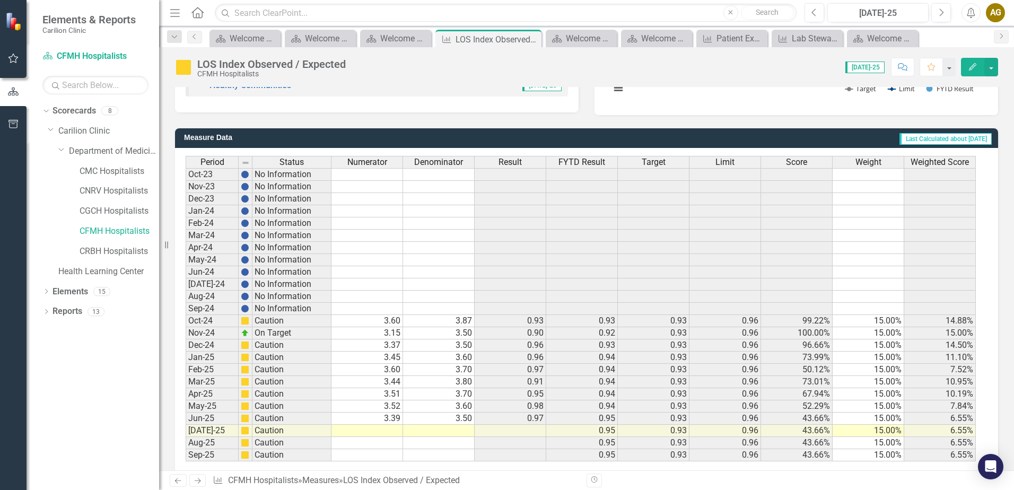
scroll to position [251, 0]
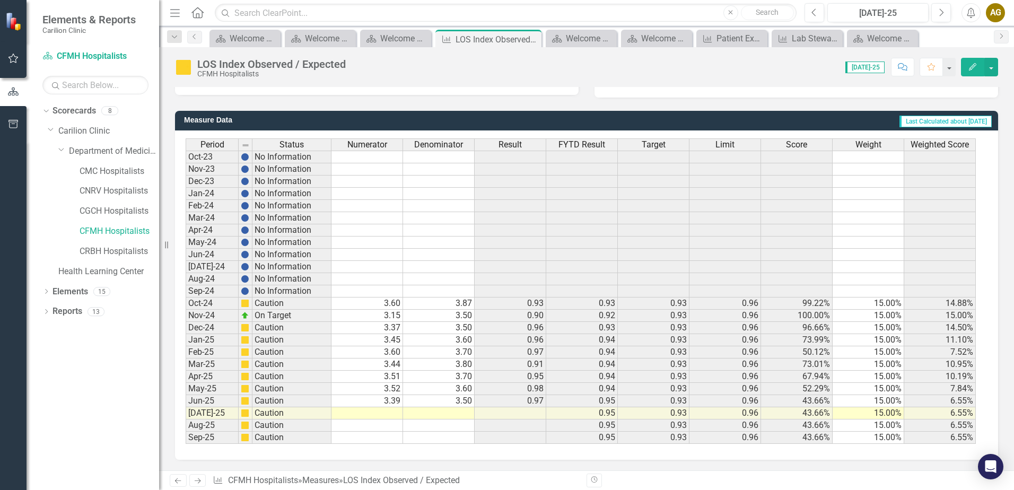
click at [400, 416] on td at bounding box center [368, 413] width 72 height 12
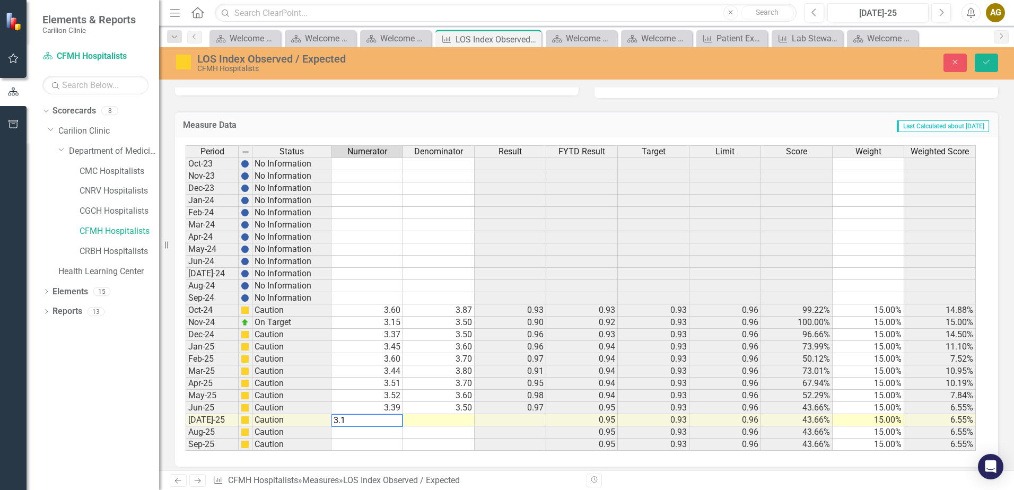
type textarea "3.18"
click at [186, 438] on div "Period Status Numerator Denominator Result FYTD Result Target Limit Score Weigh…" at bounding box center [186, 298] width 0 height 306
click at [389, 409] on td "3.39" at bounding box center [368, 408] width 72 height 12
click at [389, 395] on td "3.52" at bounding box center [368, 396] width 72 height 12
click at [393, 379] on td "3.51" at bounding box center [368, 384] width 72 height 12
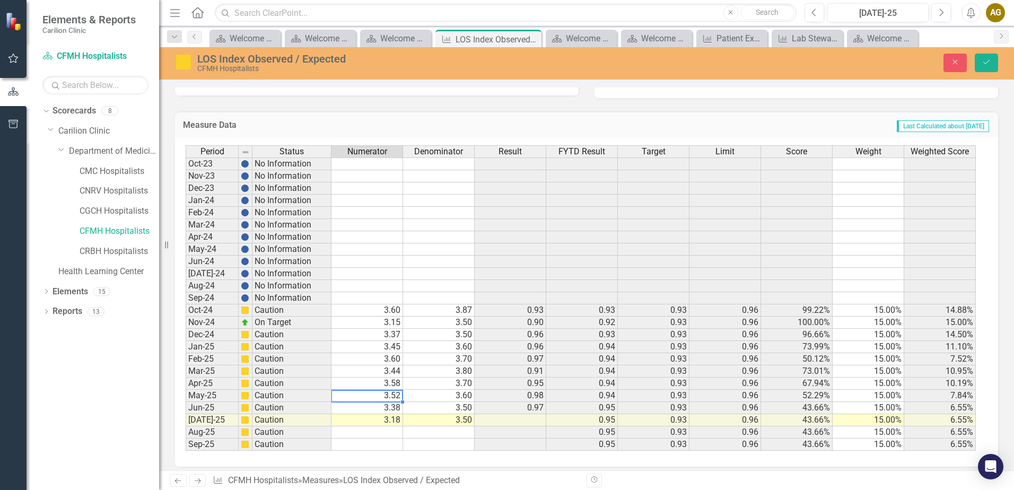
click at [387, 374] on td "3.44" at bounding box center [368, 372] width 72 height 12
click at [401, 358] on td "3.60" at bounding box center [368, 359] width 72 height 12
click at [449, 345] on td "3.60" at bounding box center [439, 347] width 72 height 12
click at [387, 320] on td "3.15" at bounding box center [368, 323] width 72 height 12
click at [370, 327] on td "3.15" at bounding box center [368, 323] width 72 height 12
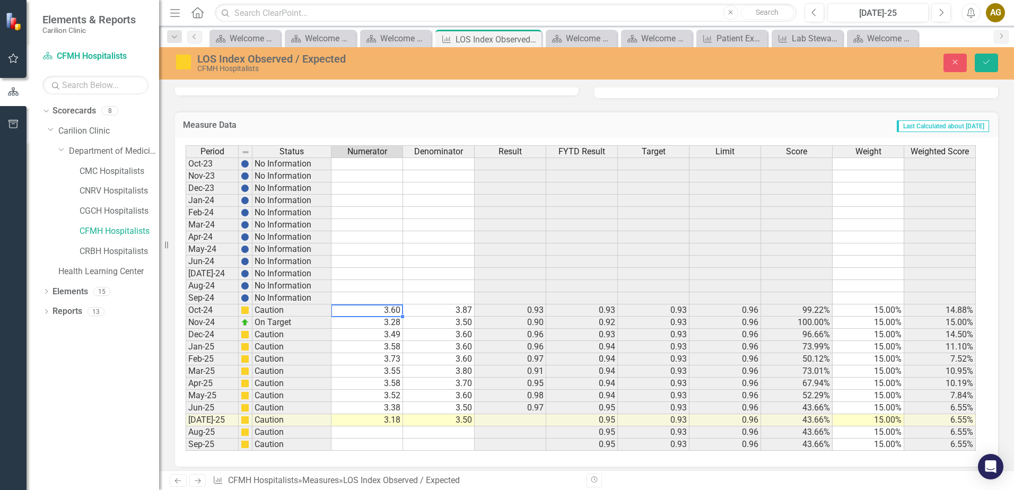
click at [378, 310] on td "3.60" at bounding box center [368, 311] width 72 height 12
type textarea "3.6"
click at [986, 62] on icon "Save" at bounding box center [987, 61] width 10 height 7
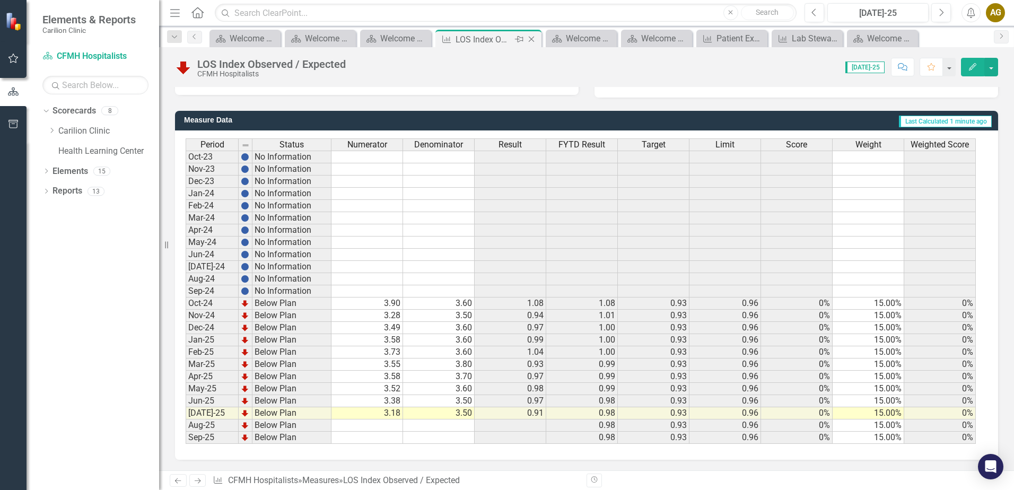
click at [535, 40] on icon "Close" at bounding box center [531, 39] width 11 height 8
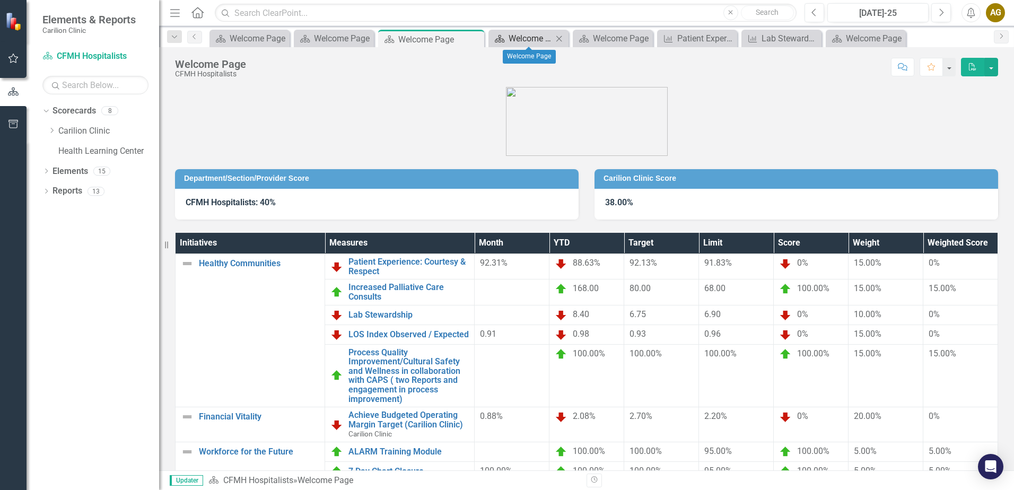
click at [535, 33] on div "Welcome Page" at bounding box center [531, 38] width 44 height 13
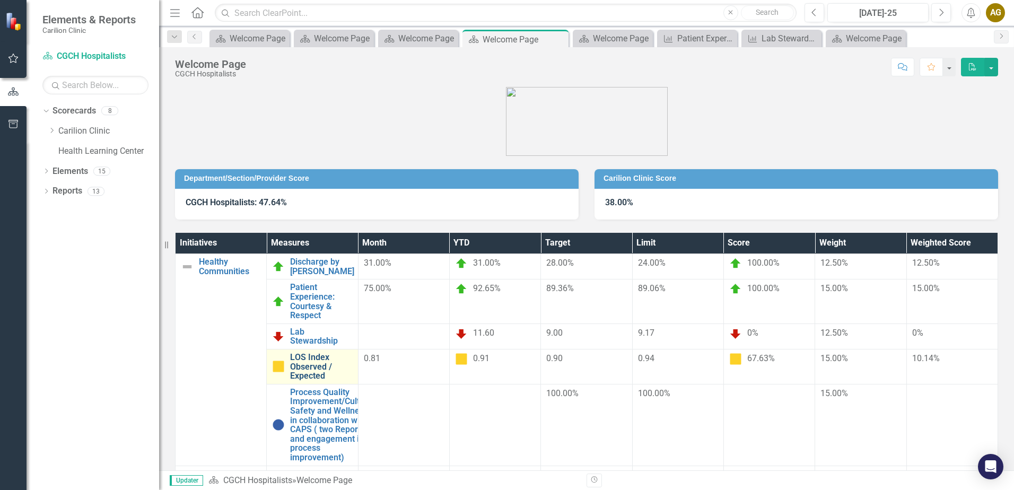
click at [352, 353] on link "LOS Index Observed / Expected" at bounding box center [321, 367] width 62 height 28
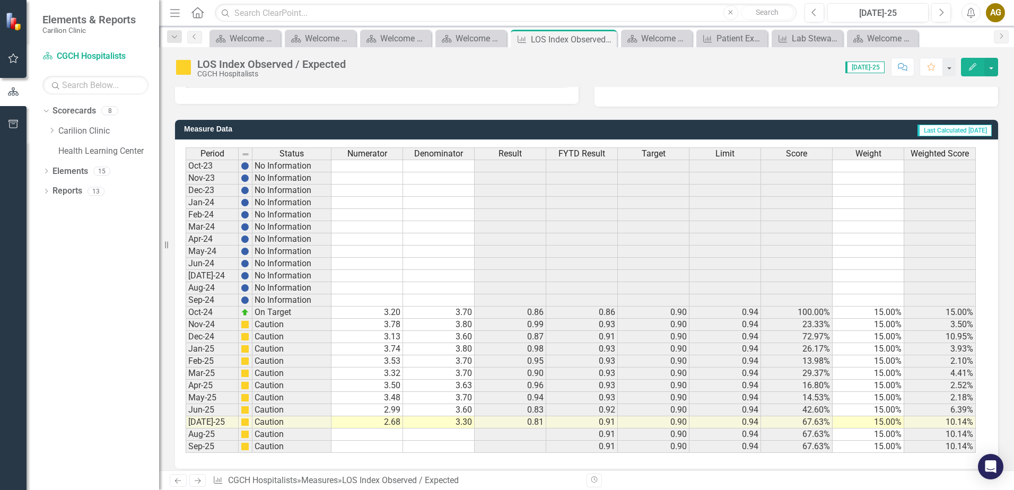
scroll to position [251, 0]
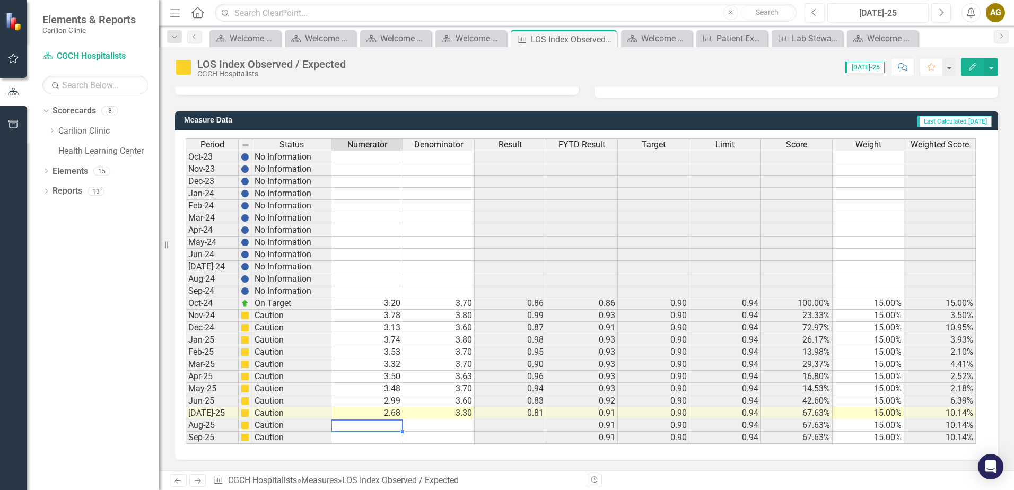
click at [379, 423] on td at bounding box center [368, 426] width 72 height 12
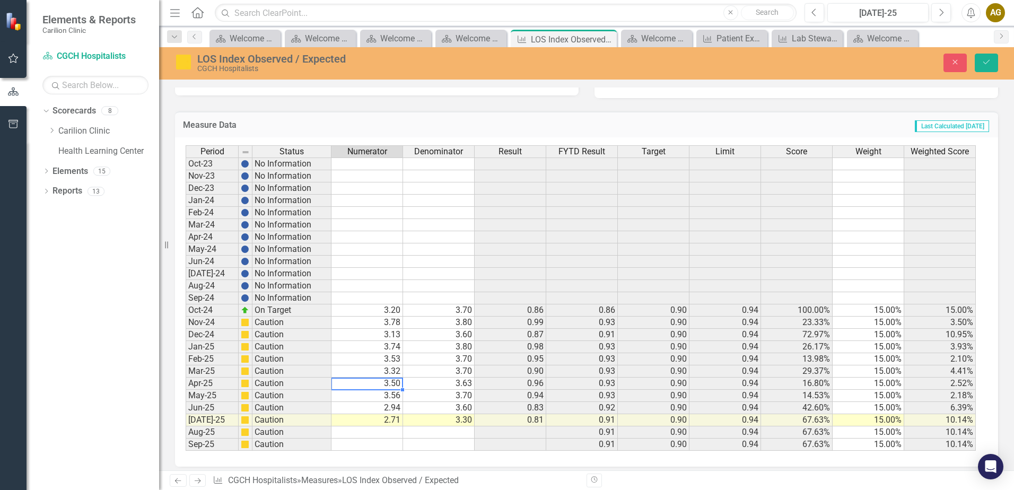
click at [381, 384] on td "3.50" at bounding box center [368, 384] width 72 height 12
click at [390, 373] on td "3.32" at bounding box center [368, 372] width 72 height 12
click at [396, 373] on td "3.32" at bounding box center [368, 372] width 72 height 12
click at [397, 354] on td "3.53" at bounding box center [368, 359] width 72 height 12
click at [186, 328] on div "Period Status Numerator Denominator Result FYTD Result Target Limit Score Weigh…" at bounding box center [186, 298] width 0 height 306
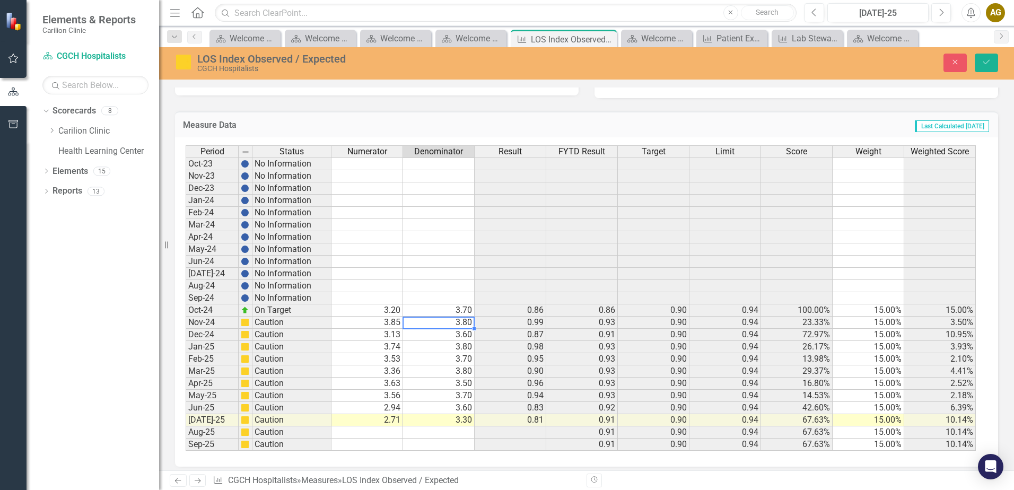
click at [372, 313] on td "3.20" at bounding box center [368, 311] width 72 height 12
type textarea "3.8"
click at [991, 62] on icon "Save" at bounding box center [987, 61] width 10 height 7
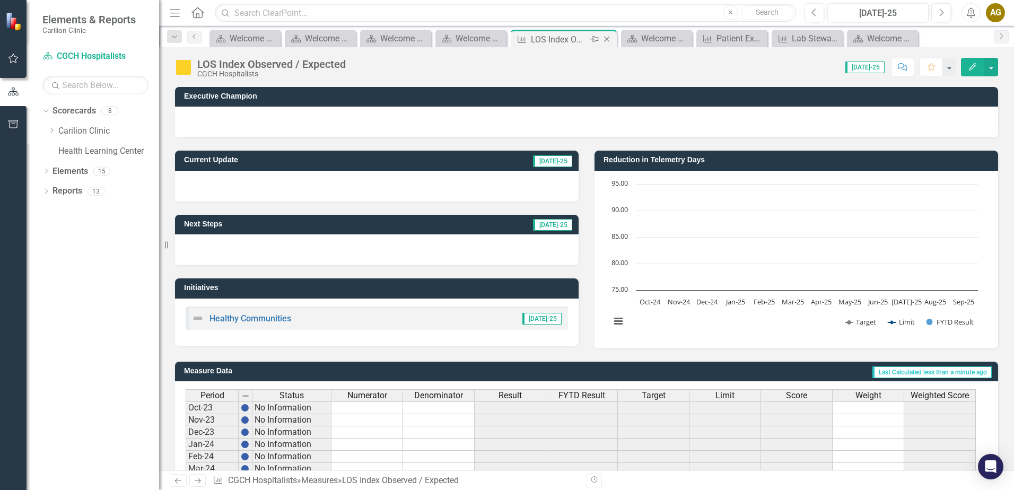
click at [609, 37] on icon "Close" at bounding box center [607, 39] width 11 height 8
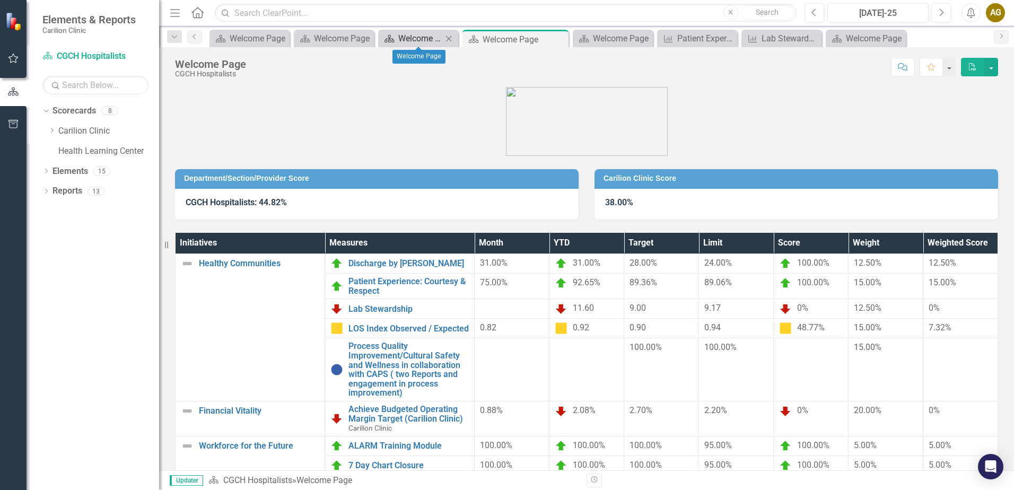
click at [415, 41] on div "Welcome Page" at bounding box center [420, 38] width 44 height 13
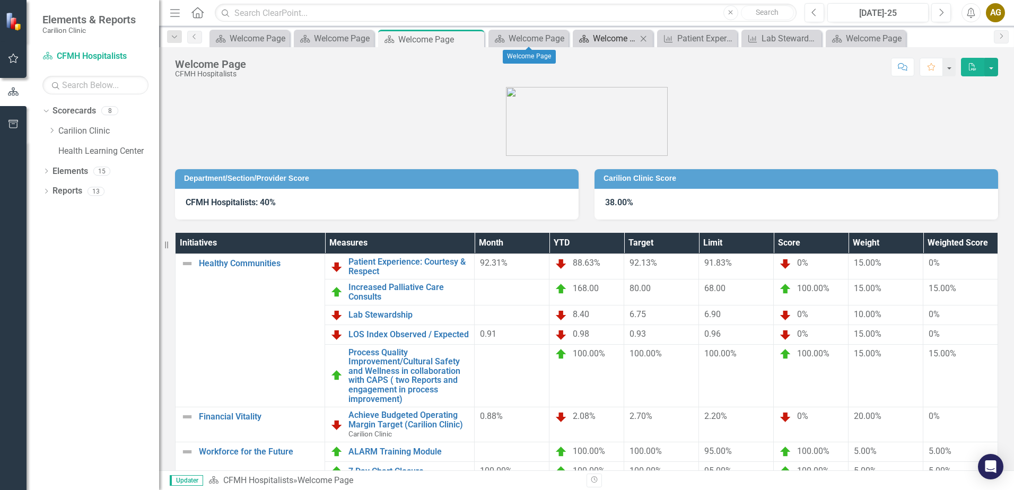
click at [596, 33] on div "Welcome Page" at bounding box center [615, 38] width 44 height 13
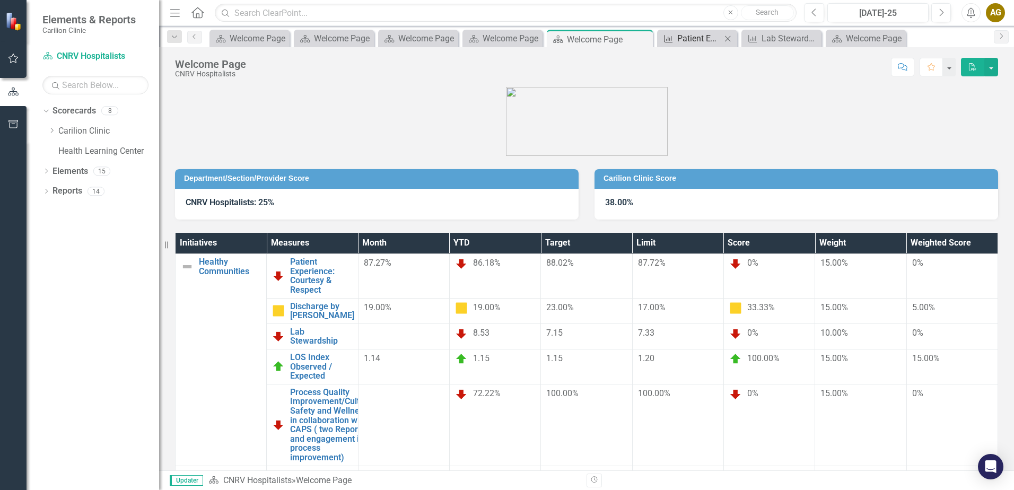
click at [707, 42] on div "Patient Experience: Courtesy & Respect" at bounding box center [699, 38] width 44 height 13
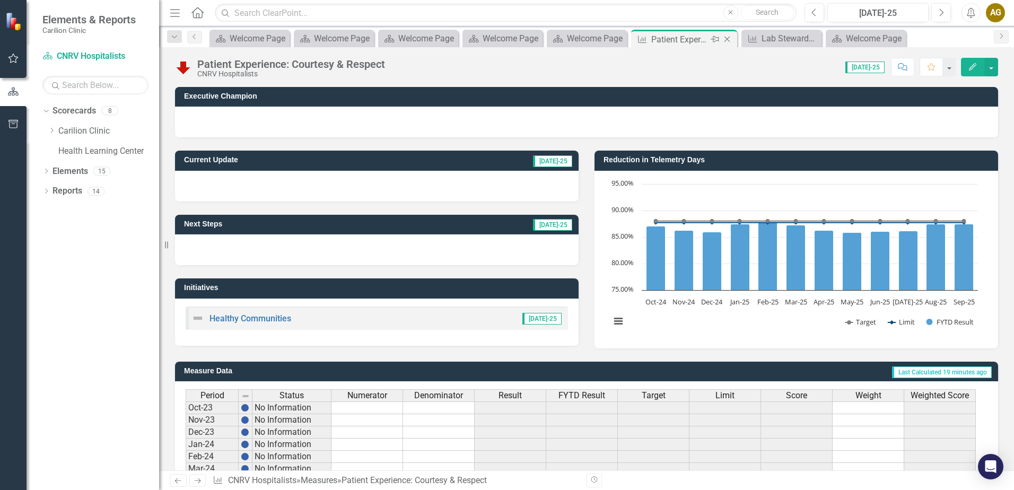
click at [727, 40] on icon at bounding box center [728, 40] width 6 height 6
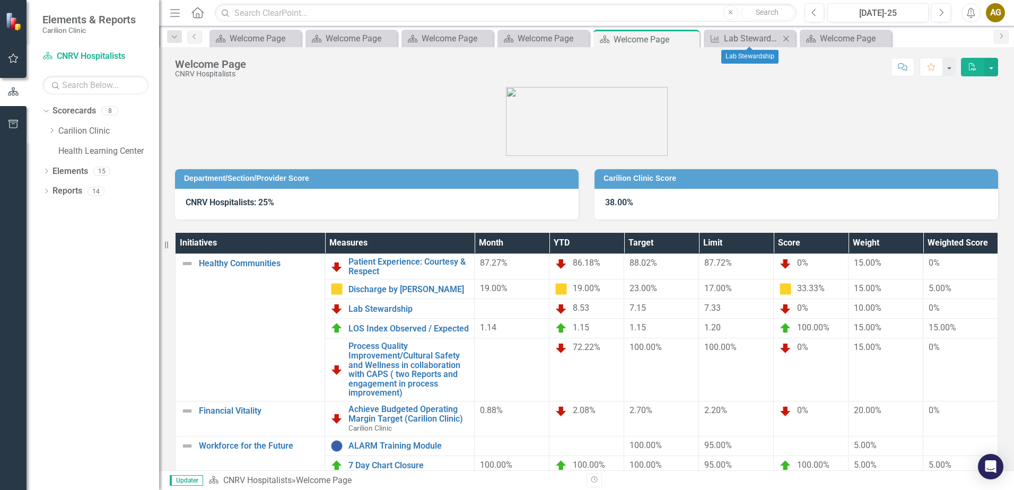
click at [786, 37] on icon "Close" at bounding box center [786, 38] width 11 height 8
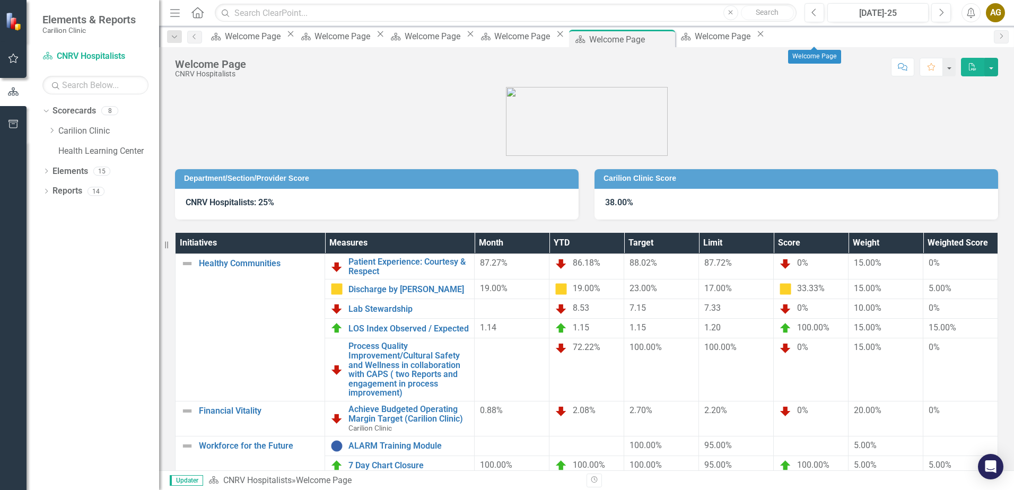
click at [766, 38] on icon "Close" at bounding box center [760, 34] width 11 height 8
click at [397, 332] on link "LOS Index Observed / Expected" at bounding box center [409, 329] width 120 height 10
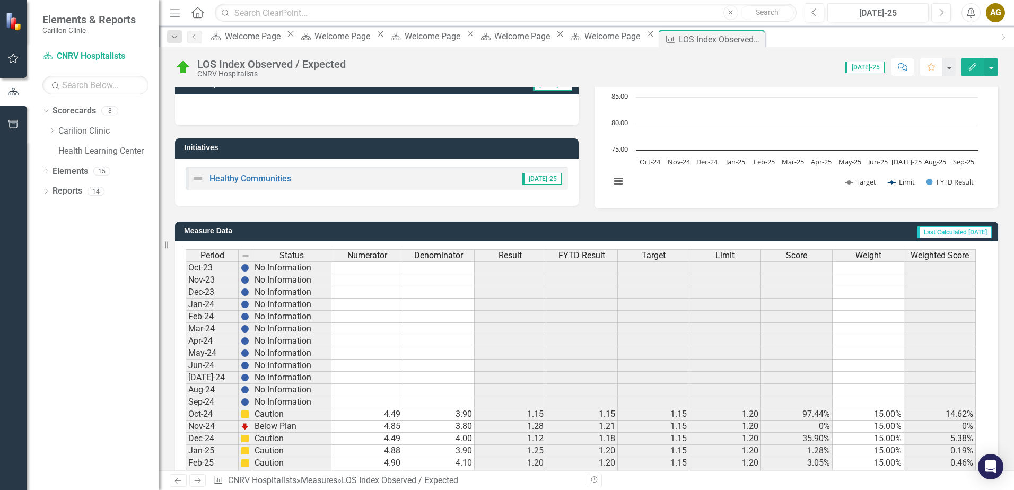
scroll to position [251, 0]
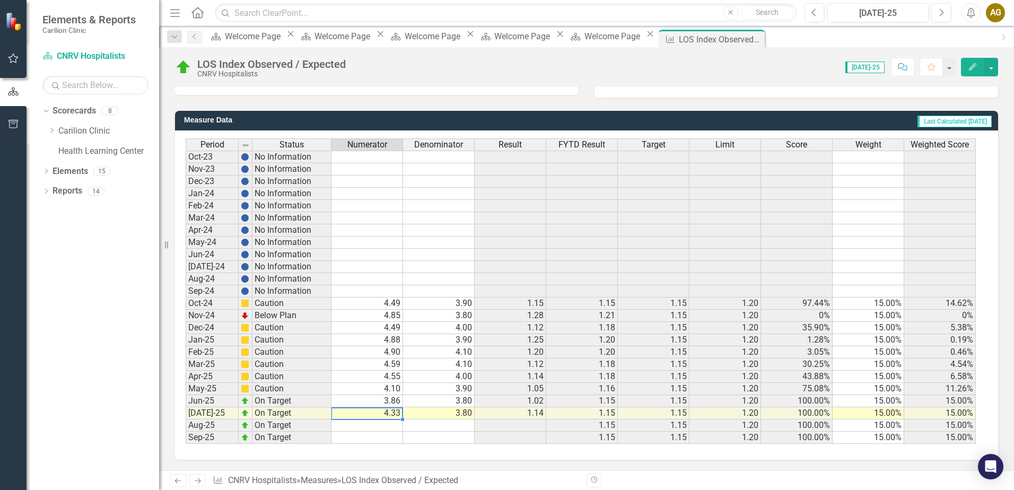
click at [378, 415] on td "4.33" at bounding box center [368, 413] width 72 height 12
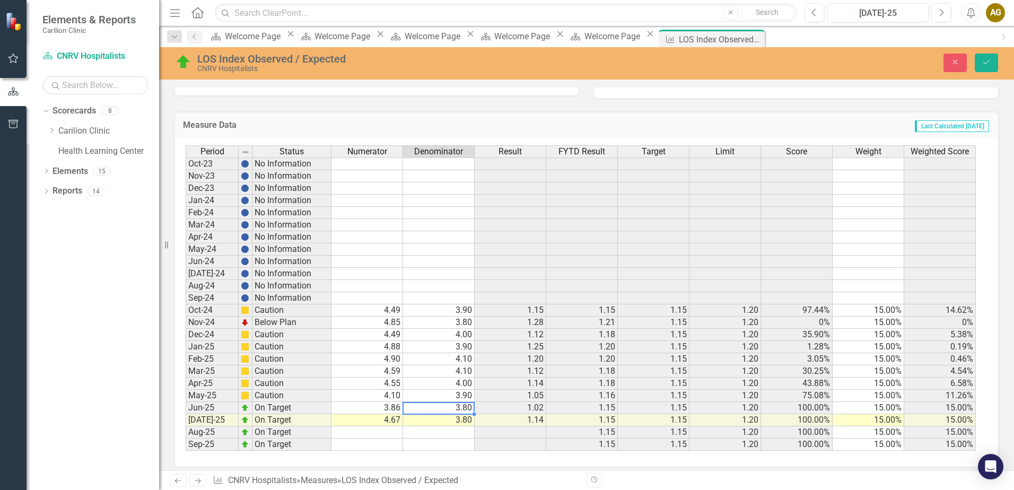
click at [449, 407] on td "3.80" at bounding box center [439, 408] width 72 height 12
click at [391, 406] on td "3.86" at bounding box center [368, 408] width 72 height 12
click at [438, 407] on td "3.80" at bounding box center [439, 408] width 72 height 12
click at [390, 395] on td "4.10" at bounding box center [368, 396] width 72 height 12
click at [377, 399] on td "4.10" at bounding box center [368, 396] width 72 height 12
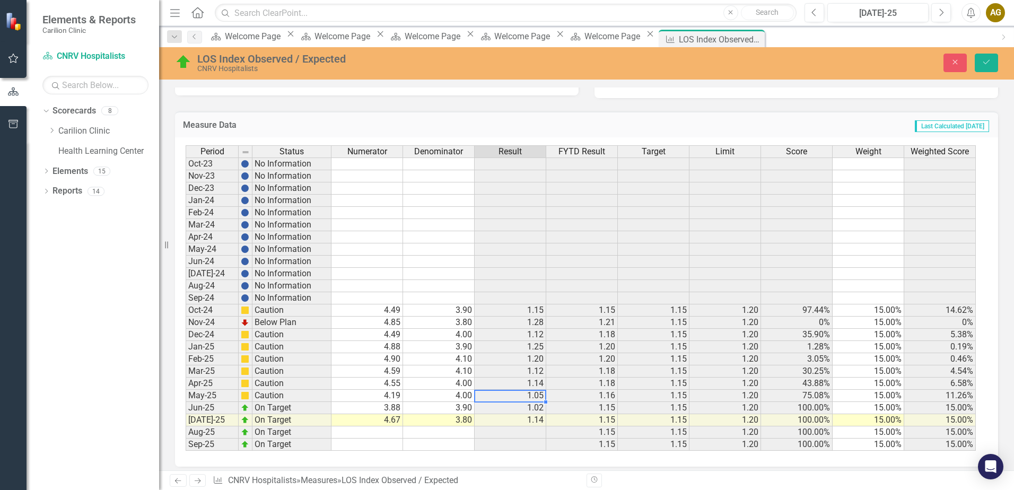
click at [372, 387] on td "4.55" at bounding box center [368, 384] width 72 height 12
click at [386, 370] on td "4.59" at bounding box center [368, 372] width 72 height 12
click at [372, 358] on td "4.90" at bounding box center [368, 359] width 72 height 12
type textarea "4.1"
click at [380, 351] on td "4.88" at bounding box center [368, 347] width 72 height 12
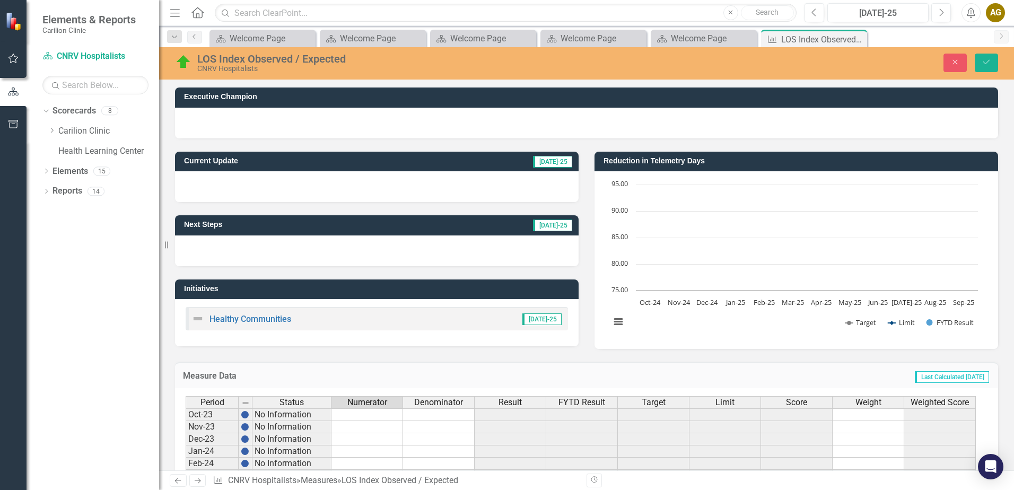
scroll to position [251, 0]
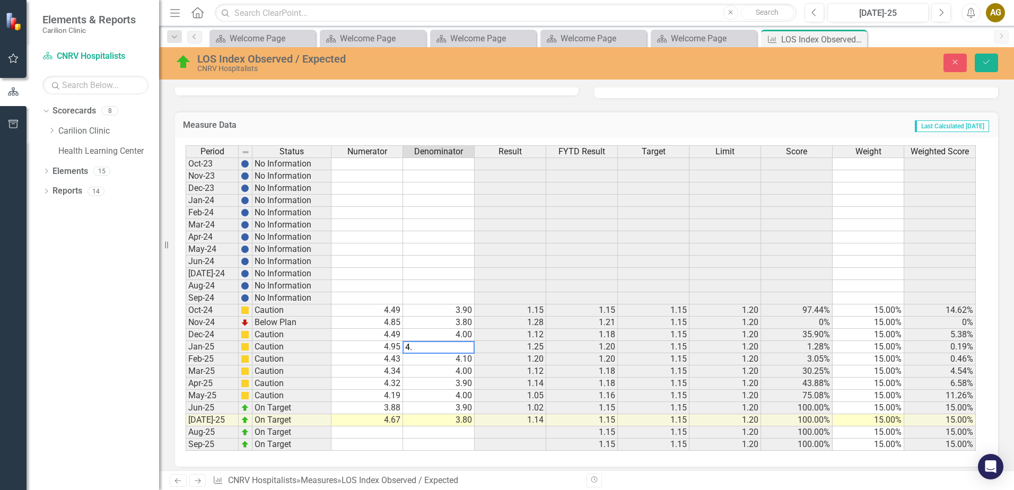
type textarea "4"
click at [384, 337] on td "4.49" at bounding box center [368, 335] width 72 height 12
click at [395, 310] on td "4.49" at bounding box center [368, 311] width 72 height 12
type textarea "4.49"
click at [991, 55] on button "Save" at bounding box center [986, 63] width 23 height 19
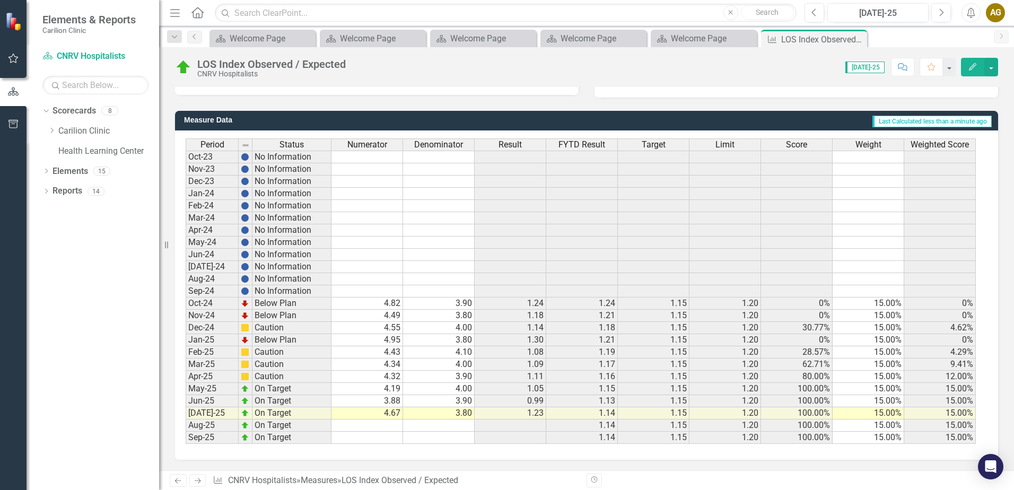
click at [0, 0] on icon "Close" at bounding box center [0, 0] width 0 height 0
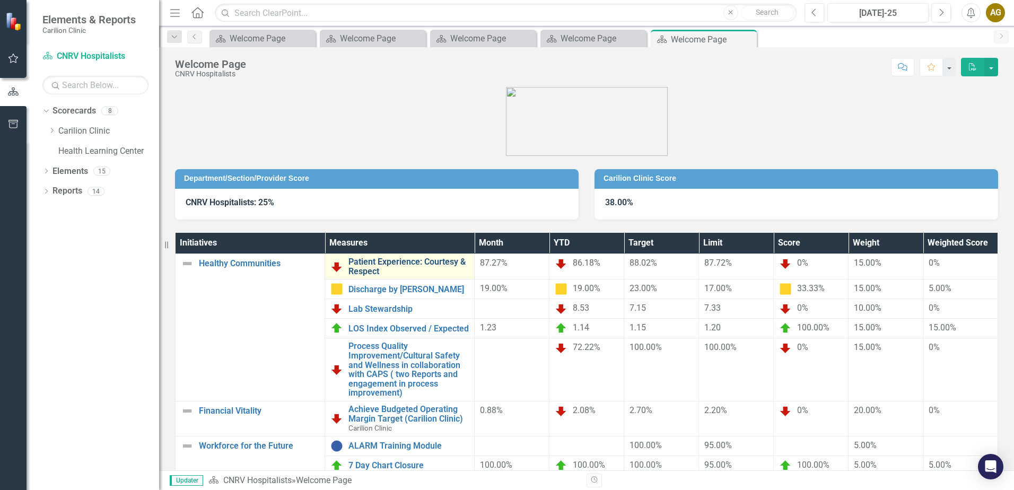
click at [395, 267] on link "Patient Experience: Courtesy & Respect" at bounding box center [409, 266] width 120 height 19
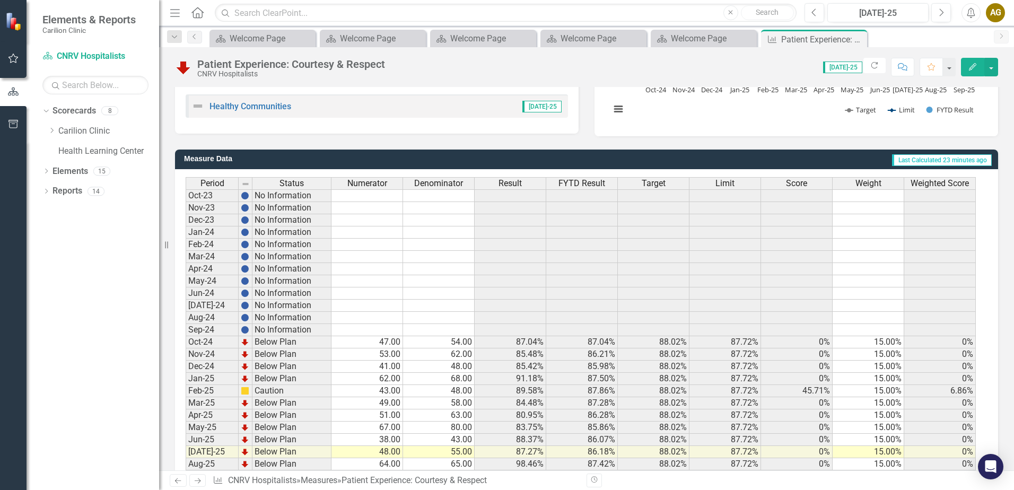
scroll to position [251, 0]
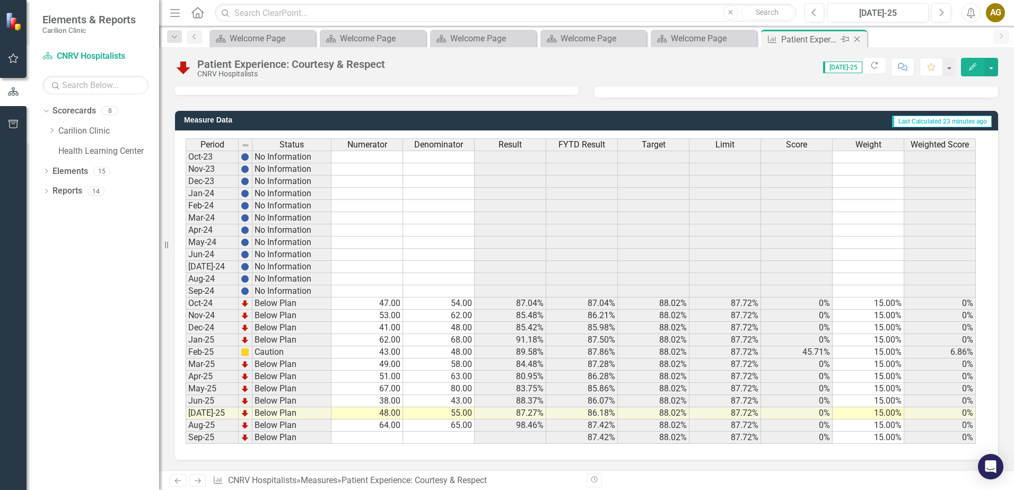
click at [858, 41] on icon "Close" at bounding box center [857, 39] width 11 height 8
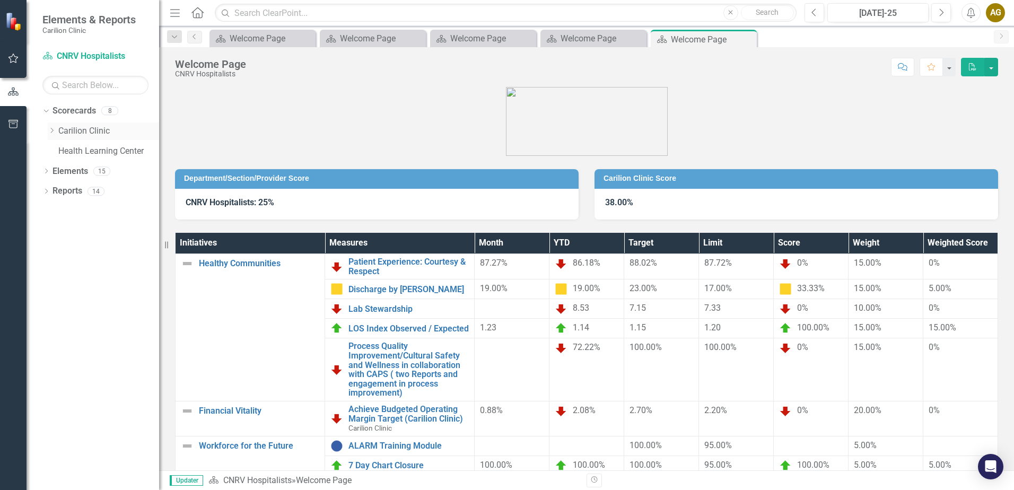
click at [58, 135] on div "Dropdown" at bounding box center [53, 131] width 11 height 9
click at [61, 153] on icon "Dropdown" at bounding box center [62, 150] width 8 height 6
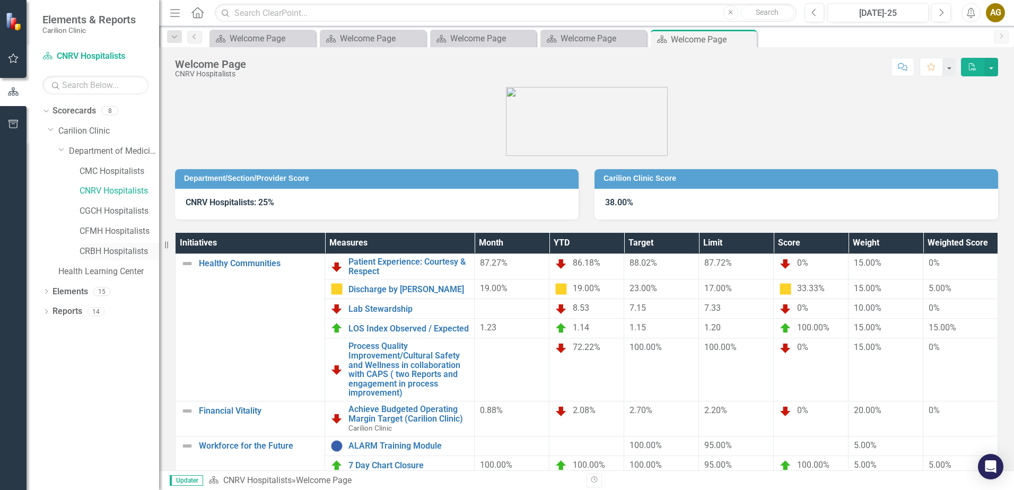
click at [95, 250] on link "CRBH Hospitalists" at bounding box center [120, 252] width 80 height 12
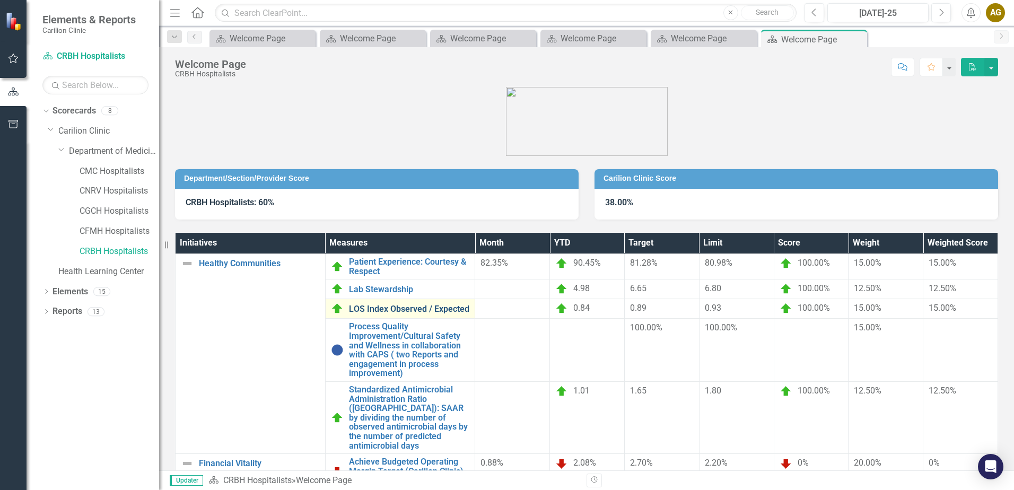
click at [424, 309] on link "LOS Index Observed / Expected" at bounding box center [409, 310] width 121 height 10
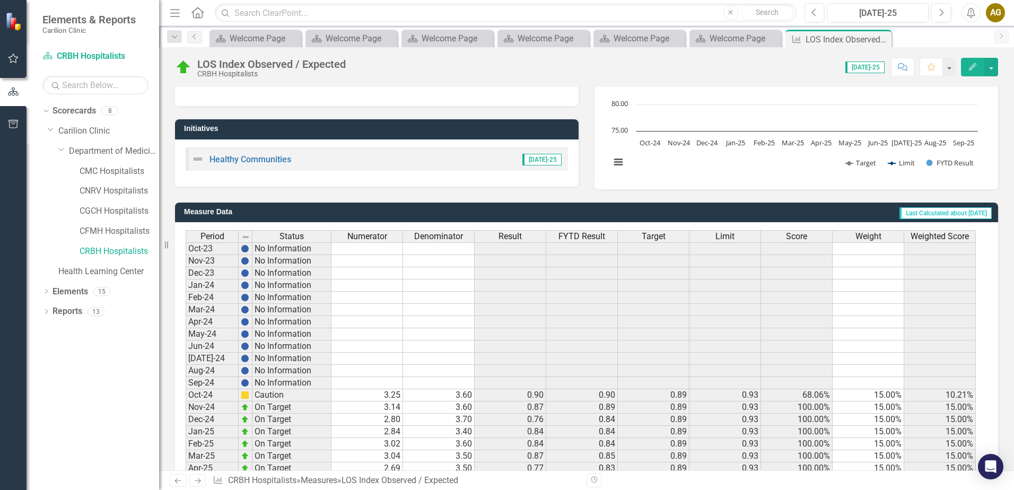
scroll to position [251, 0]
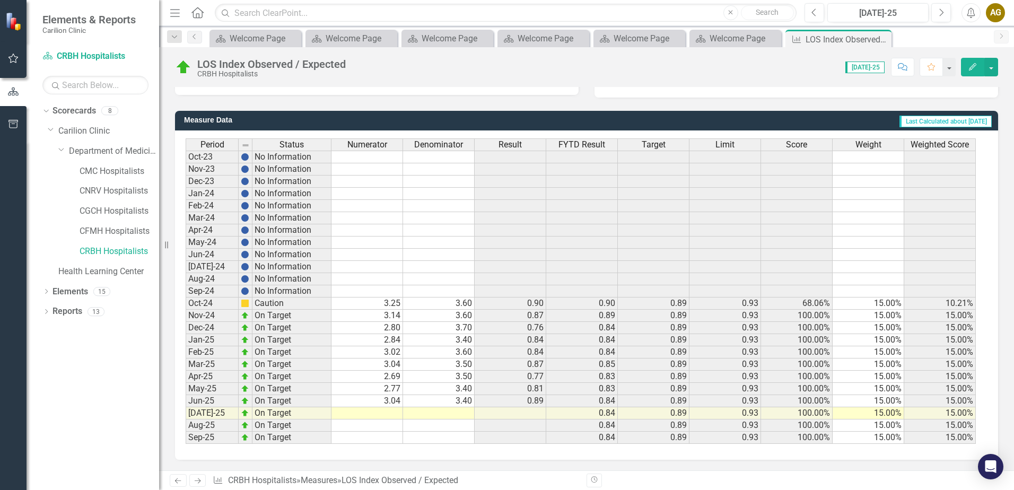
click at [390, 328] on td "2.80" at bounding box center [368, 328] width 72 height 12
click at [396, 342] on td "2.84" at bounding box center [368, 340] width 72 height 12
click at [391, 332] on td "2.80" at bounding box center [368, 328] width 72 height 12
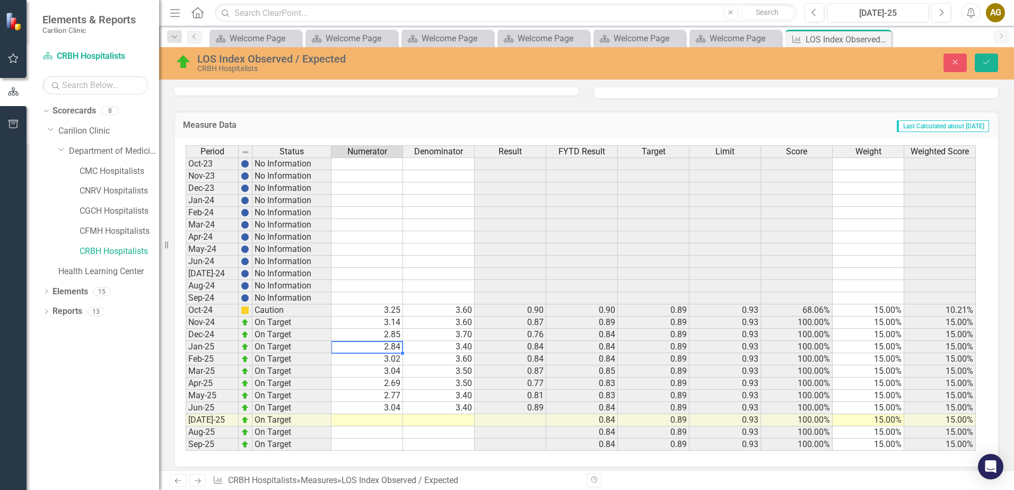
click at [394, 362] on td "3.02" at bounding box center [368, 359] width 72 height 12
click at [393, 371] on td "3.04" at bounding box center [368, 372] width 72 height 12
click at [385, 372] on td "3.70" at bounding box center [368, 372] width 72 height 12
click at [373, 386] on td "2.69" at bounding box center [368, 384] width 72 height 12
click at [398, 397] on td "2.77" at bounding box center [368, 396] width 72 height 12
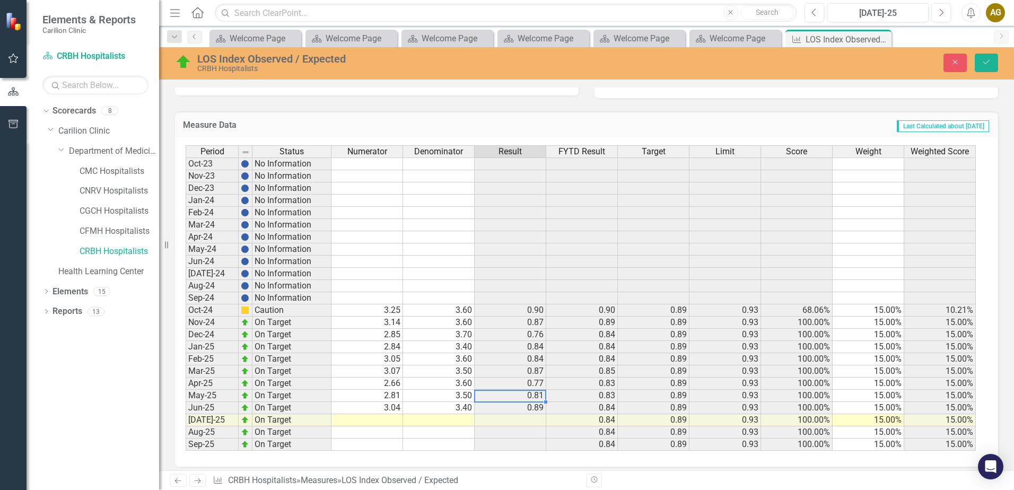
click at [381, 407] on td "3.04" at bounding box center [368, 408] width 72 height 12
click at [384, 419] on td at bounding box center [368, 420] width 72 height 12
type textarea "3.08"
click at [447, 406] on td "34.00" at bounding box center [439, 408] width 72 height 12
type textarea "2"
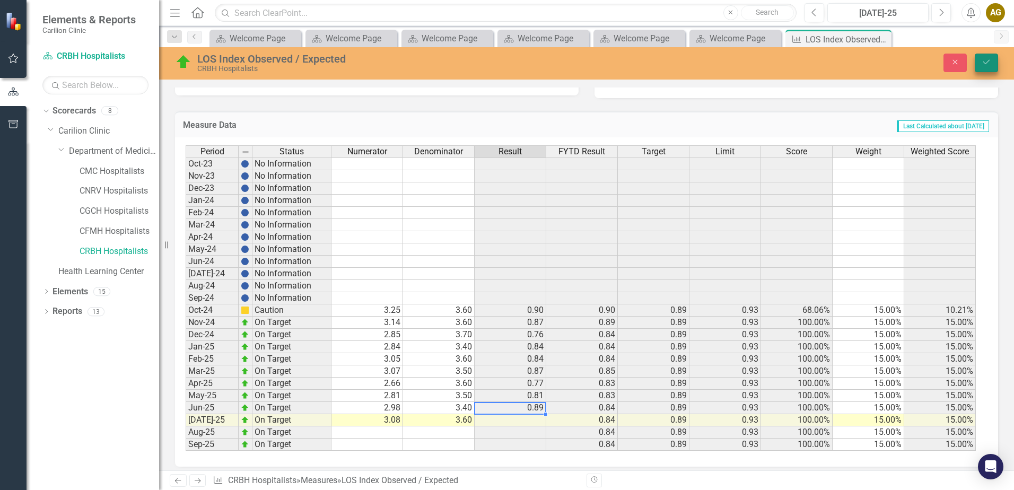
type textarea "3.4"
click at [984, 58] on button "Save" at bounding box center [986, 63] width 23 height 19
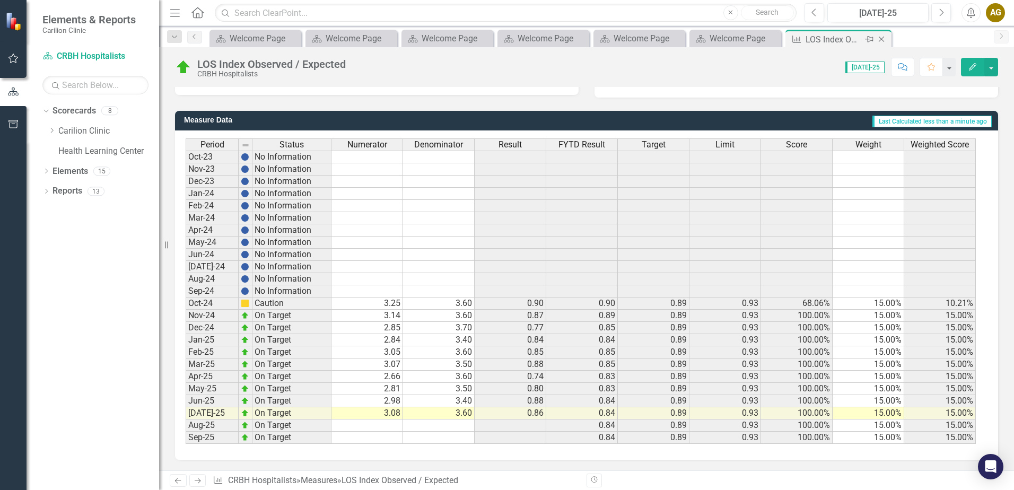
click at [887, 38] on icon "Close" at bounding box center [881, 39] width 11 height 8
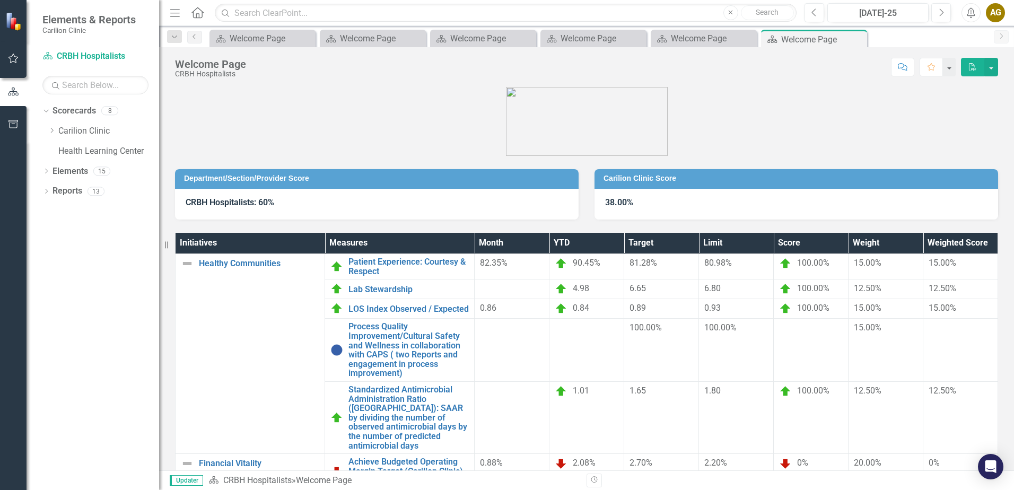
scroll to position [93, 0]
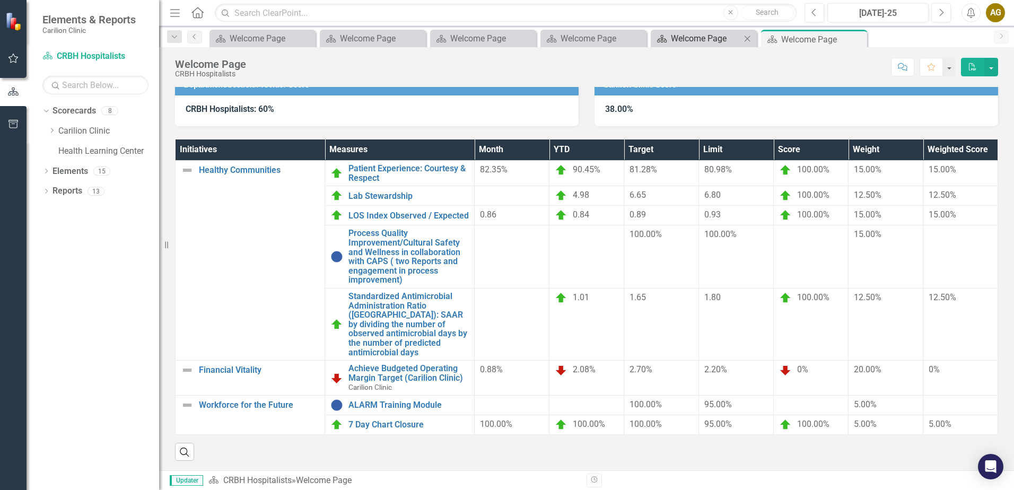
click at [726, 34] on div "Welcome Page" at bounding box center [706, 38] width 70 height 13
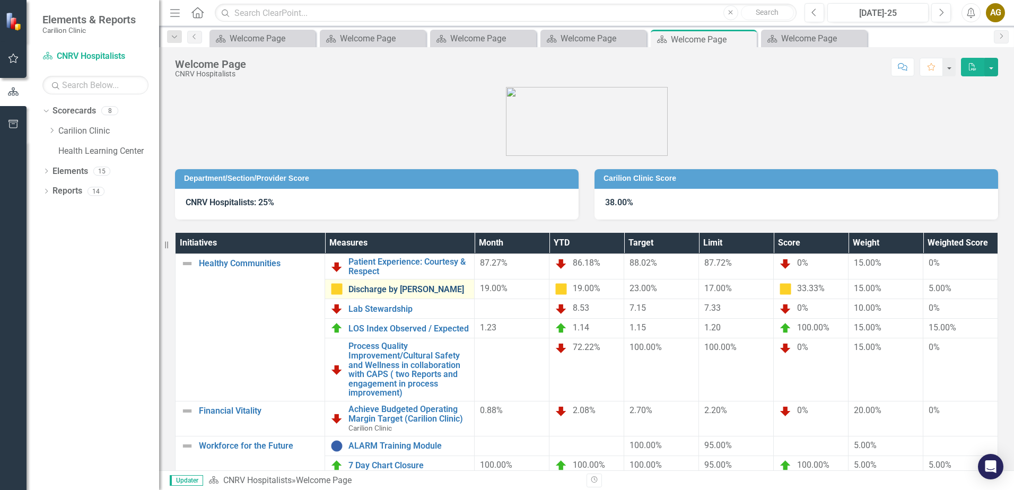
click at [383, 292] on link "Discharge by [PERSON_NAME]" at bounding box center [409, 290] width 120 height 10
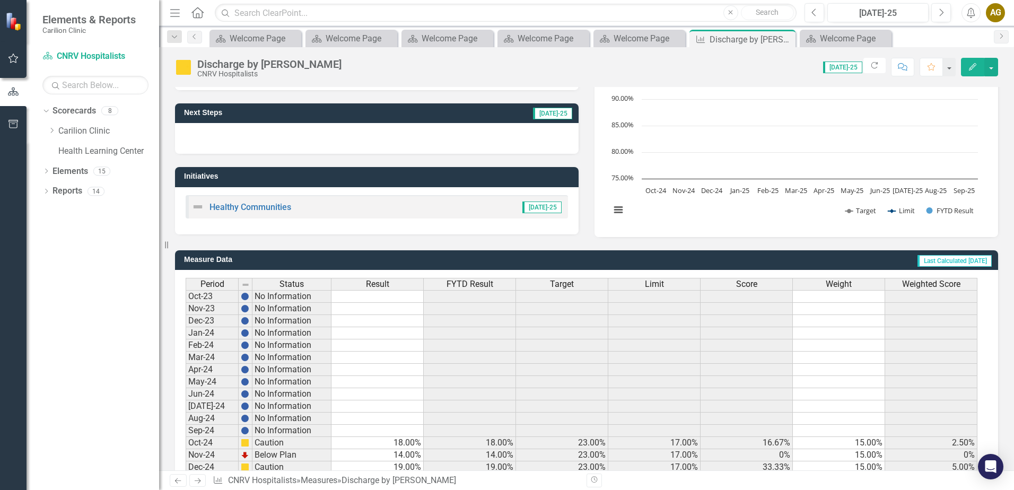
scroll to position [251, 0]
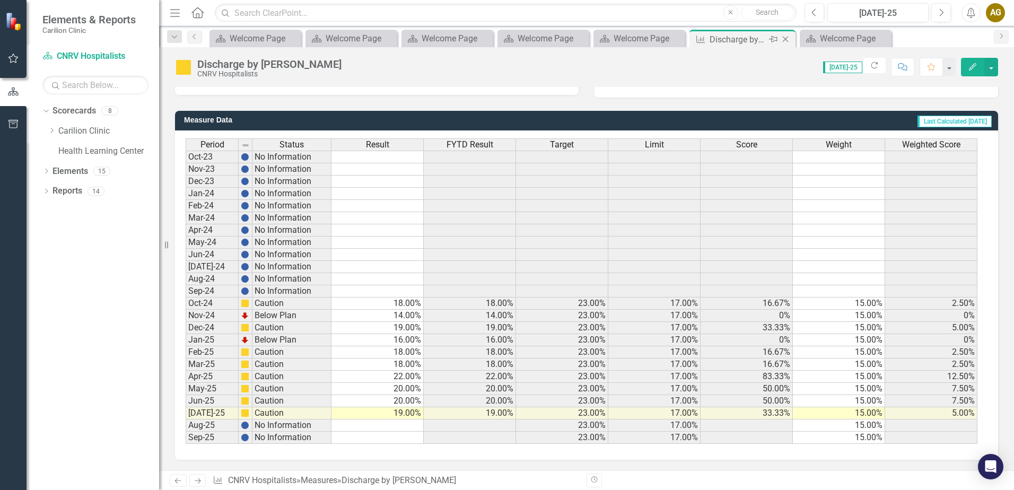
click at [785, 36] on icon "Close" at bounding box center [785, 39] width 11 height 8
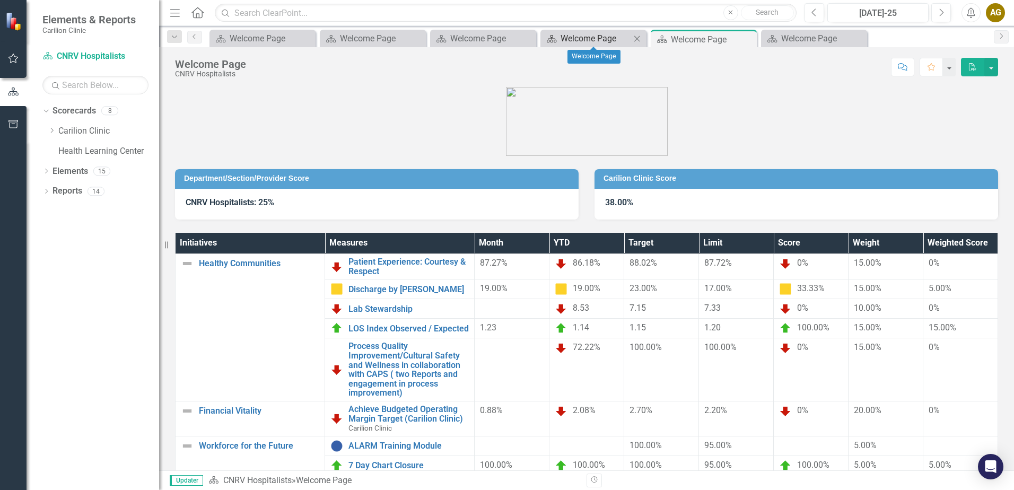
click at [623, 37] on div "Welcome Page" at bounding box center [596, 38] width 70 height 13
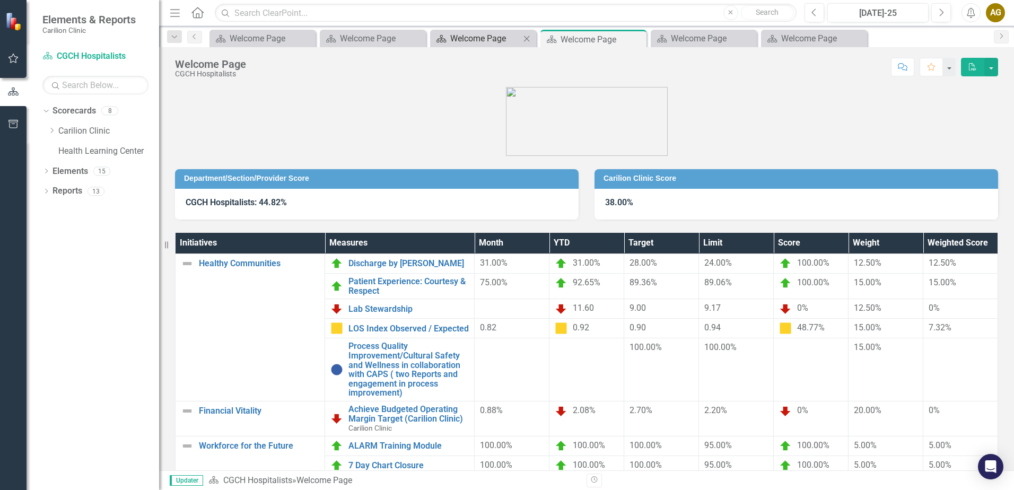
click at [502, 42] on div "Welcome Page" at bounding box center [485, 38] width 70 height 13
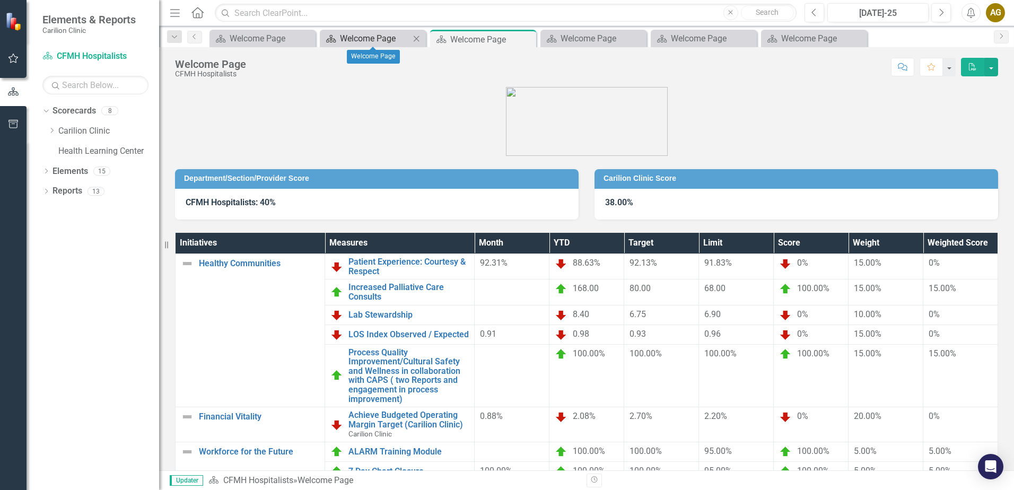
click at [383, 37] on div "Welcome Page" at bounding box center [375, 38] width 70 height 13
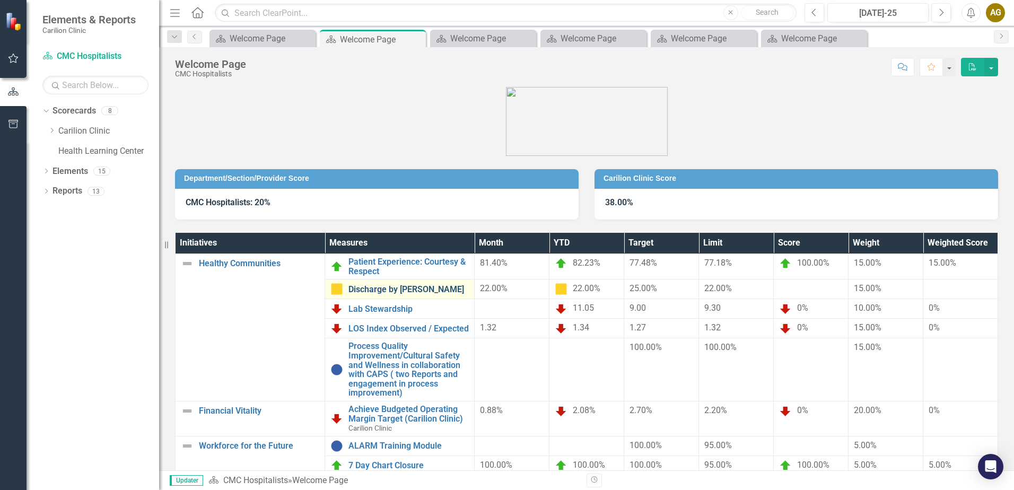
click at [397, 291] on link "Discharge by [PERSON_NAME]" at bounding box center [409, 290] width 120 height 10
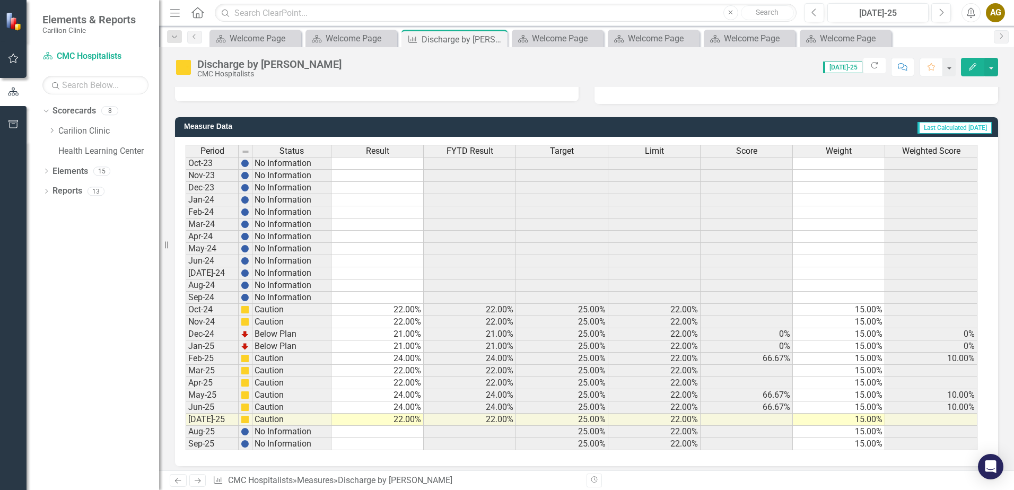
scroll to position [251, 0]
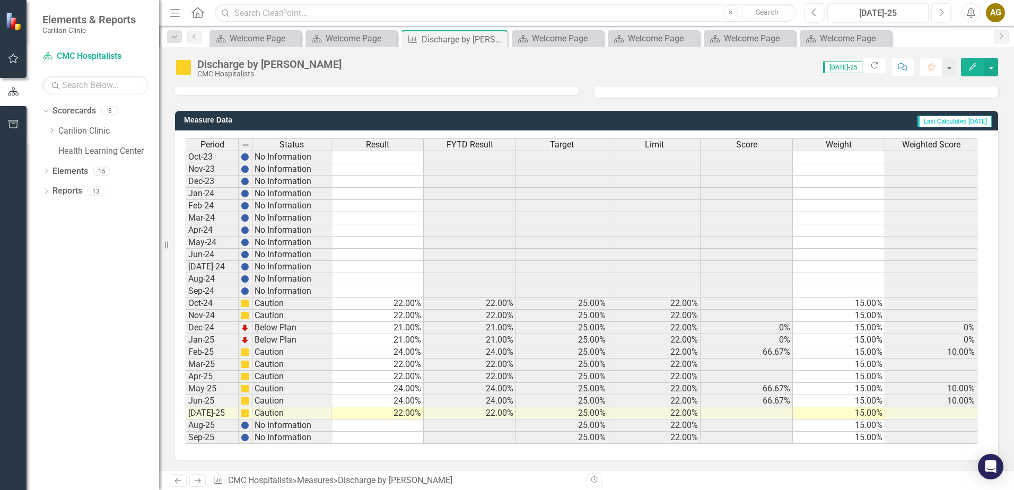
click at [411, 414] on td "22.00%" at bounding box center [378, 413] width 92 height 12
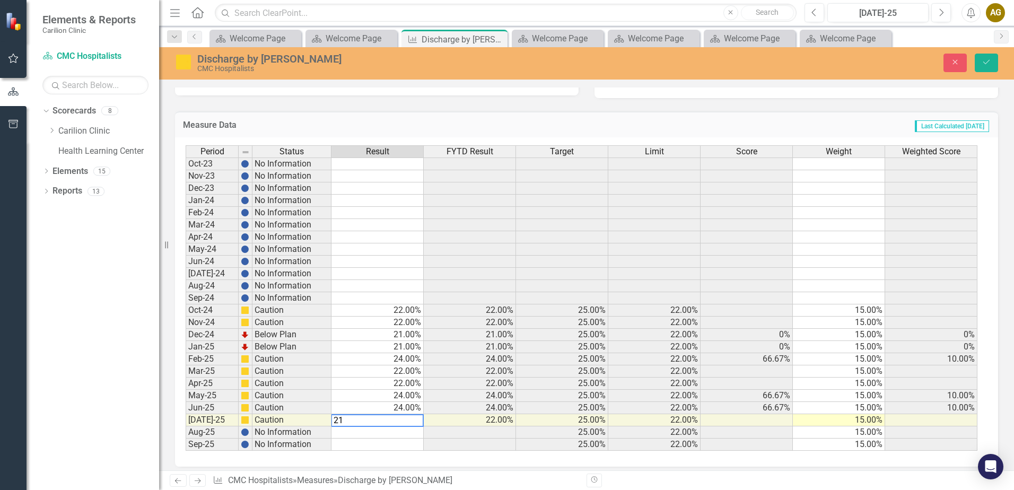
type textarea "21"
drag, startPoint x: 606, startPoint y: 401, endPoint x: 668, endPoint y: 341, distance: 87.0
click at [186, 401] on div "Period Status Result FYTD Result Target Limit Score Weight Weighted Score Oct-2…" at bounding box center [186, 298] width 0 height 306
drag, startPoint x: 987, startPoint y: 72, endPoint x: 990, endPoint y: 67, distance: 5.5
click at [988, 71] on button "Save" at bounding box center [986, 63] width 23 height 19
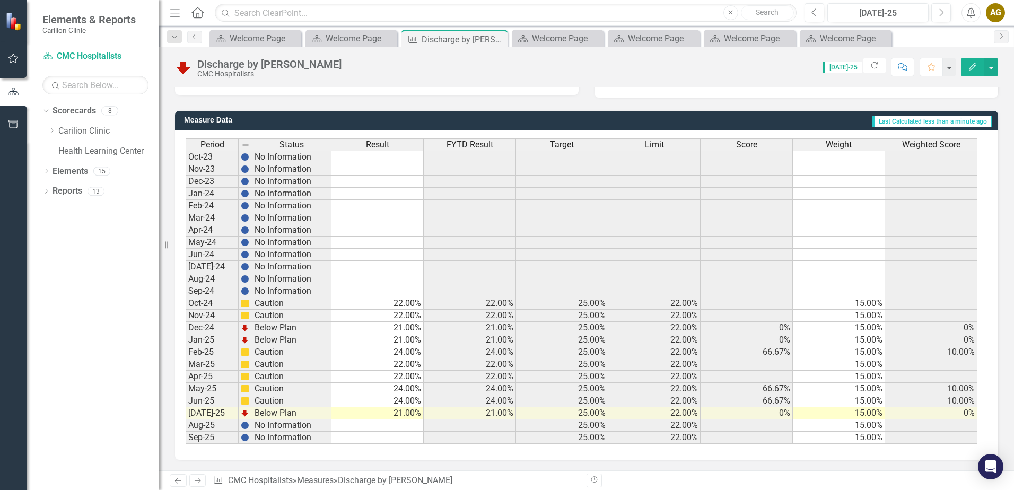
click at [399, 414] on td "21.00%" at bounding box center [378, 413] width 92 height 12
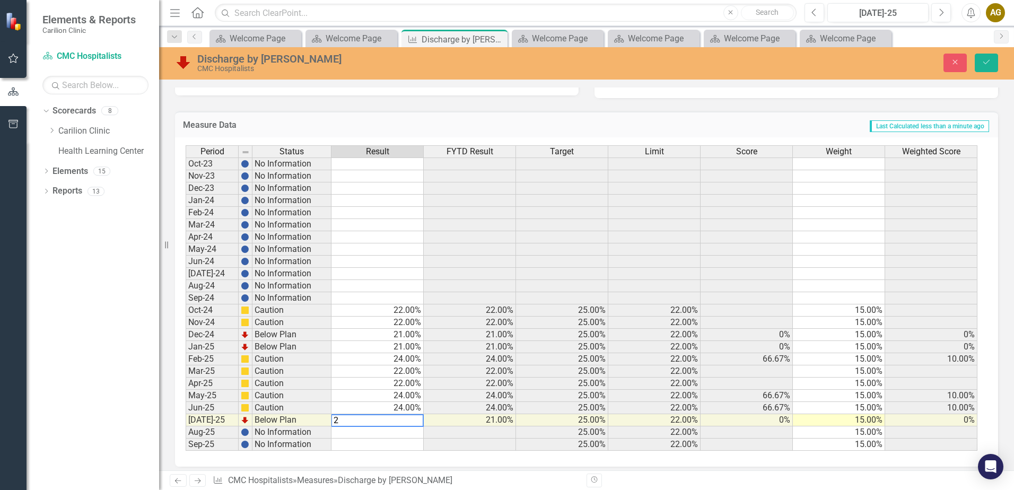
type textarea "22"
click at [986, 58] on button "Save" at bounding box center [986, 63] width 23 height 19
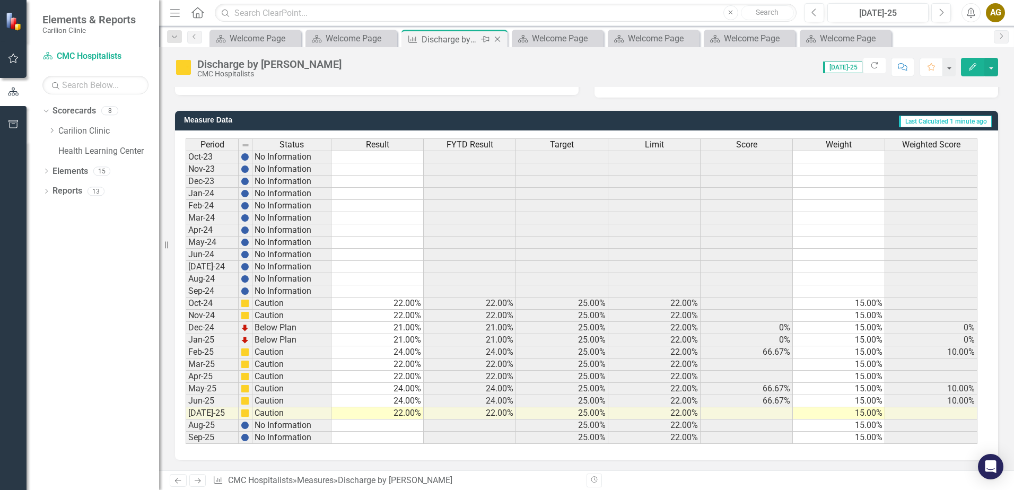
click at [498, 40] on icon at bounding box center [498, 40] width 6 height 6
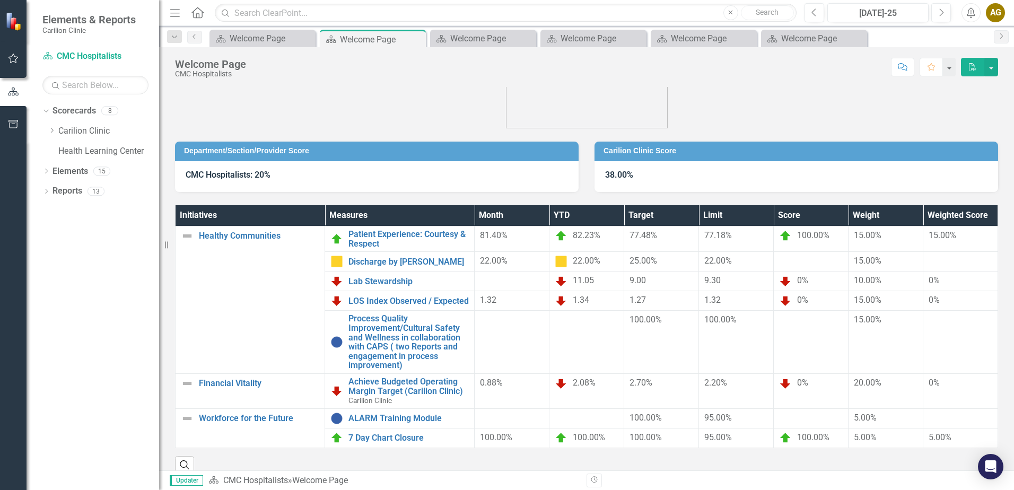
scroll to position [42, 0]
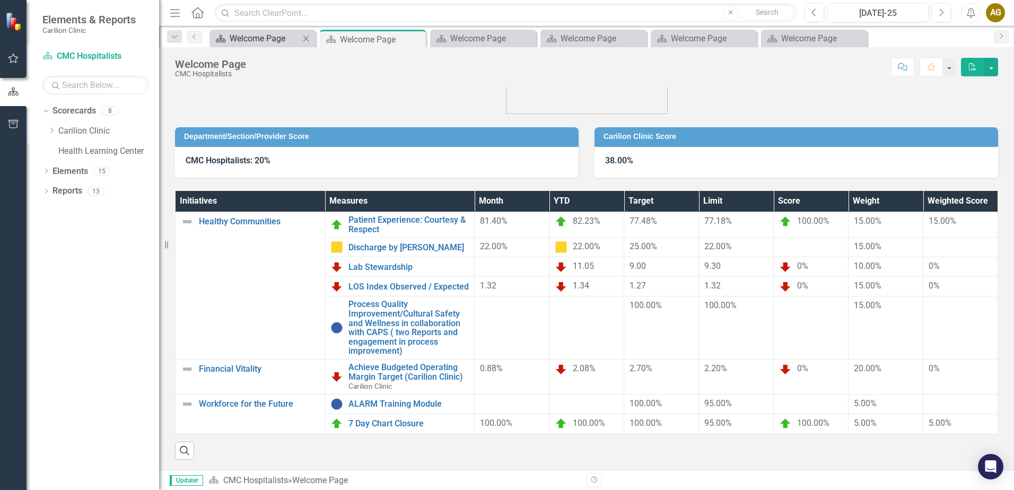
click at [275, 36] on div "Welcome Page" at bounding box center [265, 38] width 70 height 13
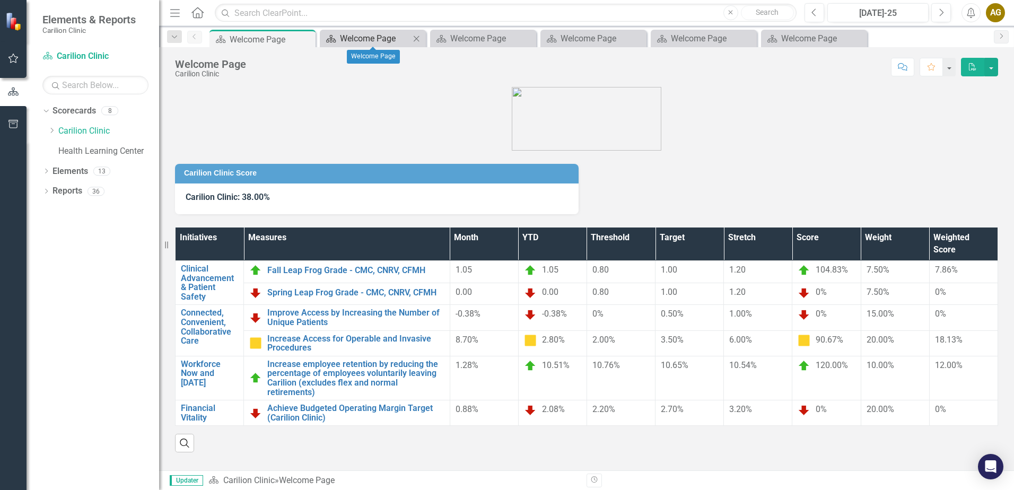
click at [363, 34] on div "Welcome Page" at bounding box center [375, 38] width 70 height 13
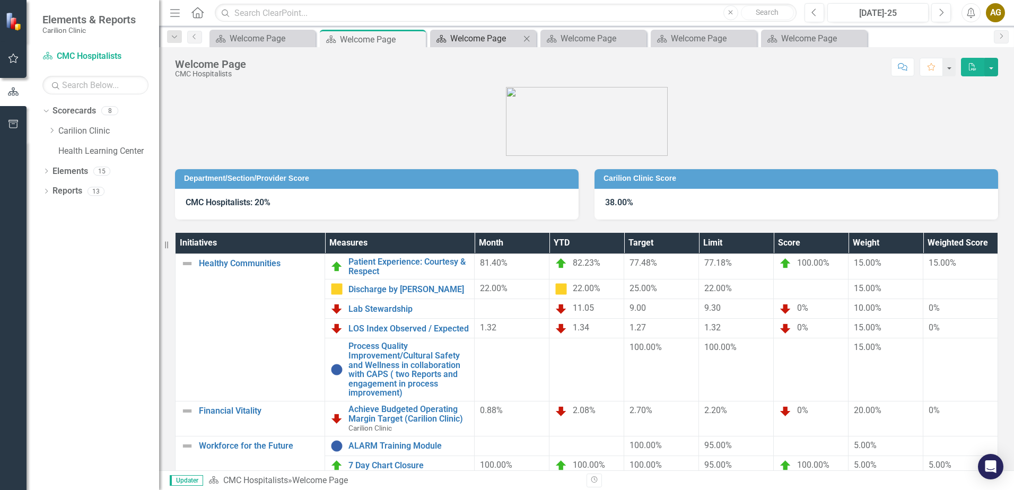
click at [497, 38] on div "Welcome Page" at bounding box center [485, 38] width 70 height 13
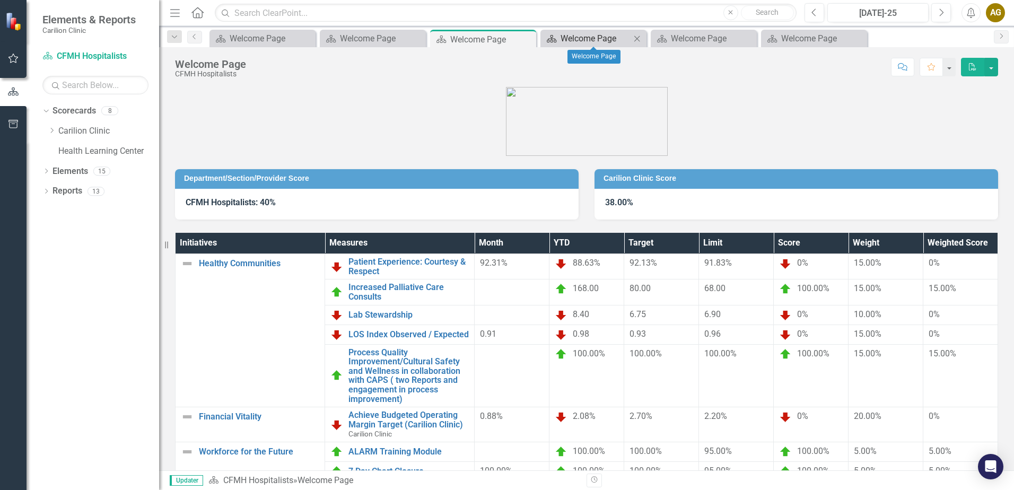
click at [589, 39] on div "Welcome Page" at bounding box center [596, 38] width 70 height 13
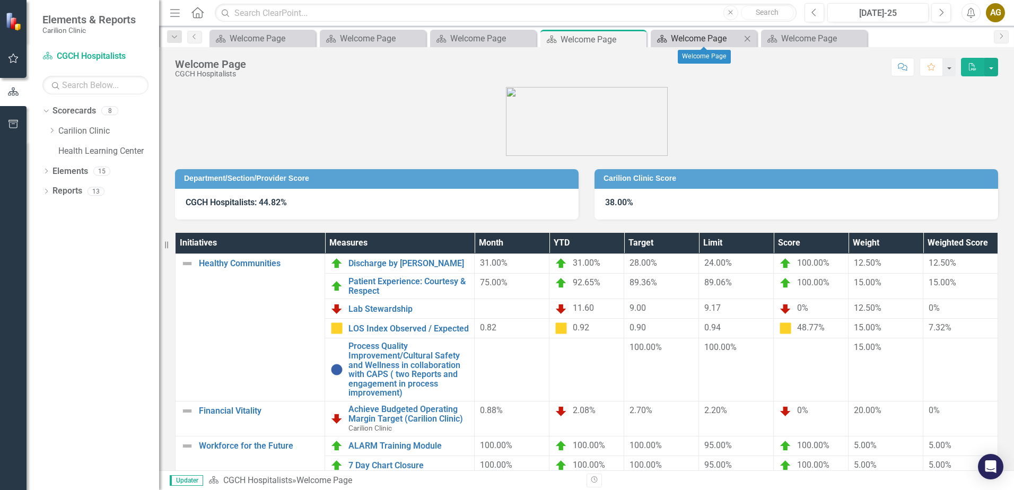
click at [677, 35] on div "Welcome Page" at bounding box center [706, 38] width 70 height 13
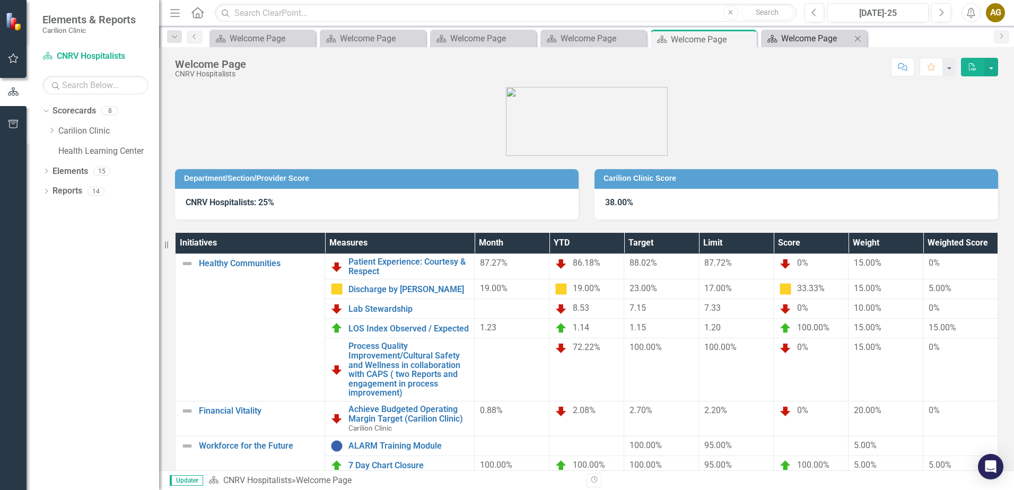
click at [809, 38] on div "Welcome Page" at bounding box center [816, 38] width 70 height 13
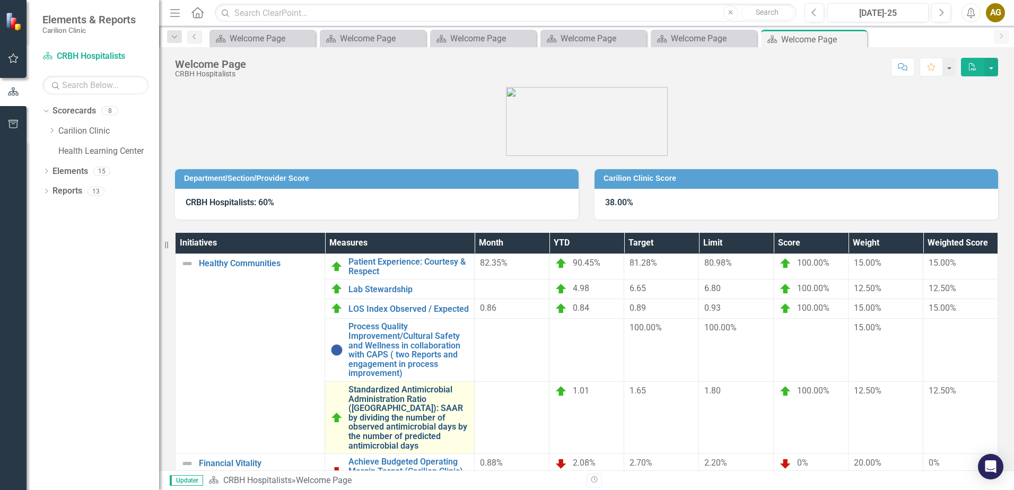
click at [419, 407] on link "Standardized Antimicrobial Administration Ratio (SAAR): SAAR by dividing the nu…" at bounding box center [409, 417] width 120 height 65
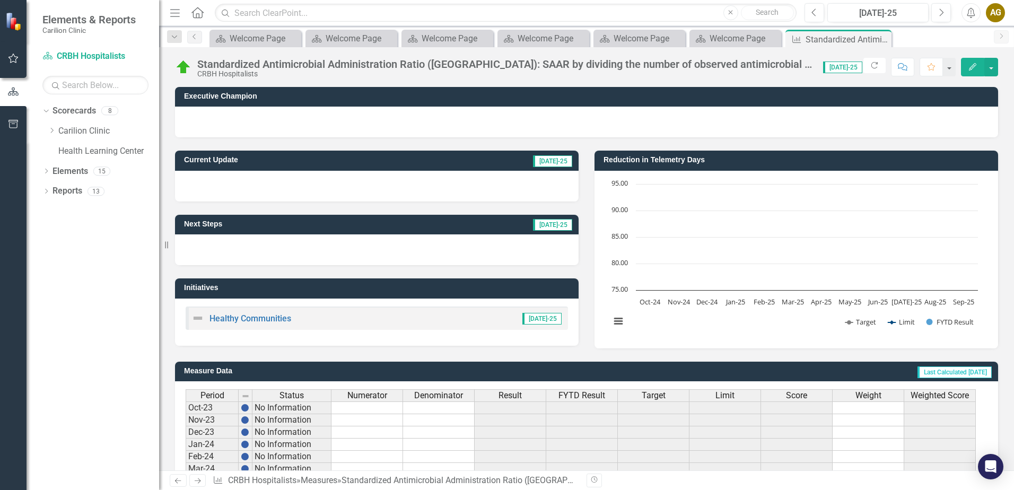
scroll to position [251, 0]
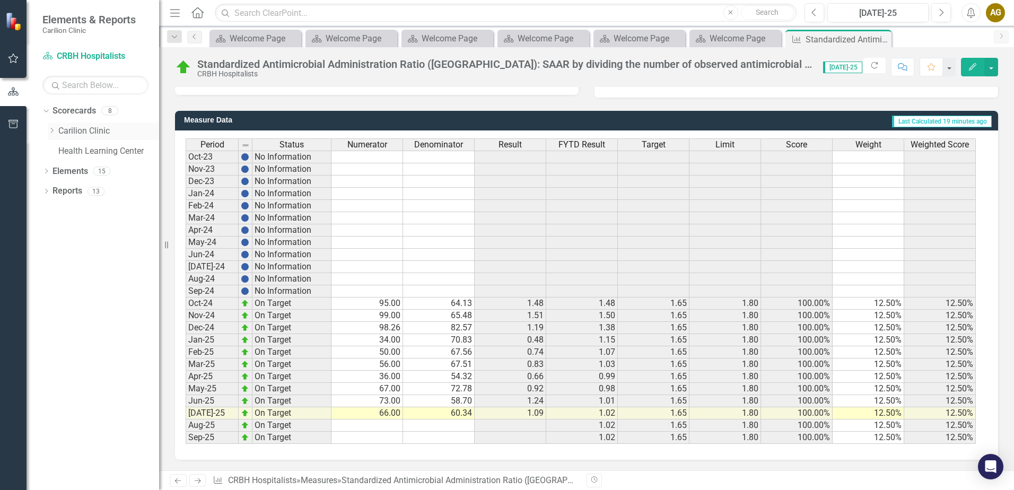
click at [51, 127] on icon "Dropdown" at bounding box center [52, 130] width 8 height 6
click at [62, 150] on icon "Dropdown" at bounding box center [62, 150] width 8 height 6
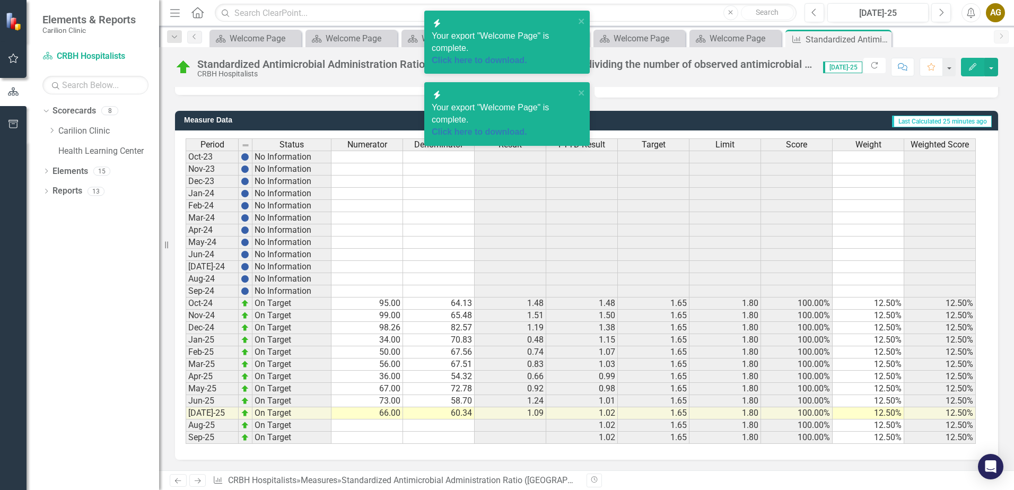
click at [146, 301] on div "Dropdown Scorecards 8 Dropdown Carilion Clinic Dropdown Department of Medicine …" at bounding box center [93, 296] width 133 height 388
click at [618, 89] on div "Chart Combination chart with 3 data series. Reduction in Telemetry Days (Chart …" at bounding box center [797, 9] width 404 height 178
click at [675, 41] on icon "Close" at bounding box center [676, 38] width 11 height 8
click at [582, 18] on icon "close" at bounding box center [581, 21] width 7 height 8
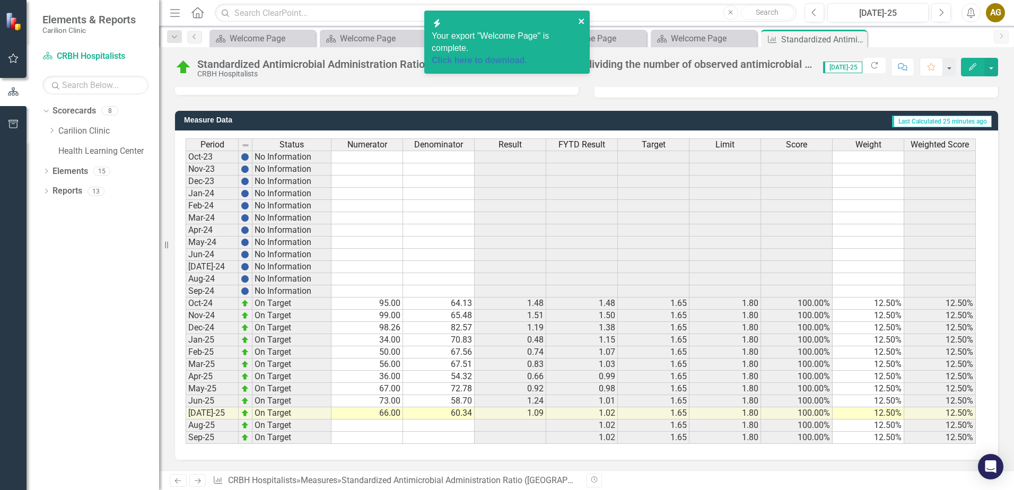
click at [584, 19] on icon "close" at bounding box center [581, 21] width 5 height 5
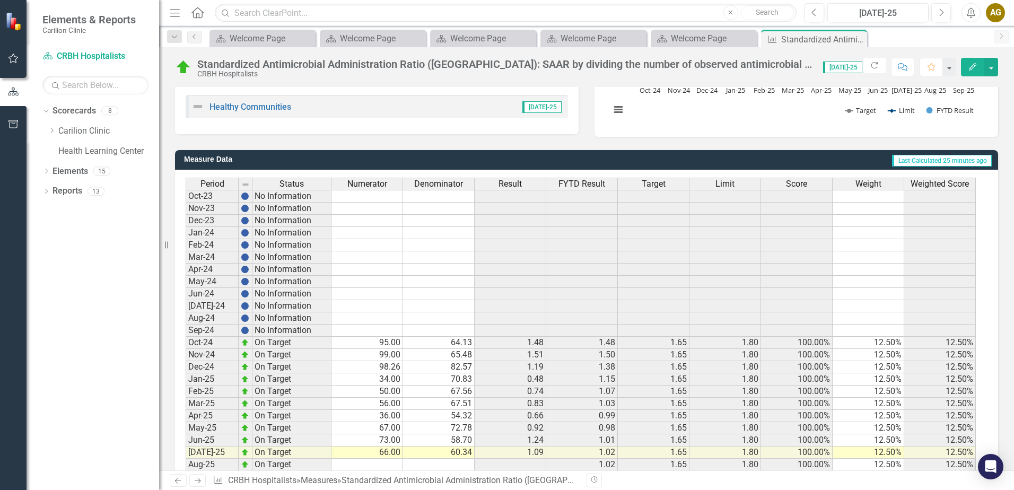
scroll to position [39, 0]
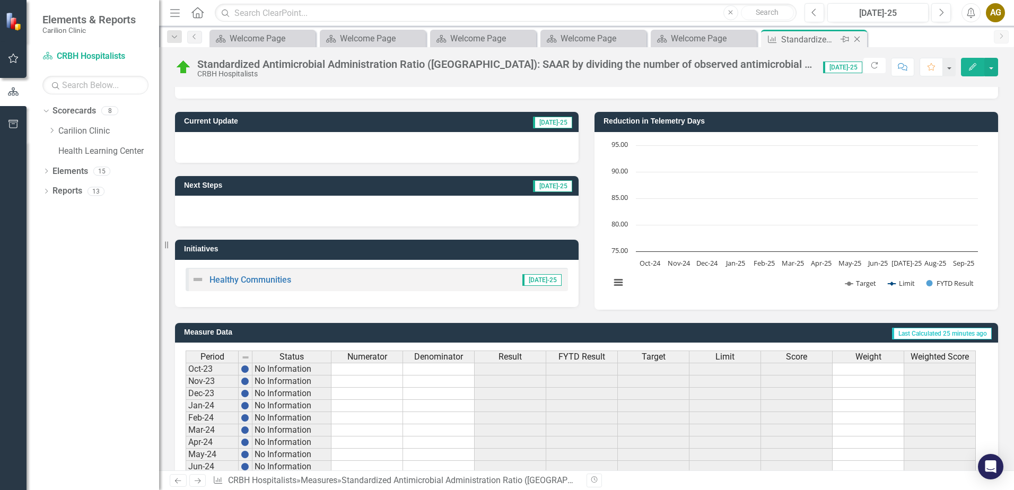
click at [854, 42] on icon "Close" at bounding box center [857, 39] width 11 height 8
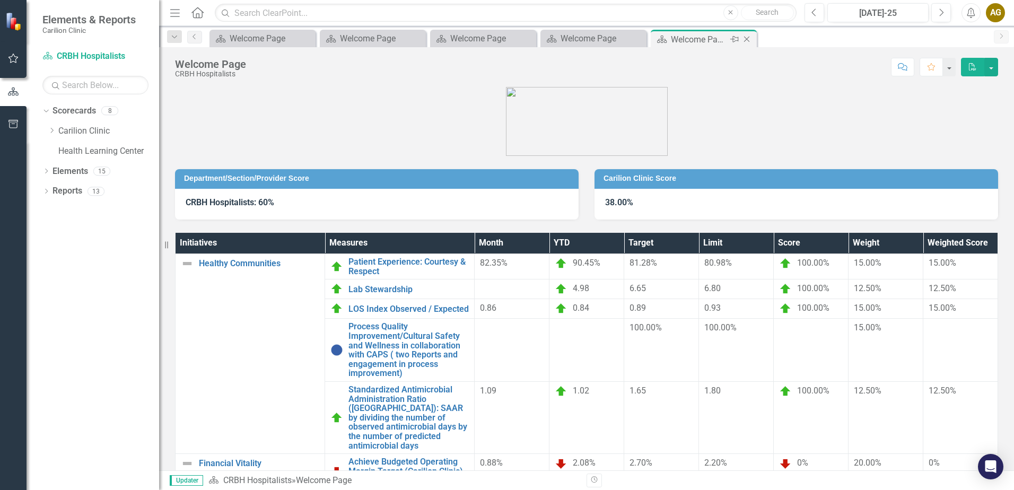
click at [749, 42] on icon "Close" at bounding box center [747, 39] width 11 height 8
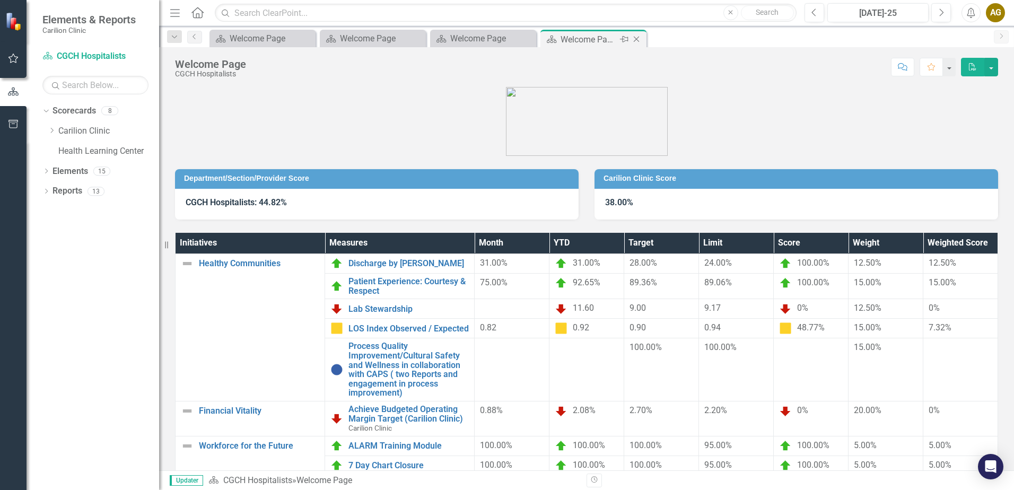
click at [635, 42] on icon "Close" at bounding box center [636, 39] width 11 height 8
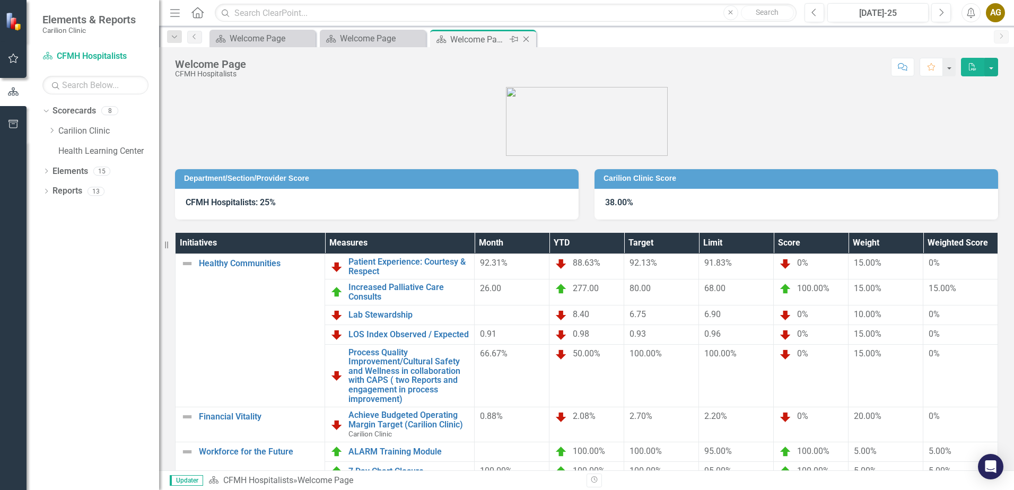
click at [529, 36] on icon "Close" at bounding box center [526, 39] width 11 height 8
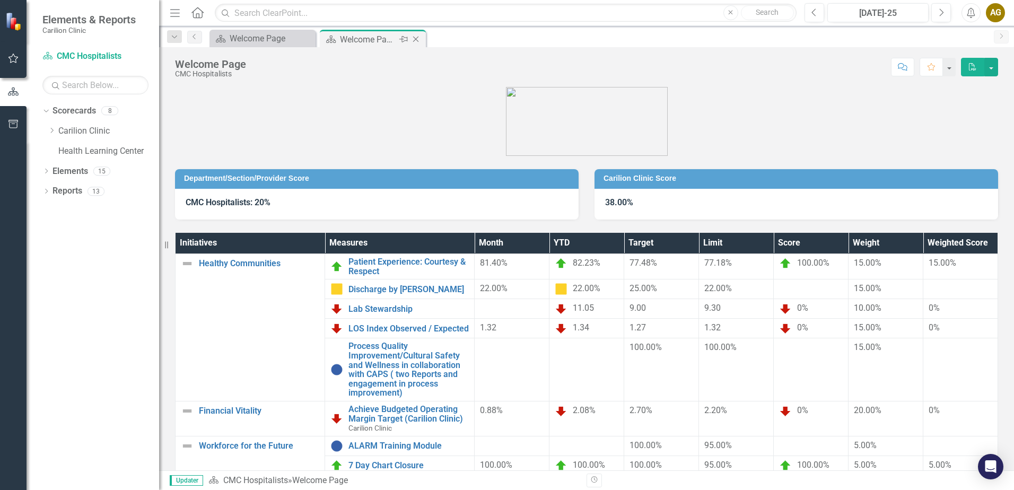
click at [414, 41] on icon "Close" at bounding box center [416, 39] width 11 height 8
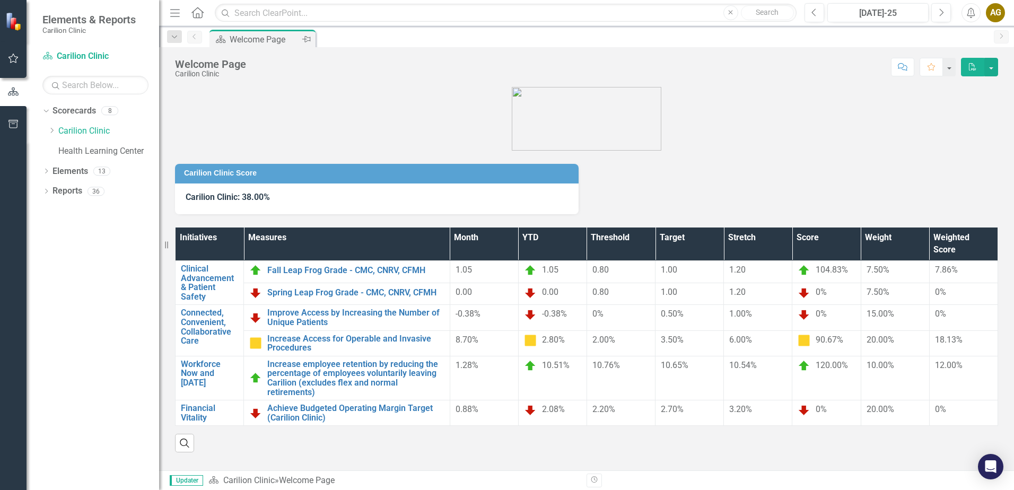
click at [307, 39] on icon "Pin" at bounding box center [306, 39] width 8 height 11
click at [307, 39] on icon "Pin" at bounding box center [307, 40] width 11 height 8
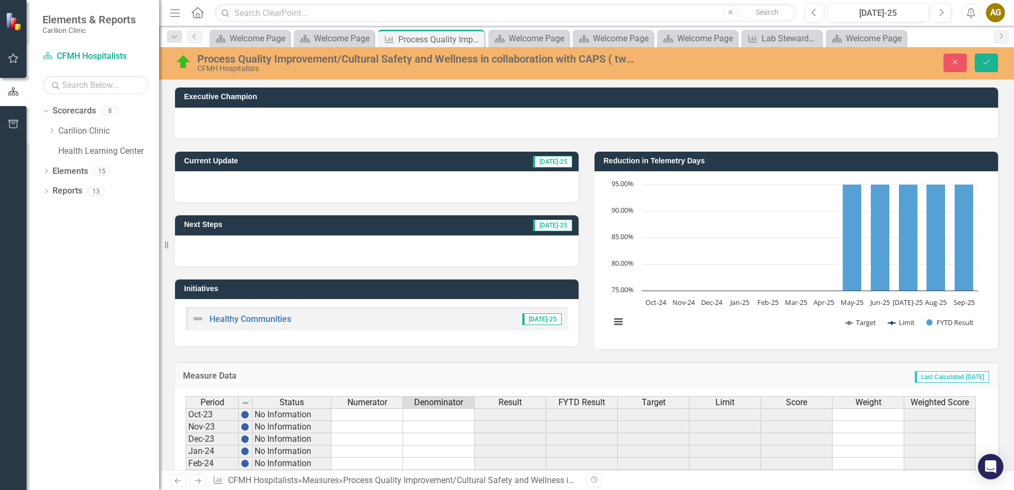
scroll to position [251, 0]
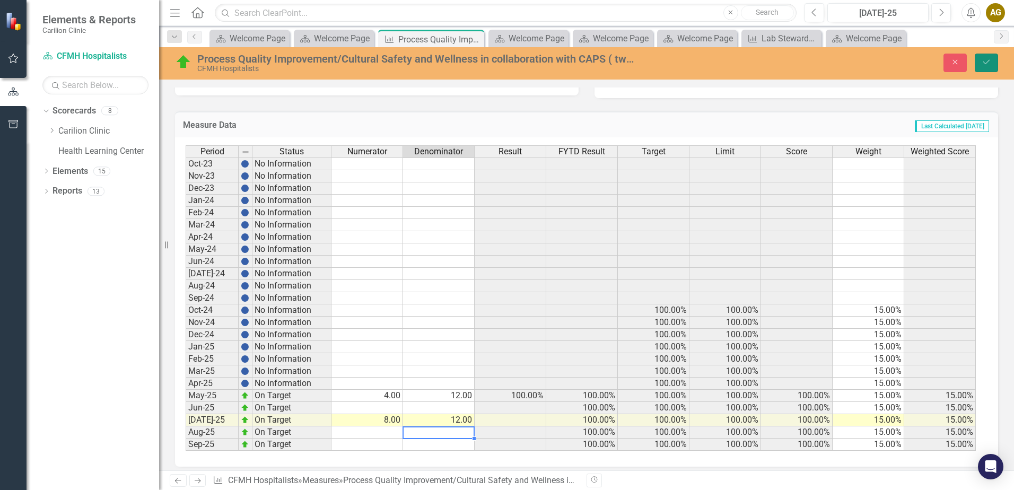
click at [991, 65] on icon "Save" at bounding box center [987, 61] width 10 height 7
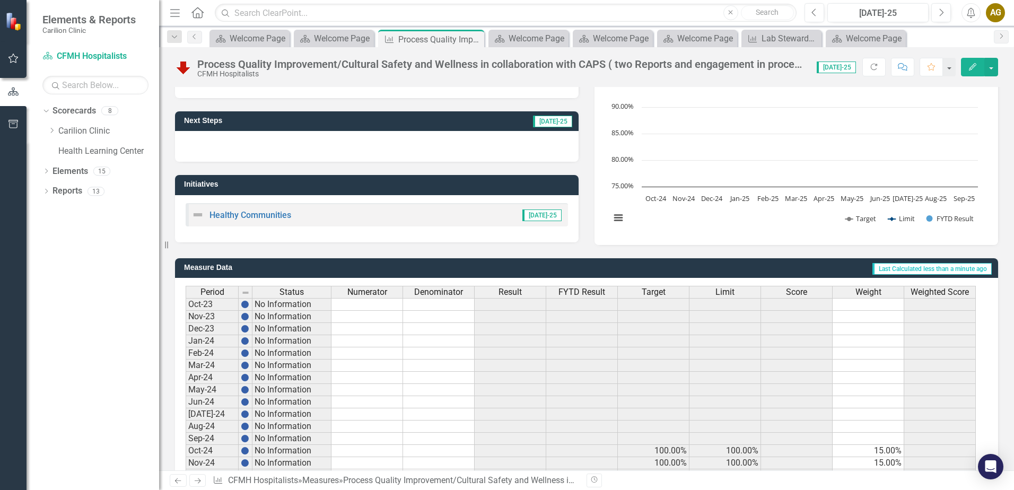
scroll to position [212, 0]
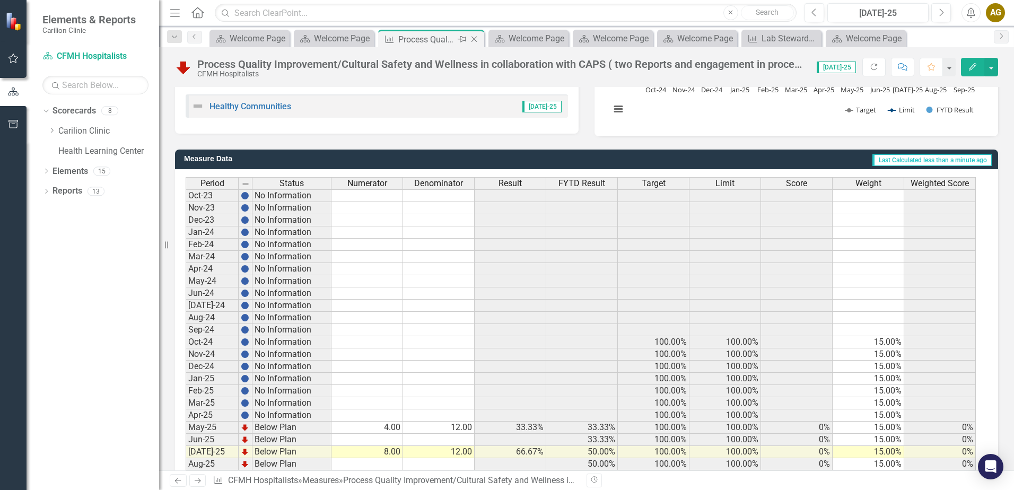
click at [471, 40] on icon "Close" at bounding box center [474, 39] width 11 height 8
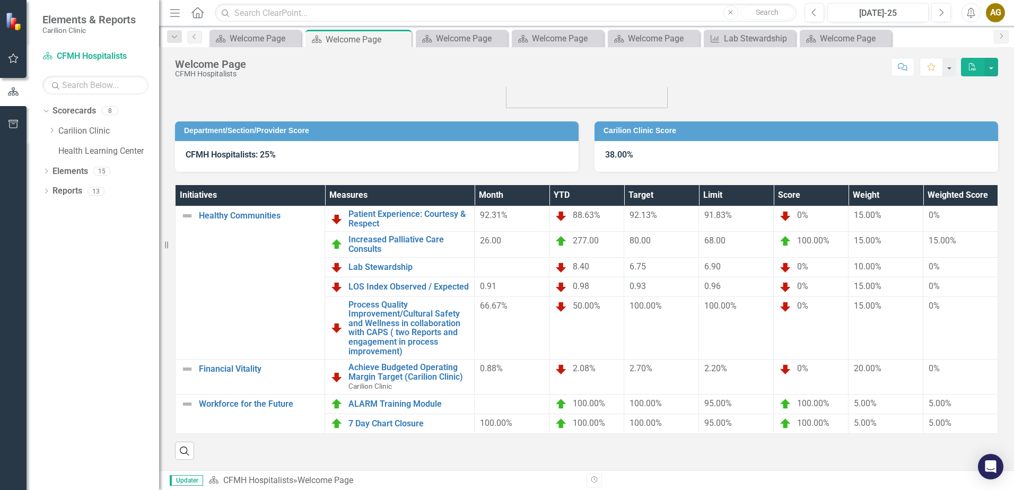
scroll to position [56, 0]
click at [973, 66] on icon "button" at bounding box center [972, 66] width 7 height 7
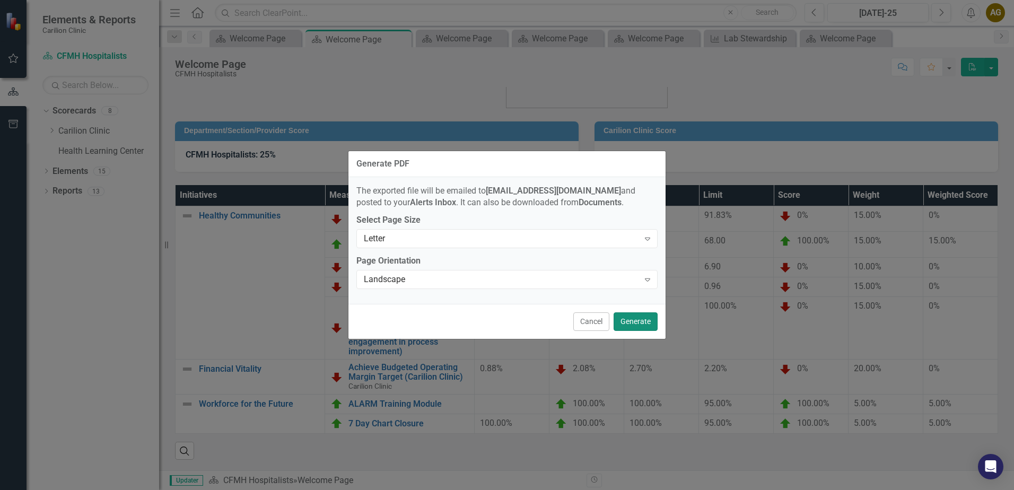
click at [642, 326] on button "Generate" at bounding box center [636, 321] width 44 height 19
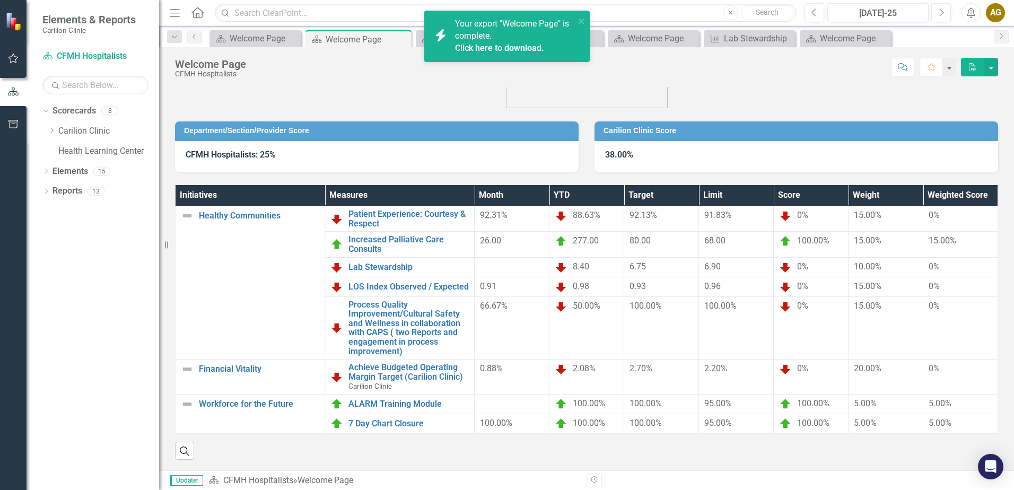
click at [501, 45] on link "Click here to download." at bounding box center [499, 48] width 89 height 10
